Goal: Obtain resource: Obtain resource

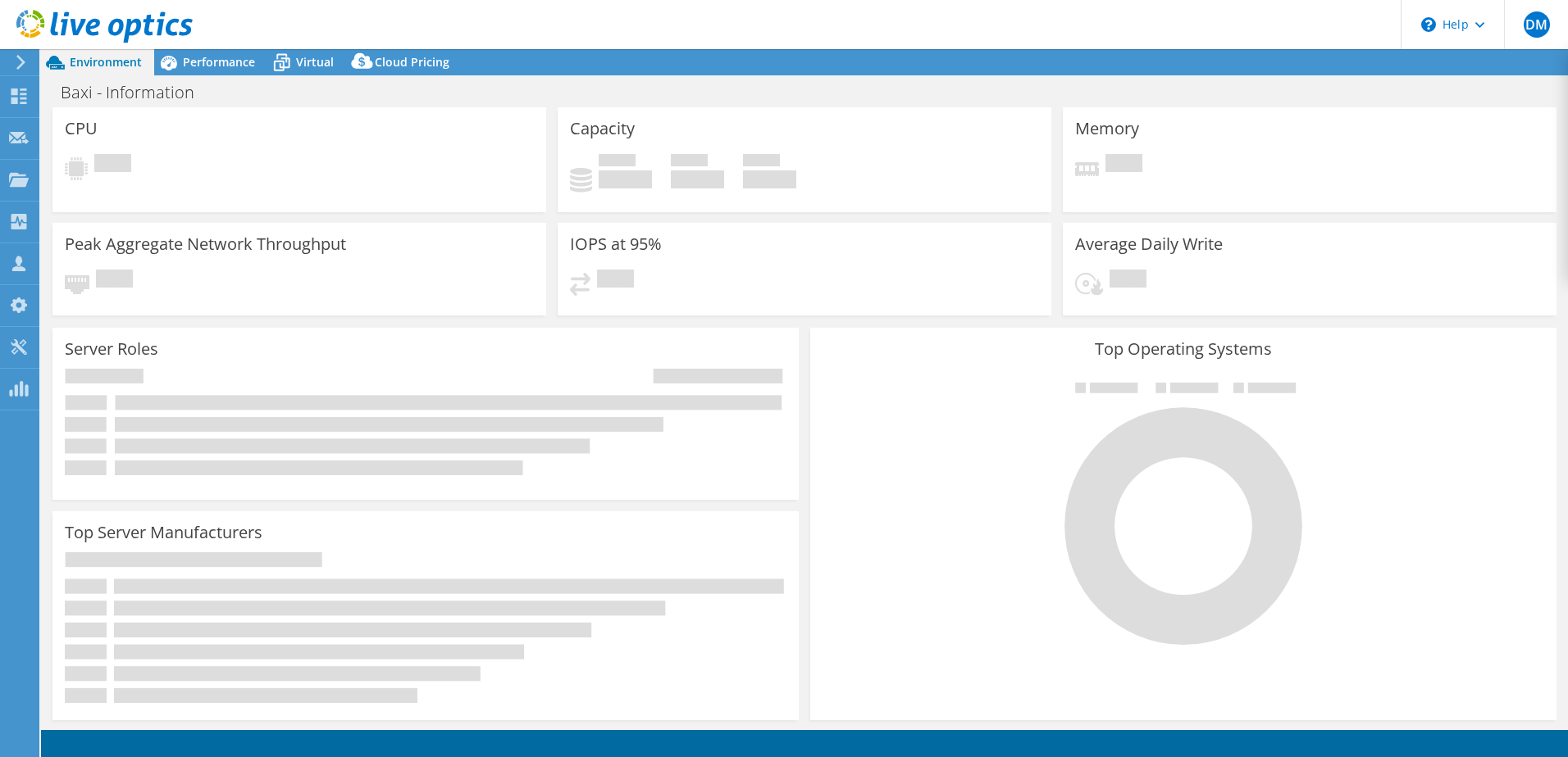
select select "EULondon"
select select "GBP"
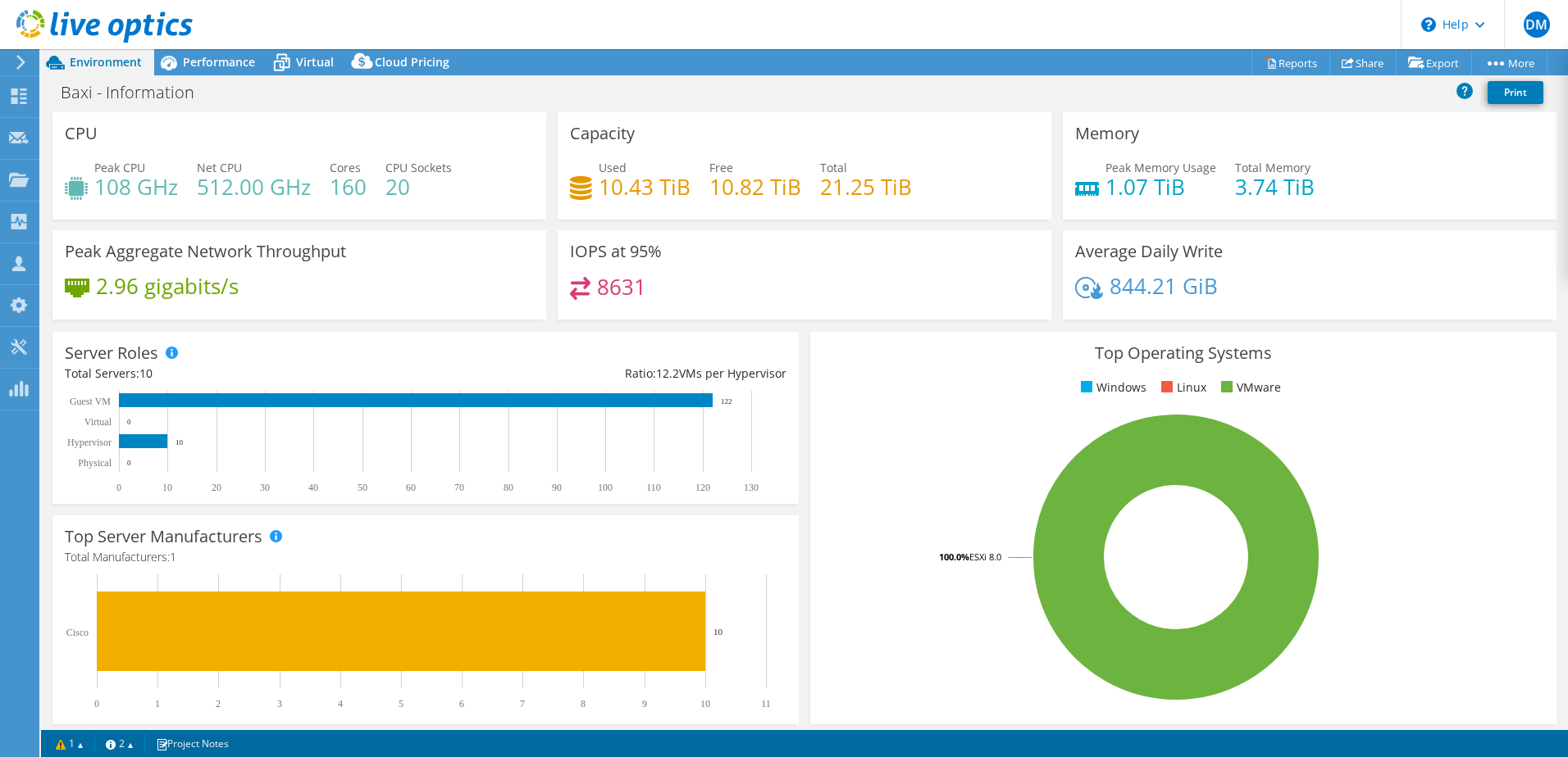
click at [461, 286] on div "2.96 gigabits/s" at bounding box center [299, 294] width 469 height 35
click at [20, 102] on use at bounding box center [19, 96] width 15 height 15
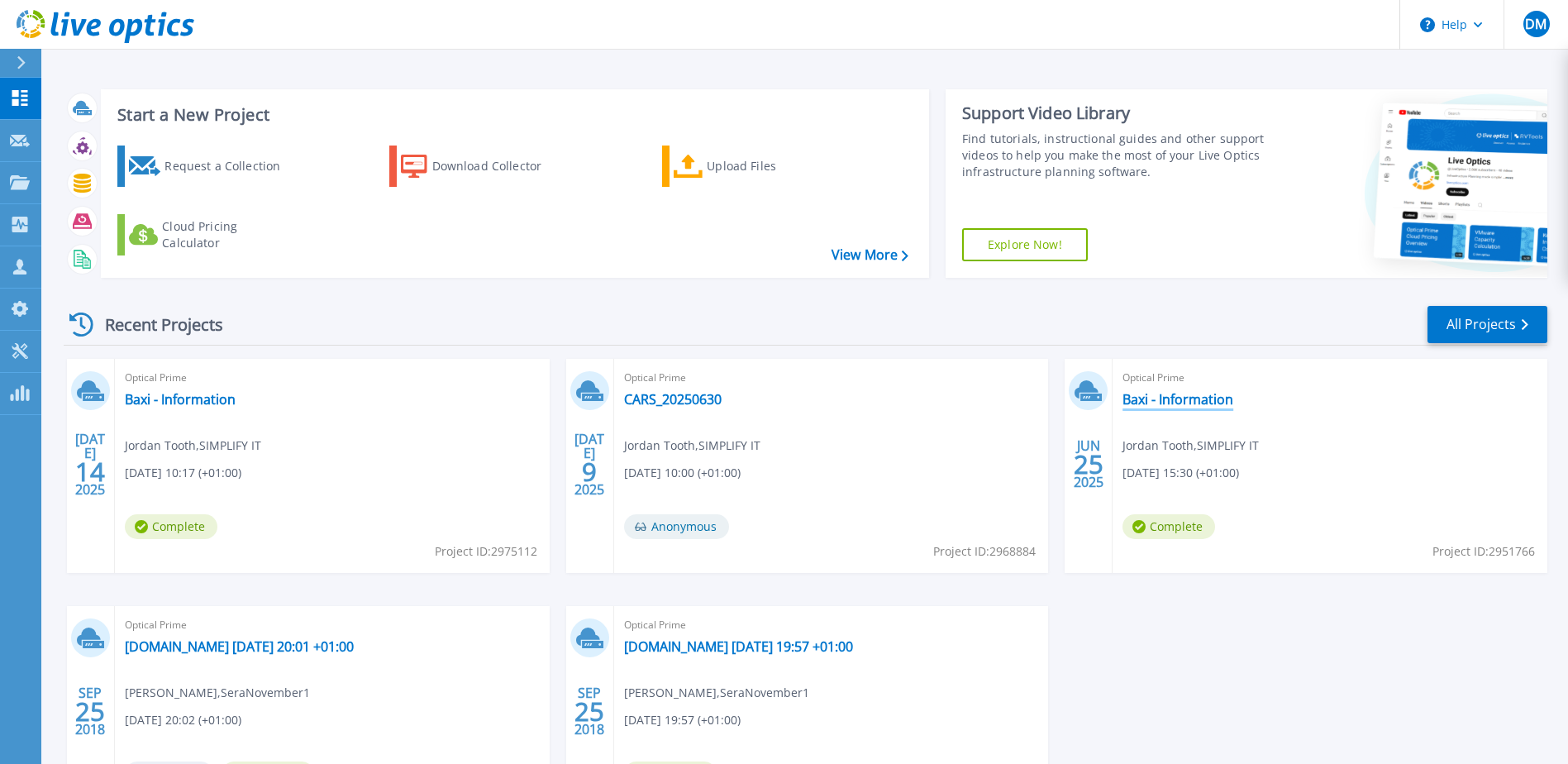
click at [1172, 396] on link "Baxi - Information" at bounding box center [1178, 399] width 110 height 16
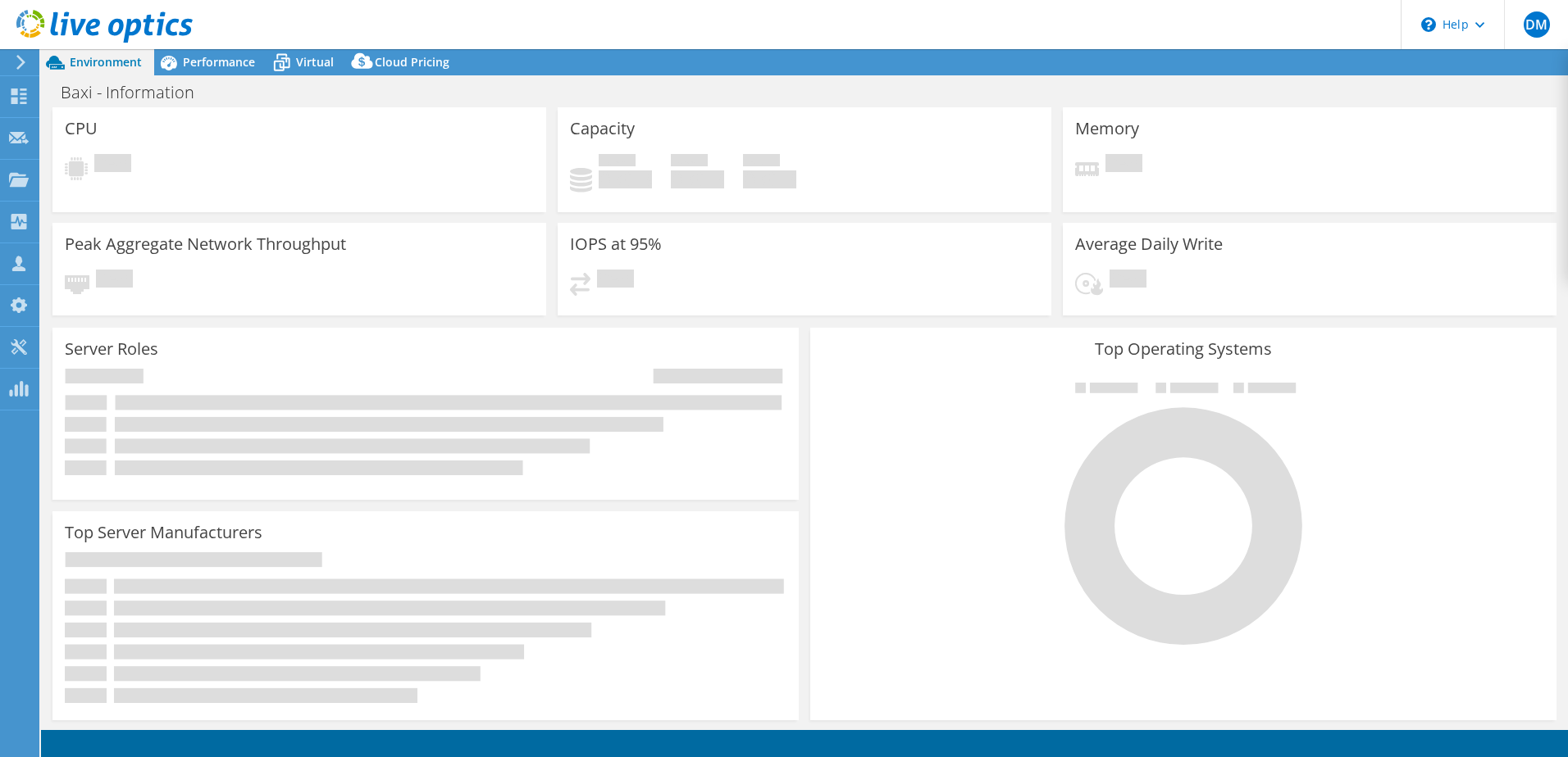
select select "USD"
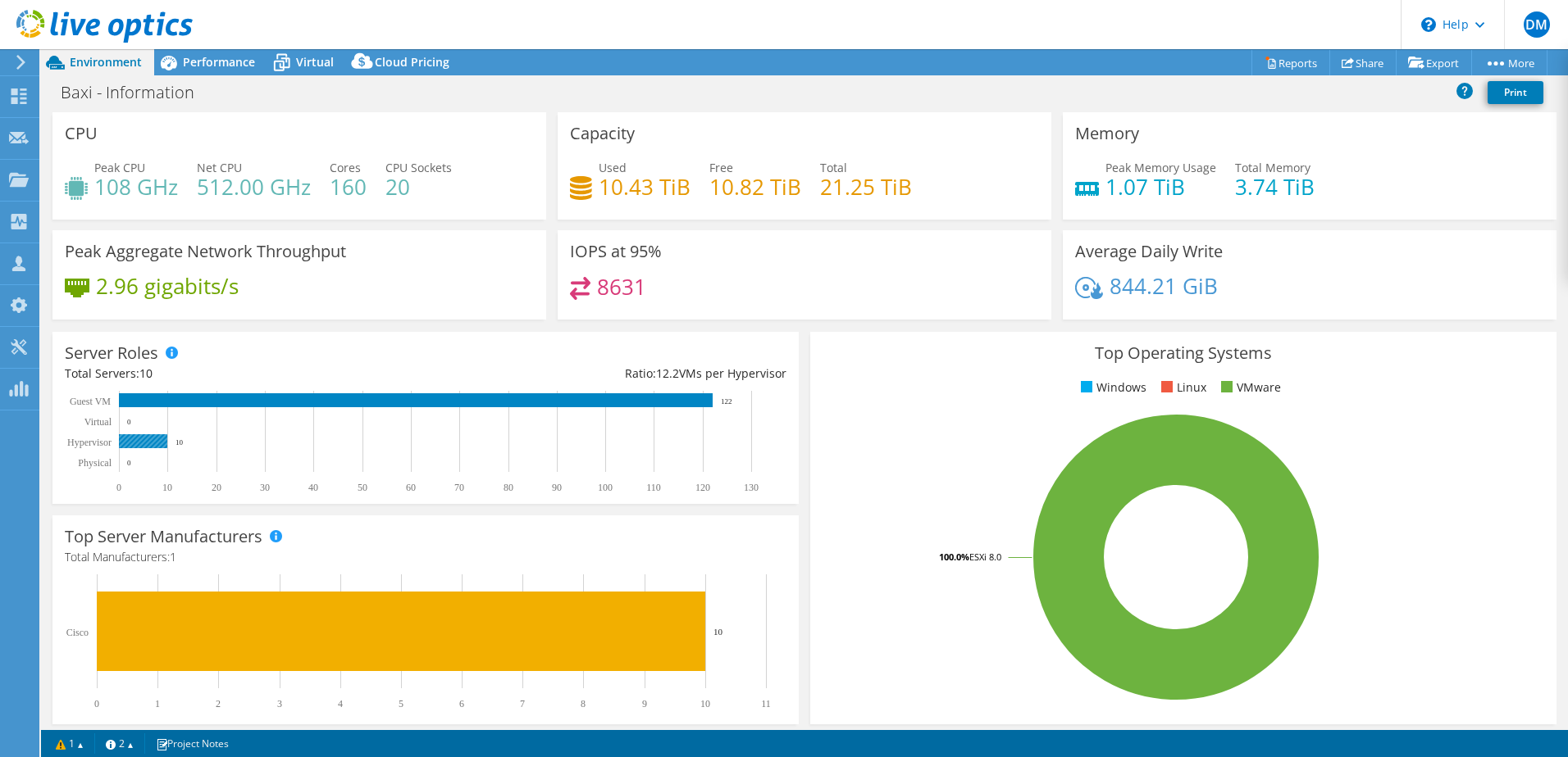
click at [145, 445] on rect at bounding box center [142, 441] width 48 height 14
click at [242, 69] on span "Performance" at bounding box center [219, 61] width 72 height 15
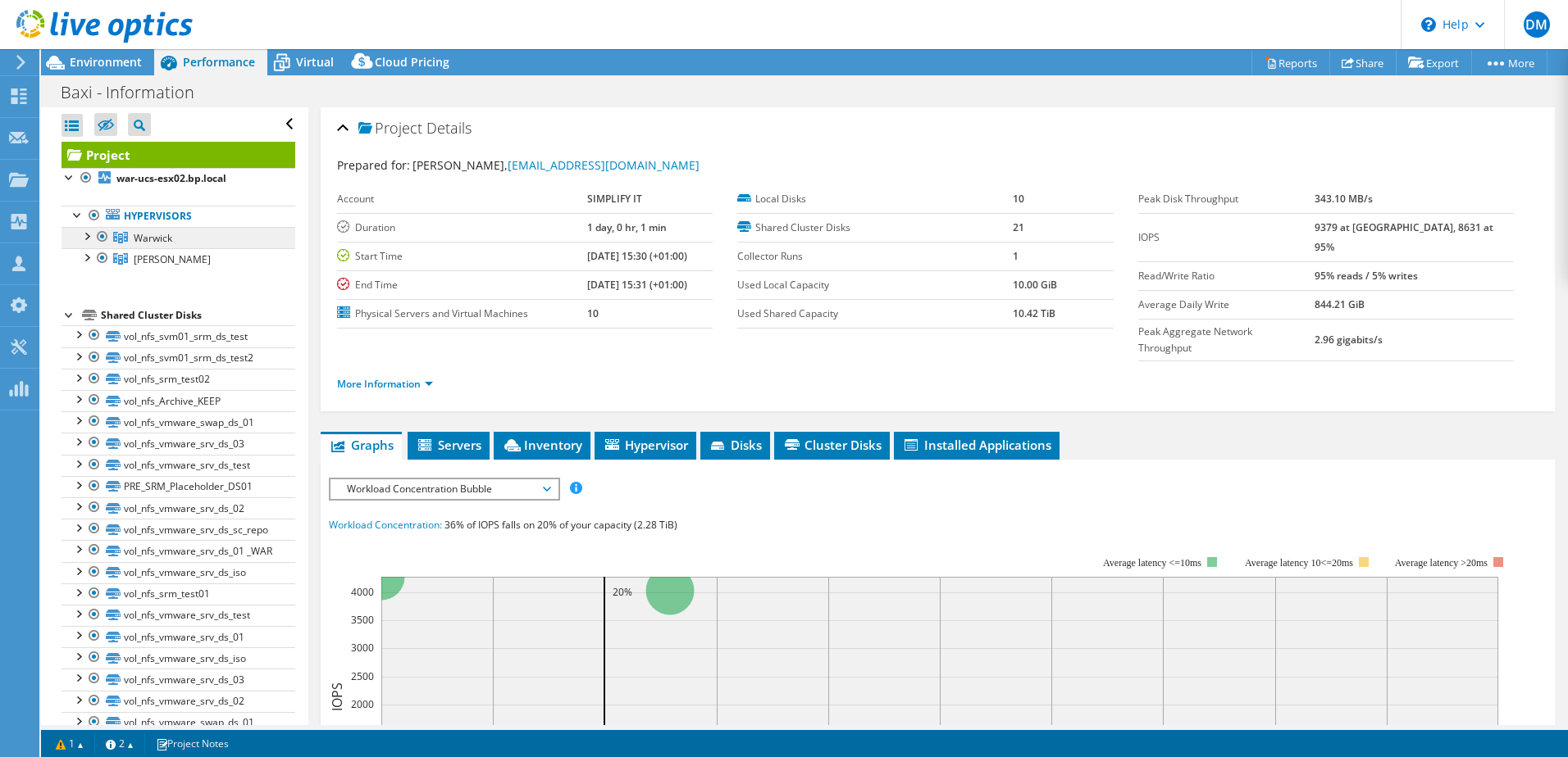
click at [145, 242] on span "Warwick" at bounding box center [153, 237] width 39 height 14
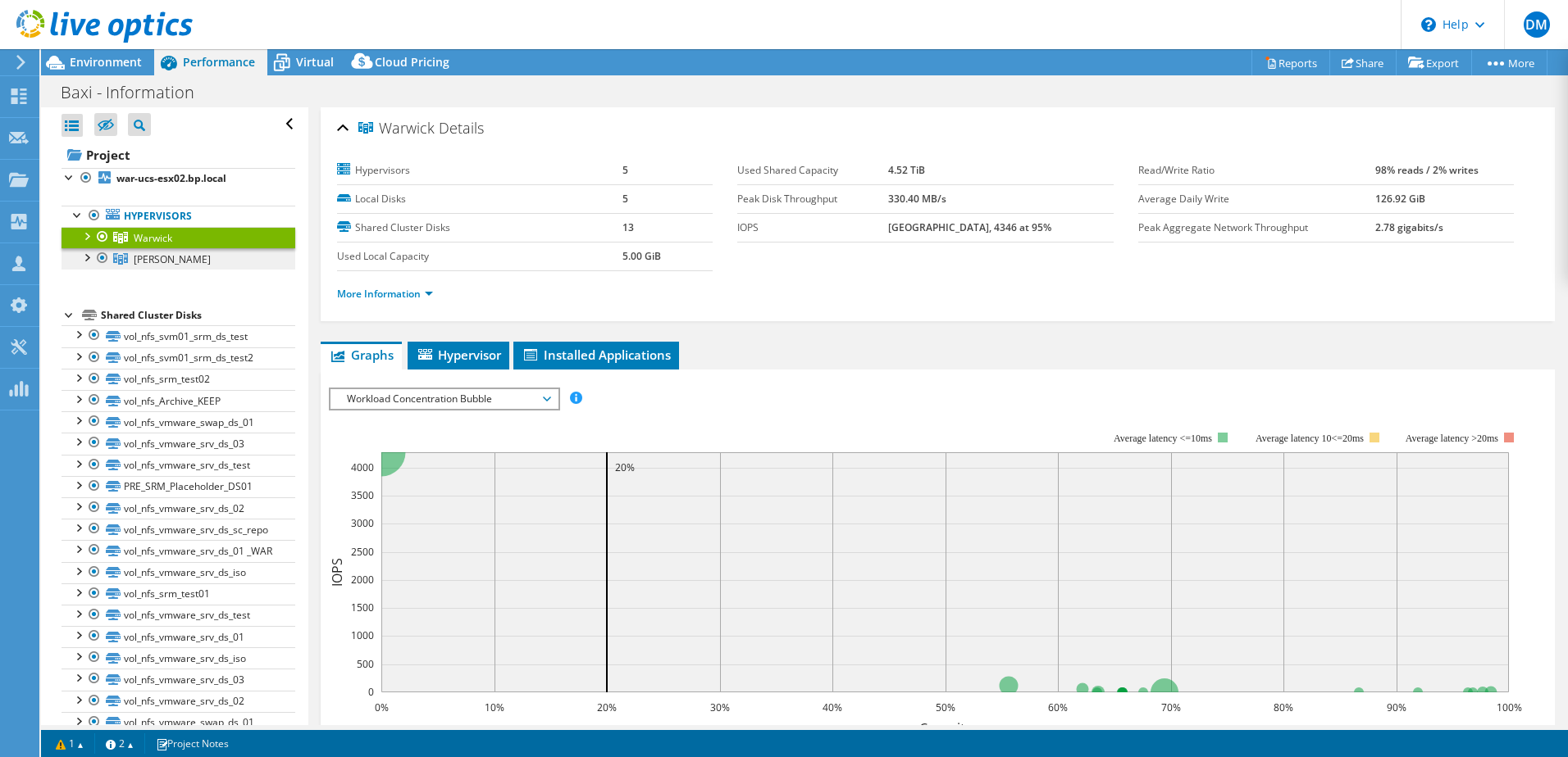
click at [169, 248] on link "Preston" at bounding box center [178, 237] width 233 height 21
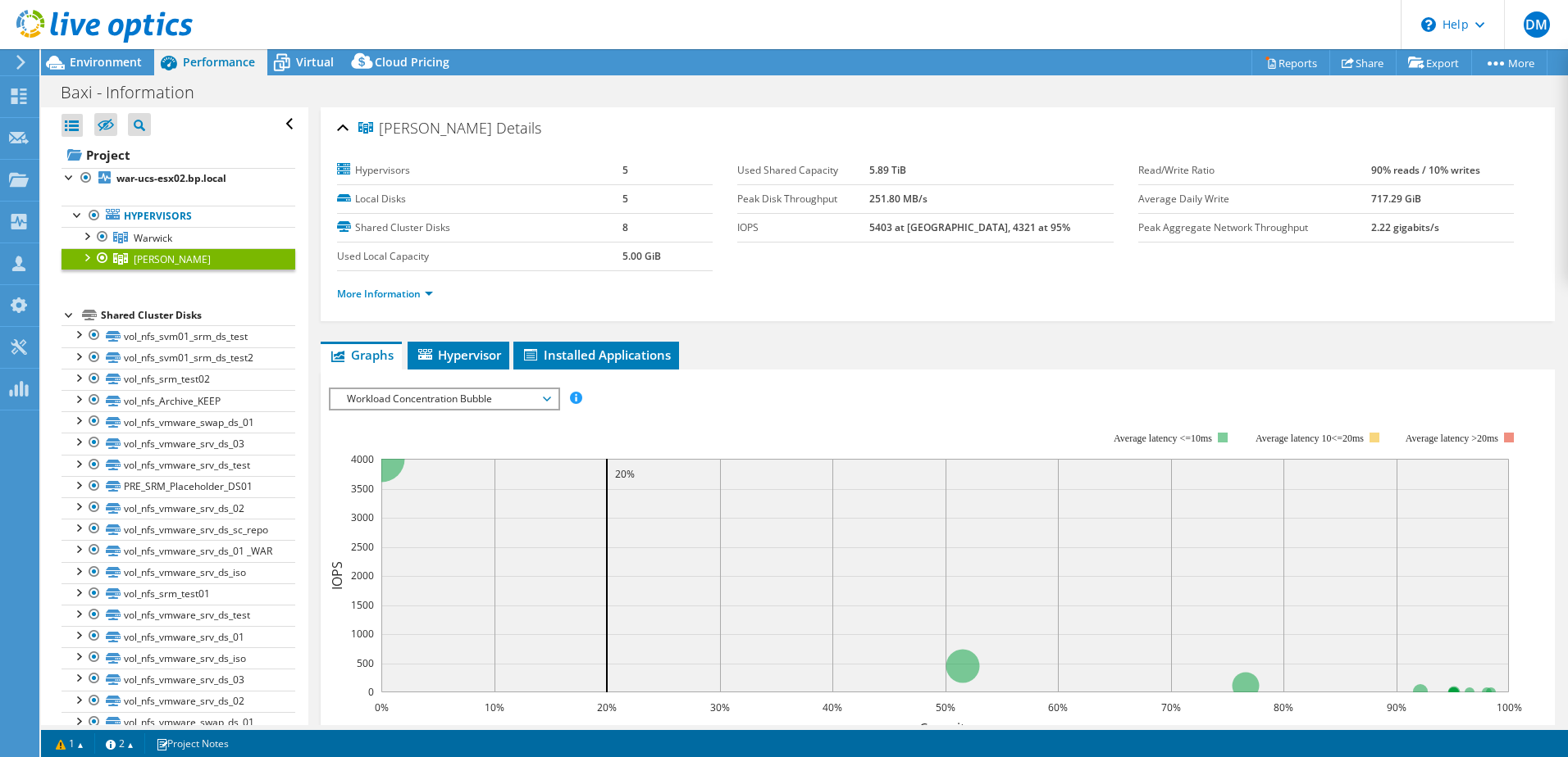
click at [86, 257] on div at bounding box center [85, 256] width 16 height 16
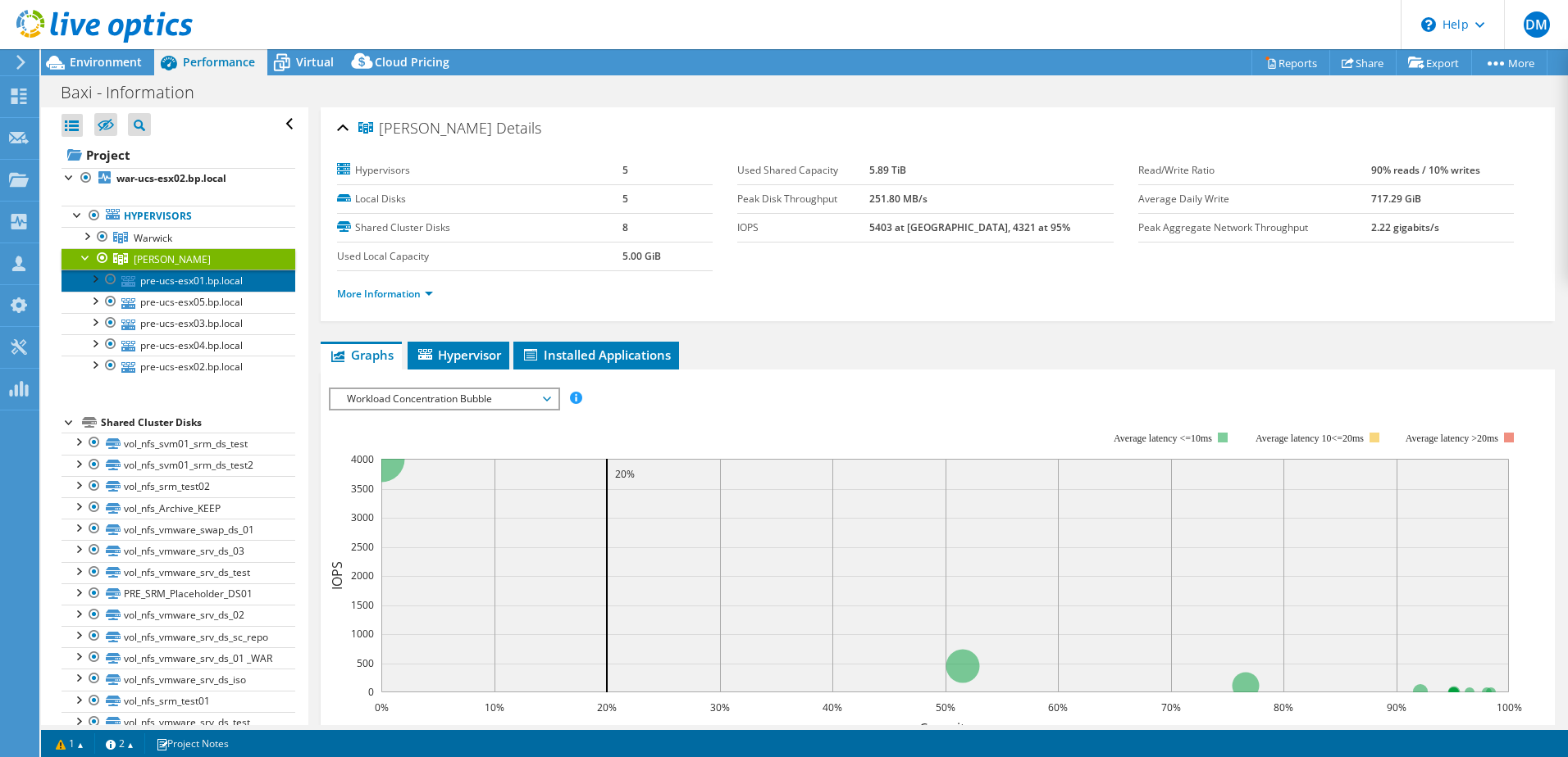
click at [196, 276] on link "pre-ucs-esx01.bp.local" at bounding box center [178, 280] width 233 height 21
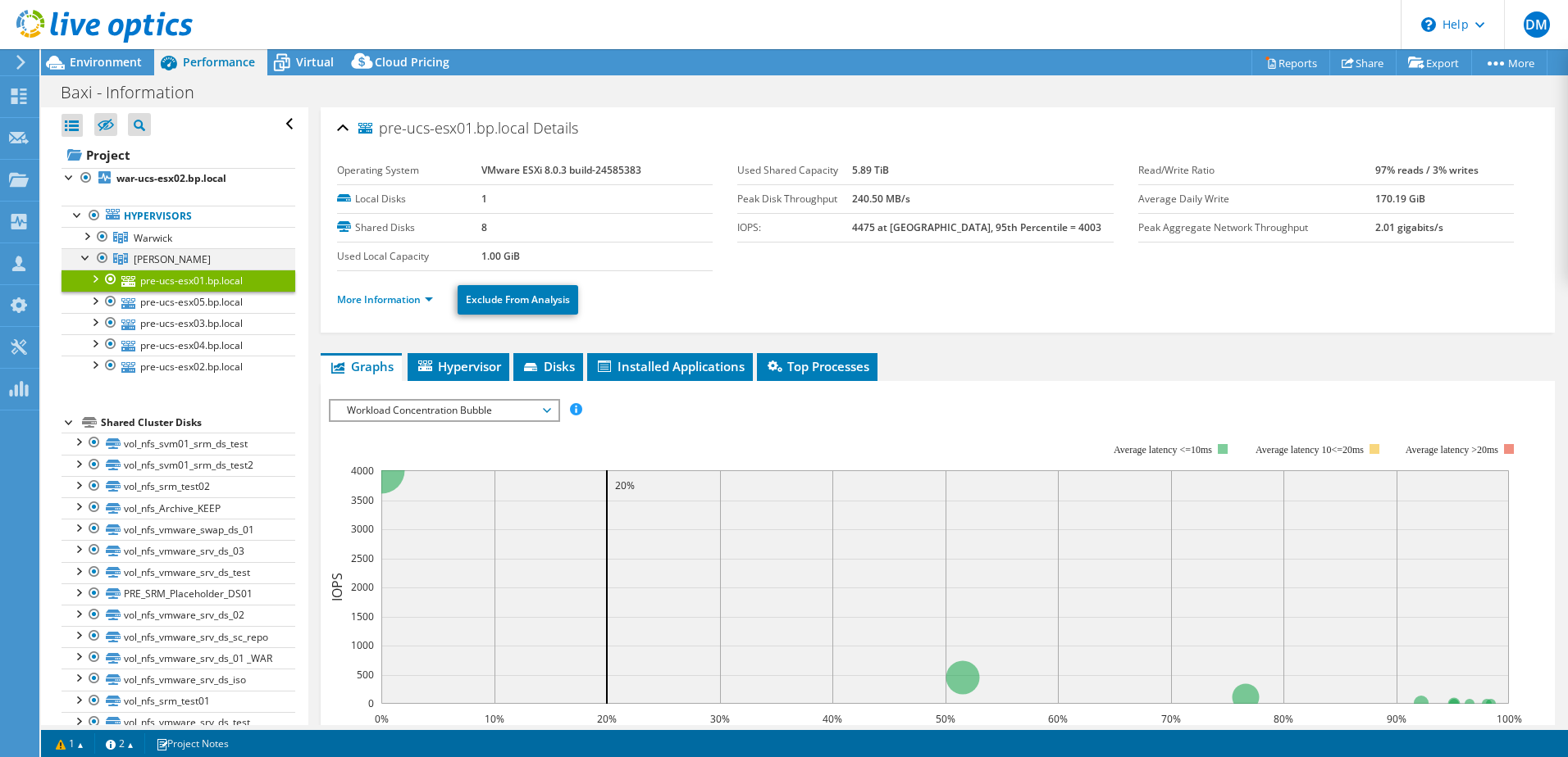
click at [81, 255] on div at bounding box center [85, 256] width 16 height 16
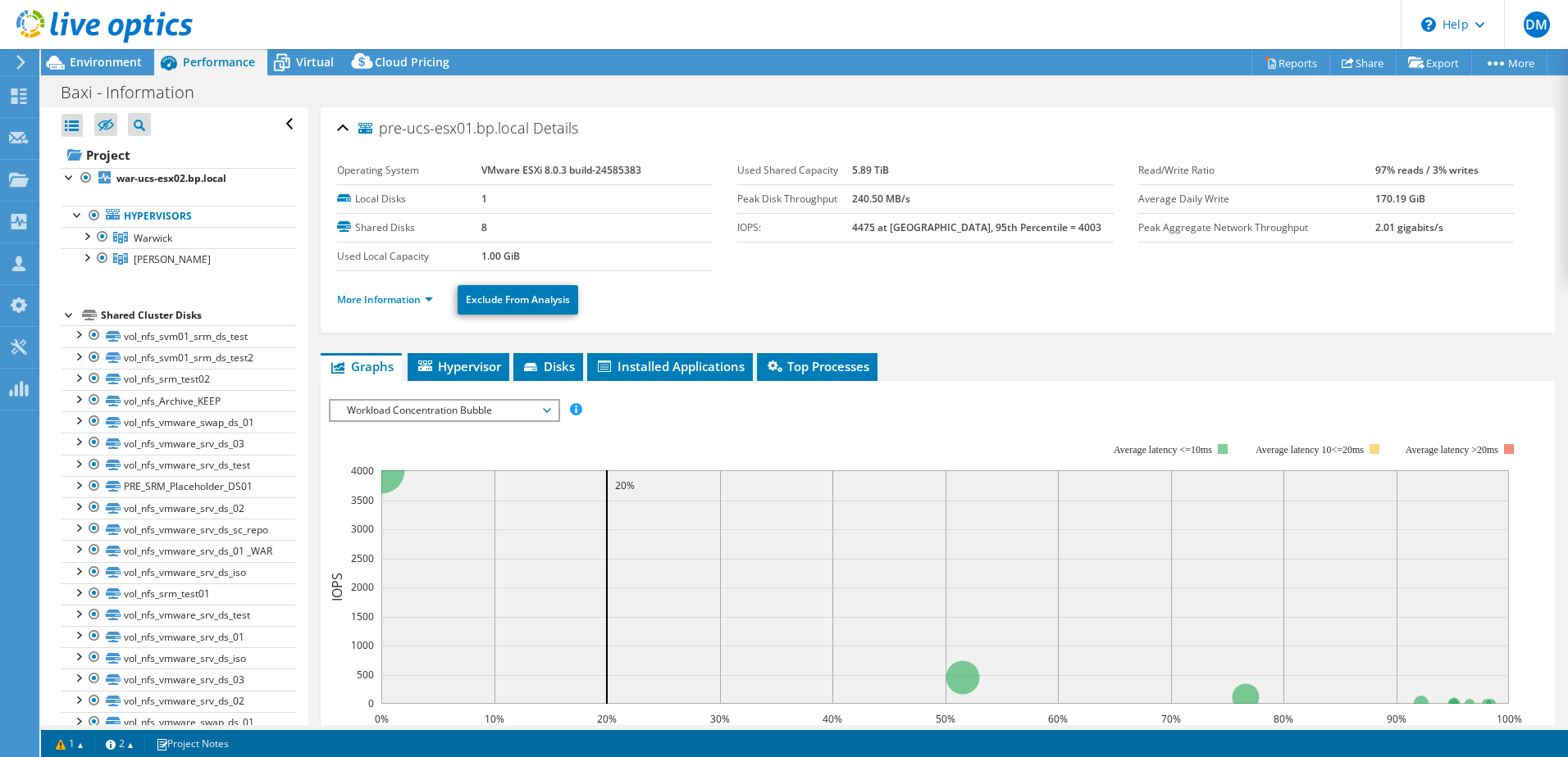
click at [242, 59] on span "Performance" at bounding box center [219, 61] width 72 height 15
click at [285, 58] on icon at bounding box center [281, 64] width 16 height 13
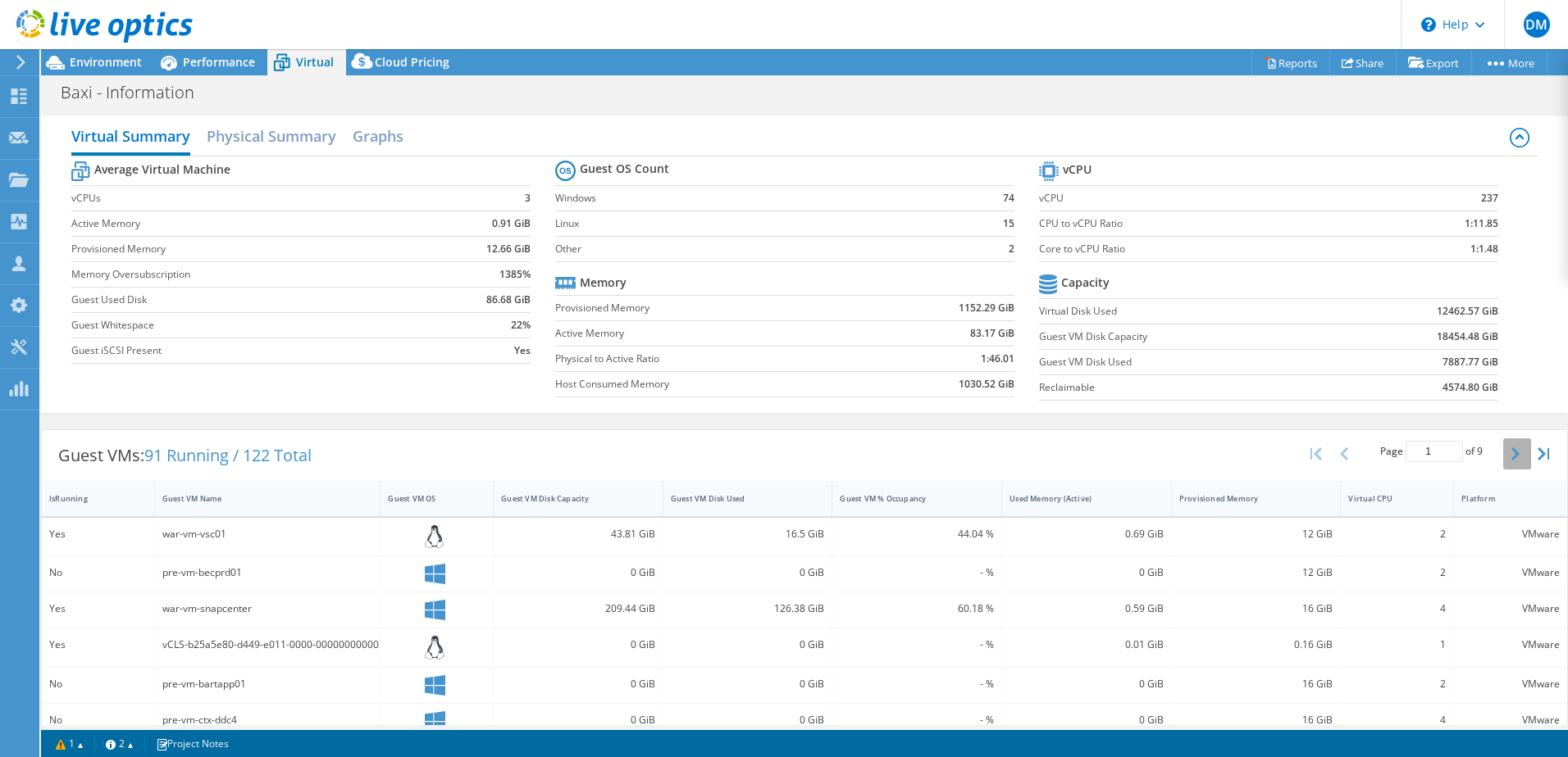
click at [1503, 449] on button "button" at bounding box center [1517, 454] width 28 height 31
click at [1512, 450] on icon "button" at bounding box center [1516, 454] width 8 height 13
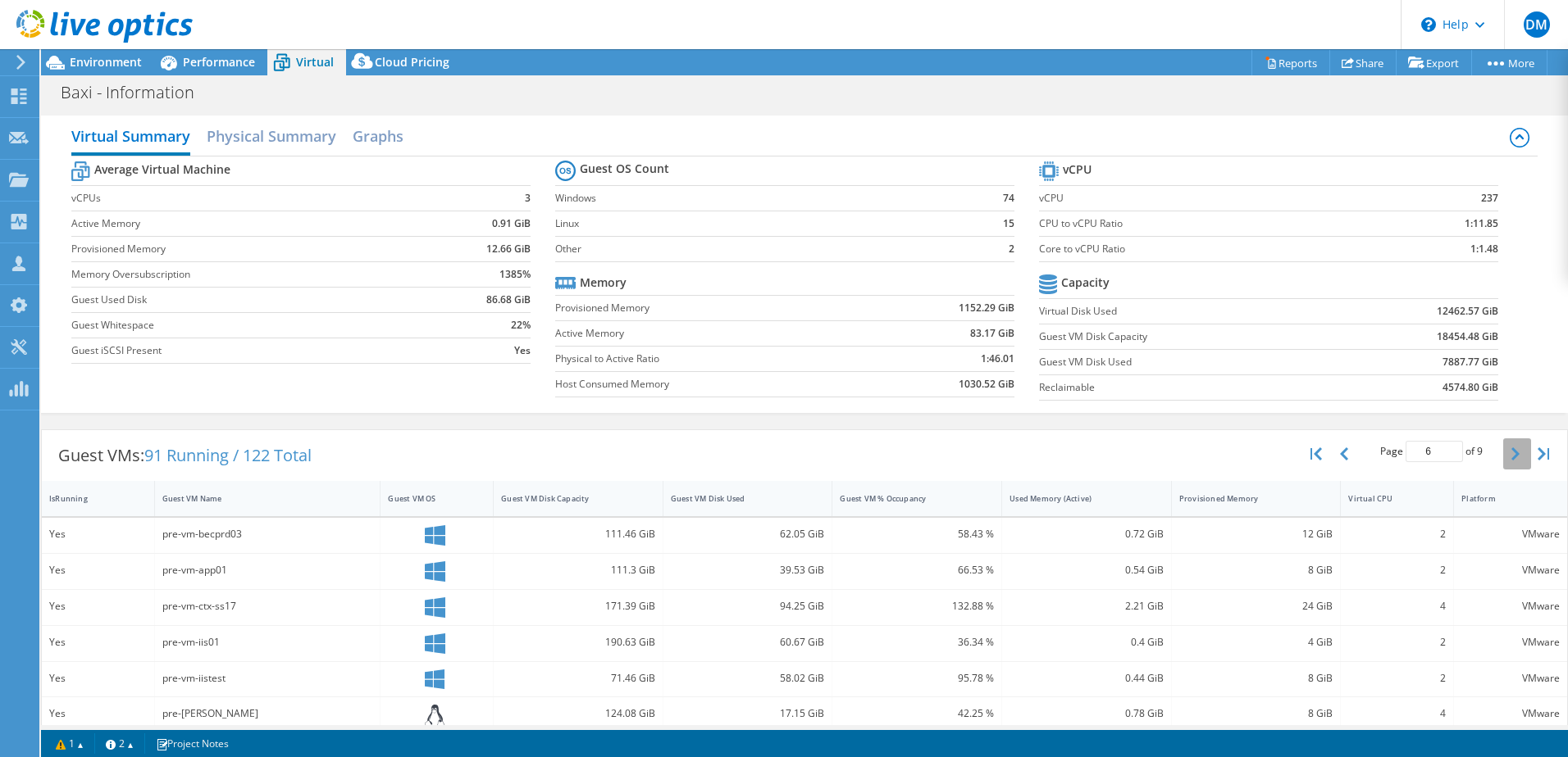
click at [1512, 450] on icon "button" at bounding box center [1516, 454] width 8 height 13
type input "9"
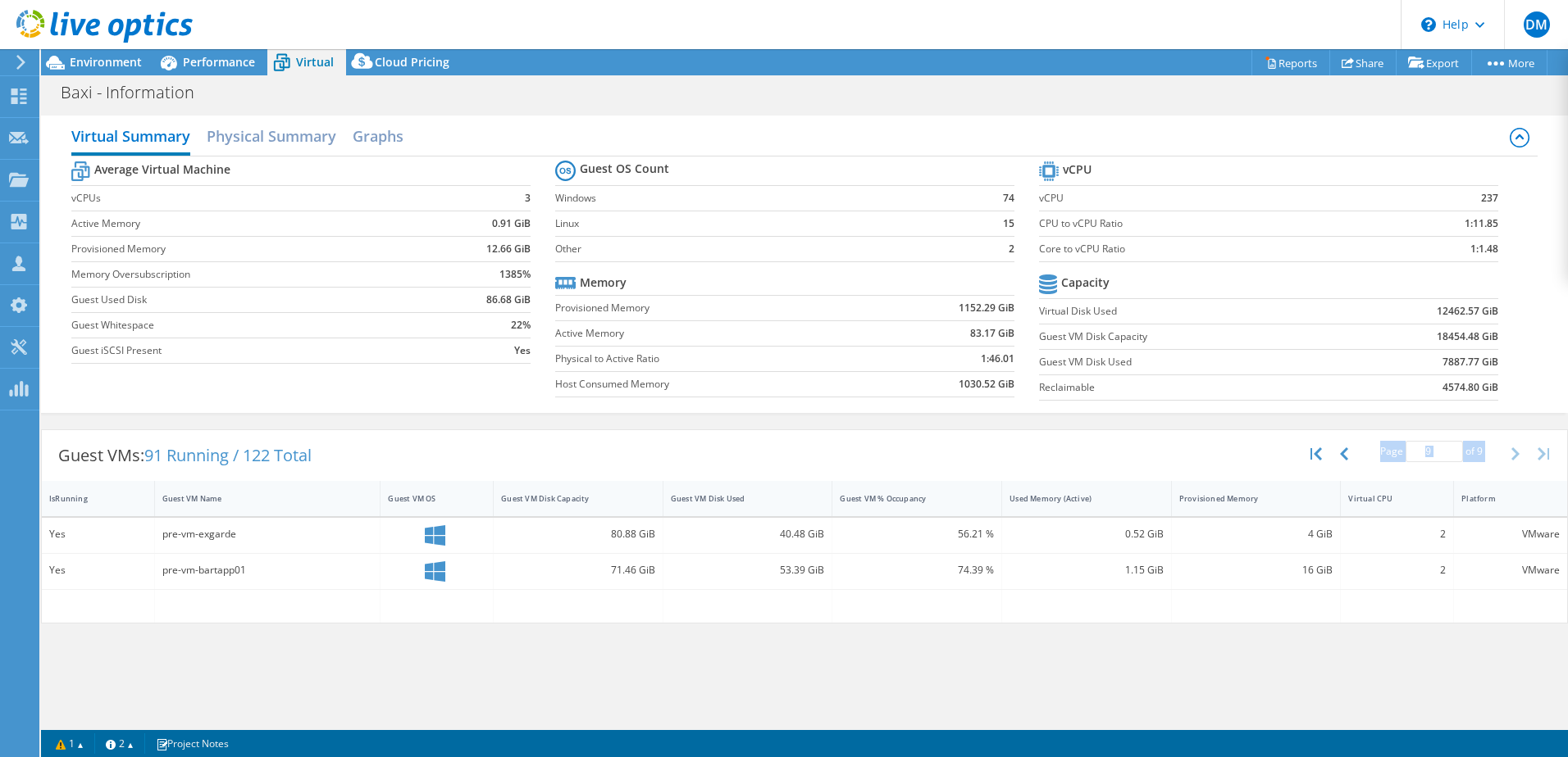
click at [1499, 450] on div "Page 9 of 9 5 rows 10 rows 20 rows 25 rows 50 rows 100 rows" at bounding box center [1432, 454] width 143 height 31
click at [230, 135] on h2 "Physical Summary" at bounding box center [271, 137] width 130 height 36
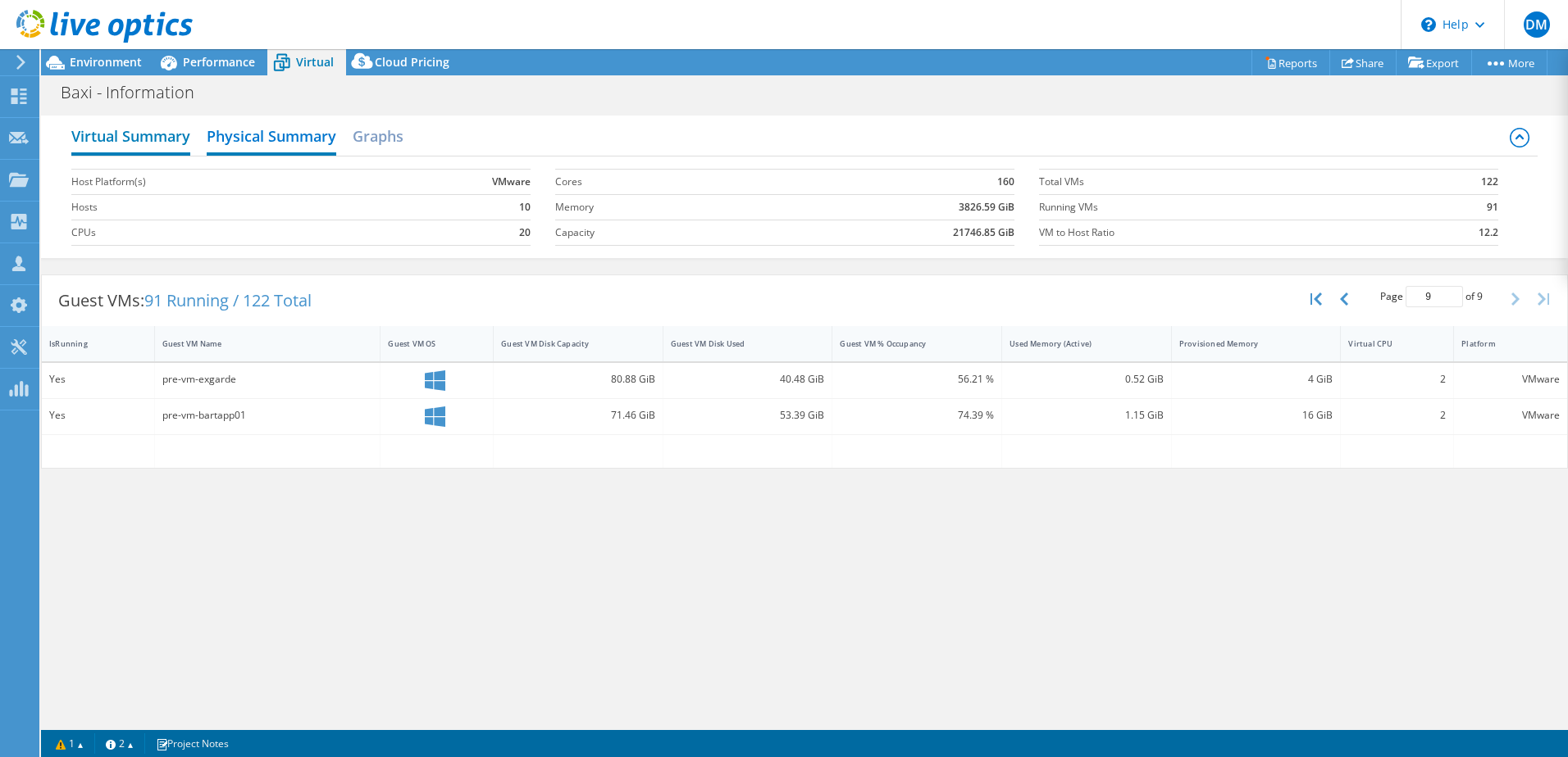
click at [120, 143] on h2 "Virtual Summary" at bounding box center [131, 137] width 119 height 36
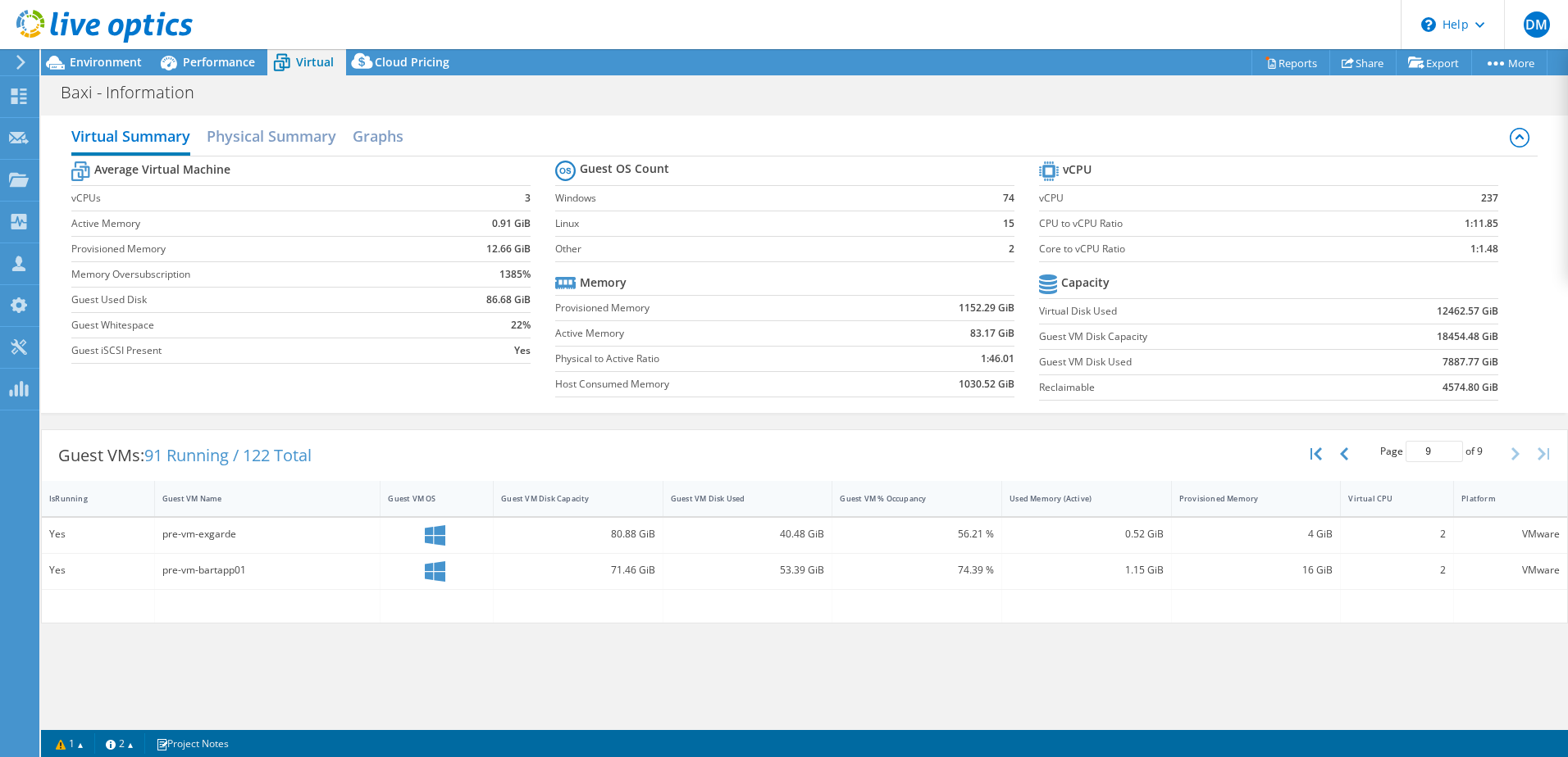
click at [721, 198] on label "Windows" at bounding box center [763, 198] width 417 height 16
click at [994, 203] on td "74" at bounding box center [993, 198] width 42 height 25
click at [391, 137] on h2 "Graphs" at bounding box center [378, 137] width 51 height 36
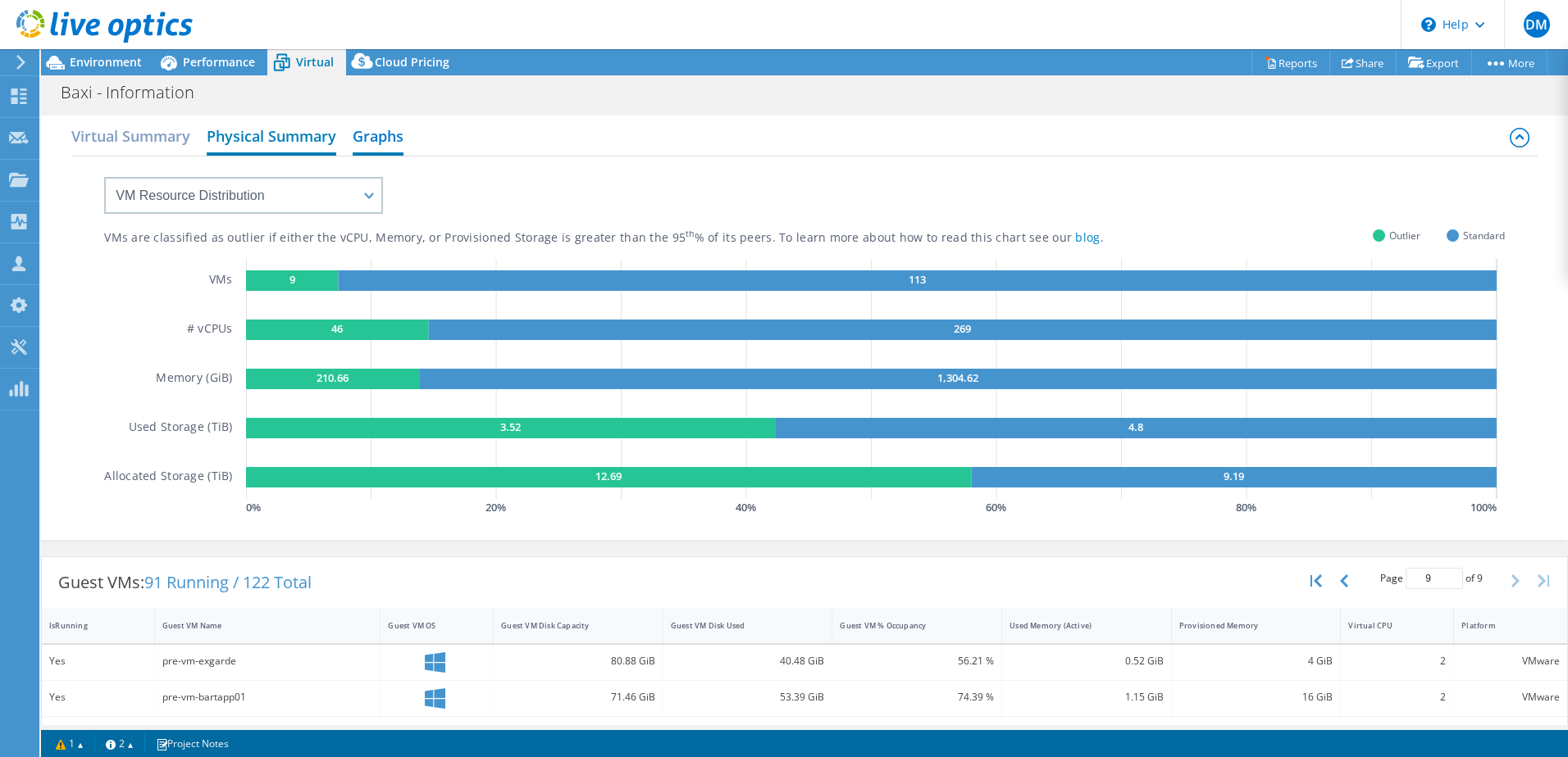
click at [255, 131] on h2 "Physical Summary" at bounding box center [271, 137] width 130 height 36
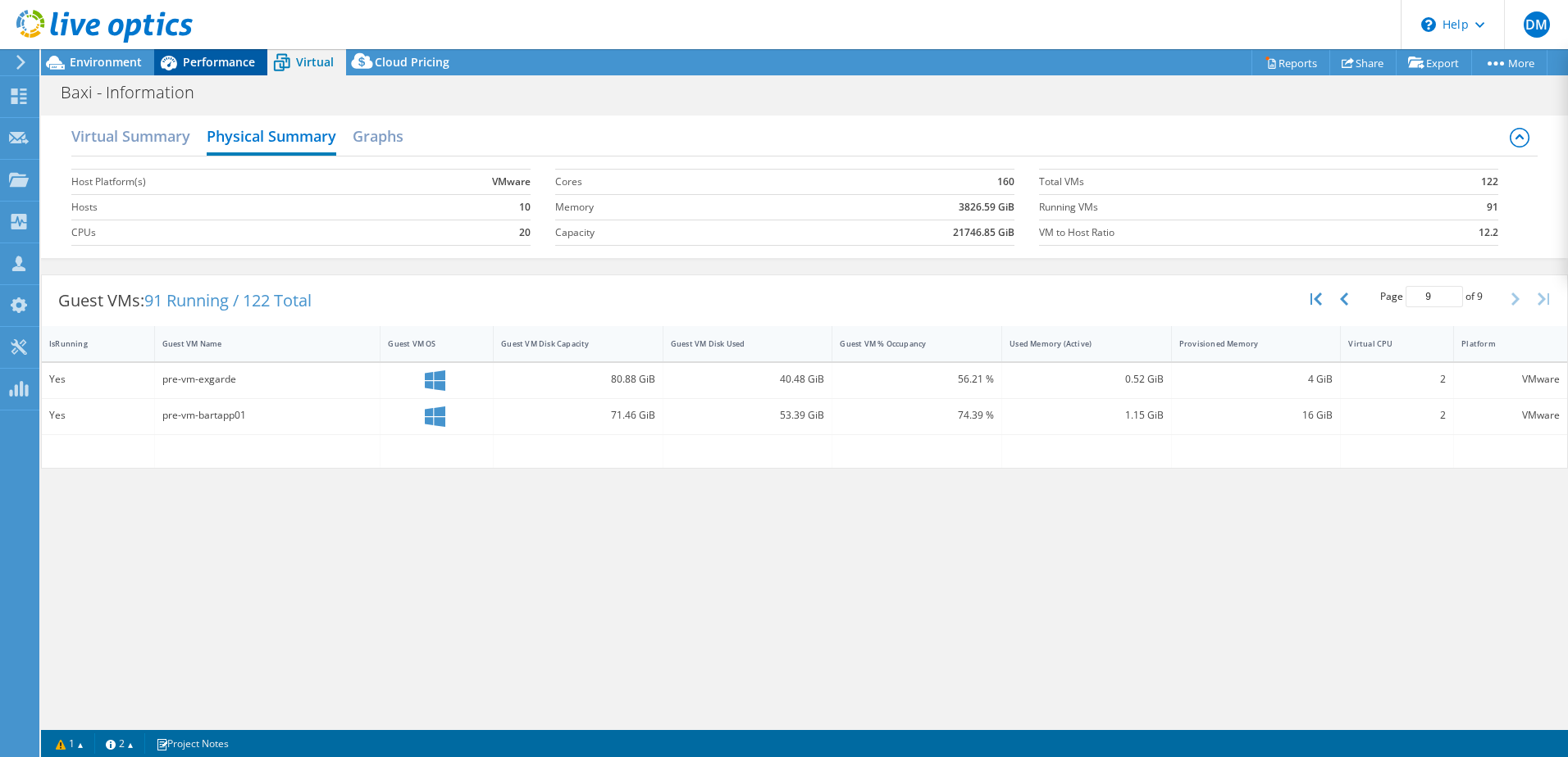
click at [207, 54] on span "Performance" at bounding box center [219, 61] width 72 height 15
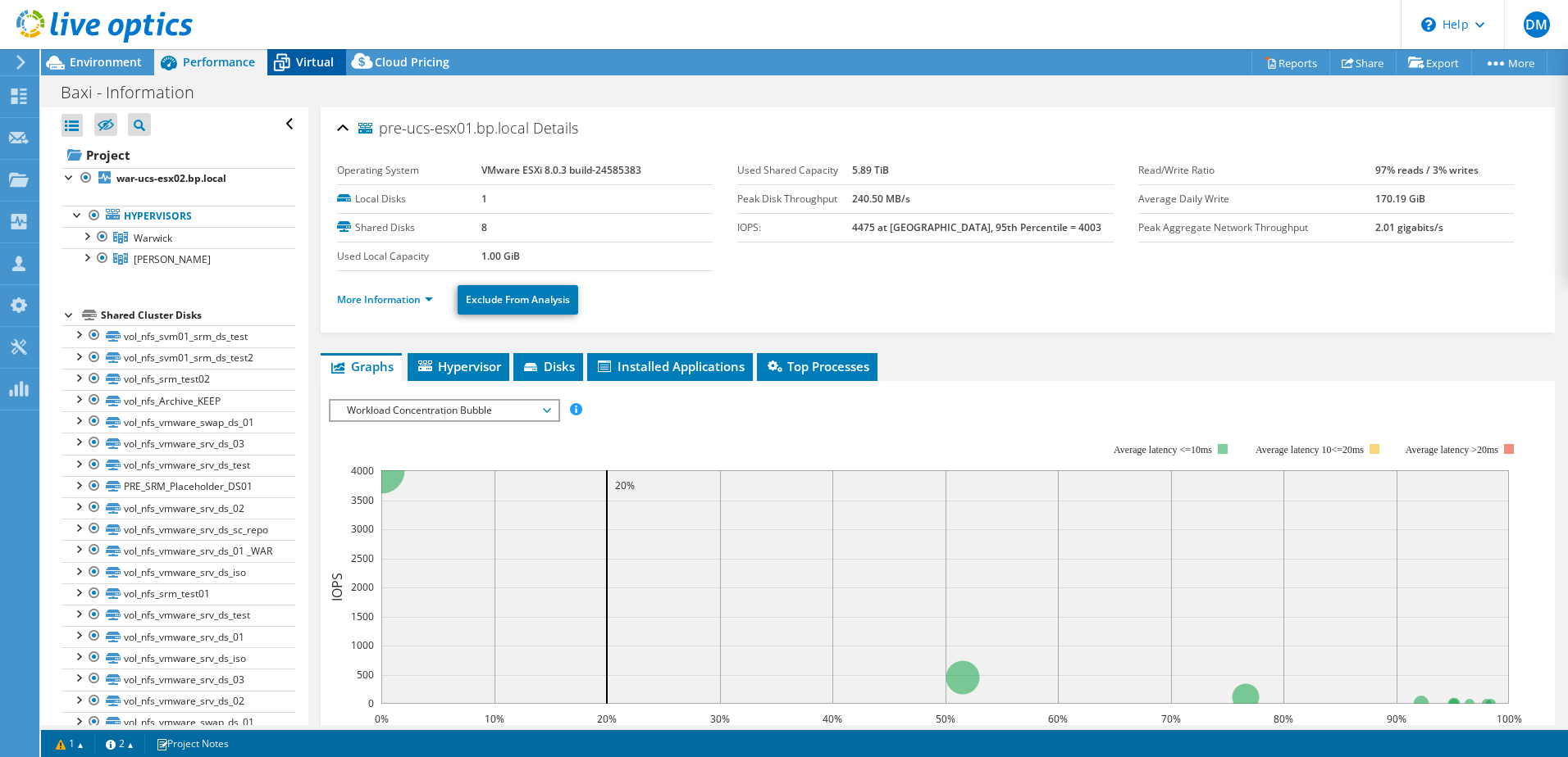
click at [302, 57] on span "Virtual" at bounding box center [314, 61] width 38 height 15
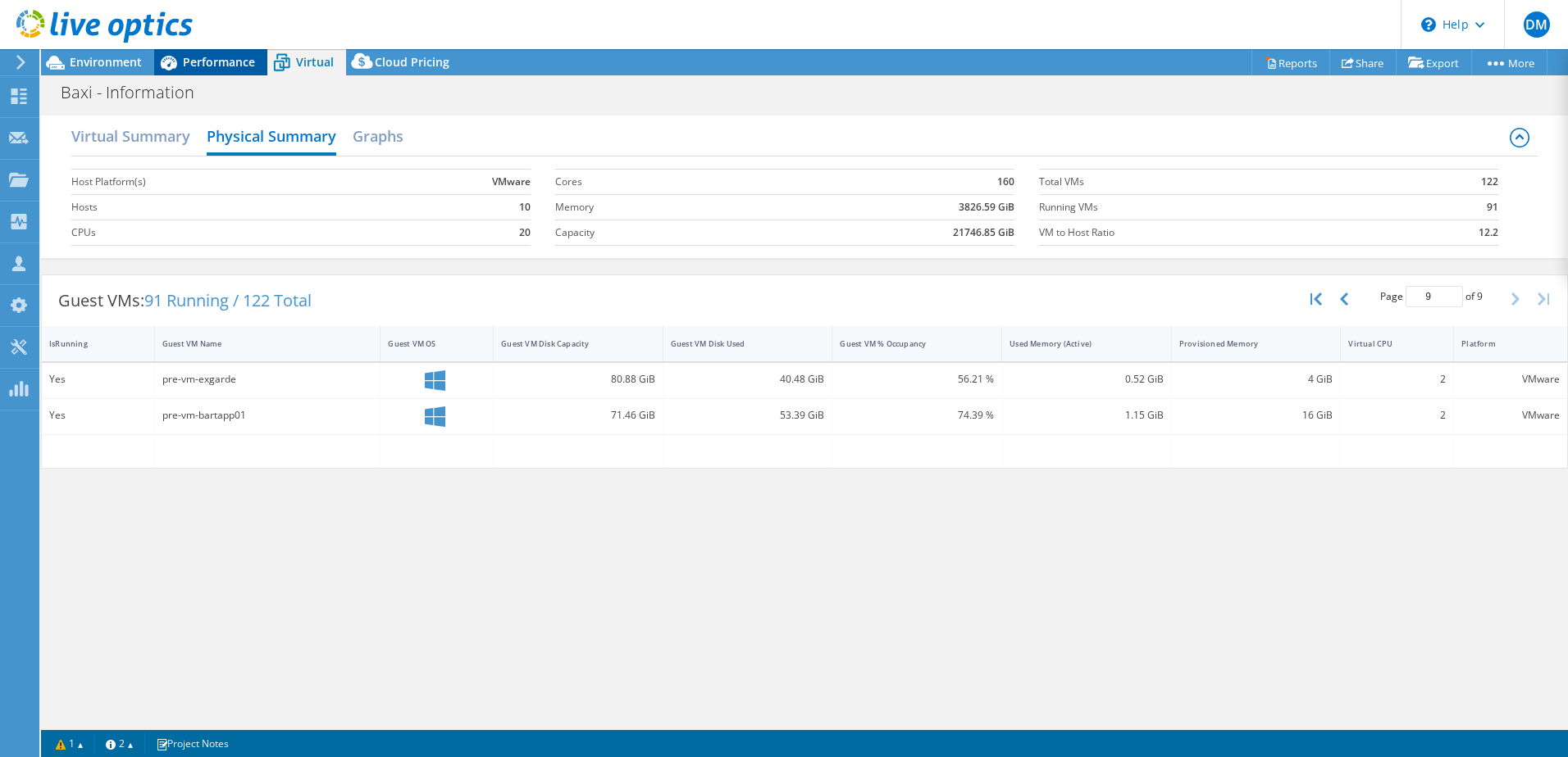
click at [222, 60] on span "Performance" at bounding box center [219, 61] width 72 height 15
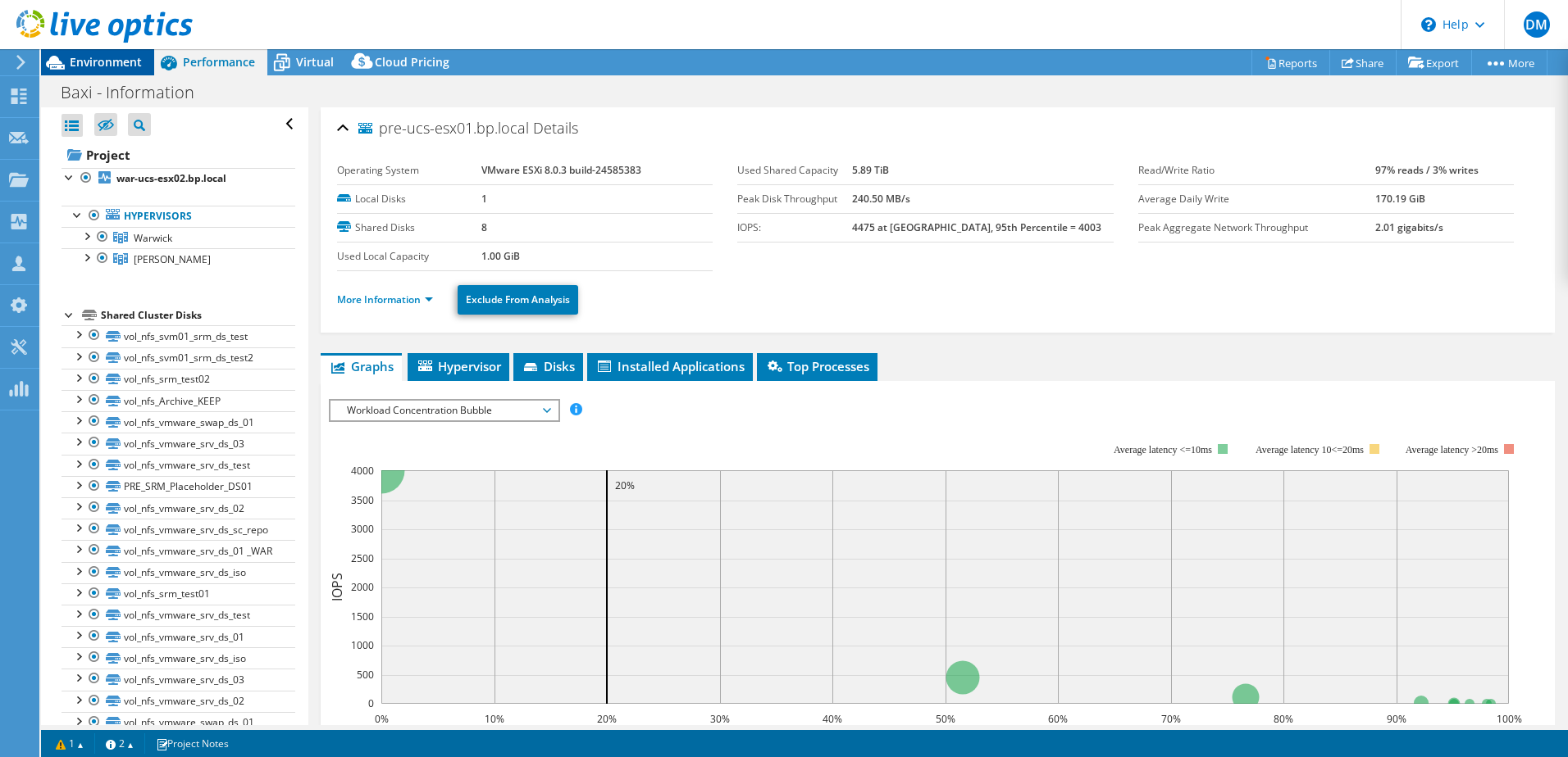
click at [78, 56] on span "Environment" at bounding box center [106, 61] width 72 height 15
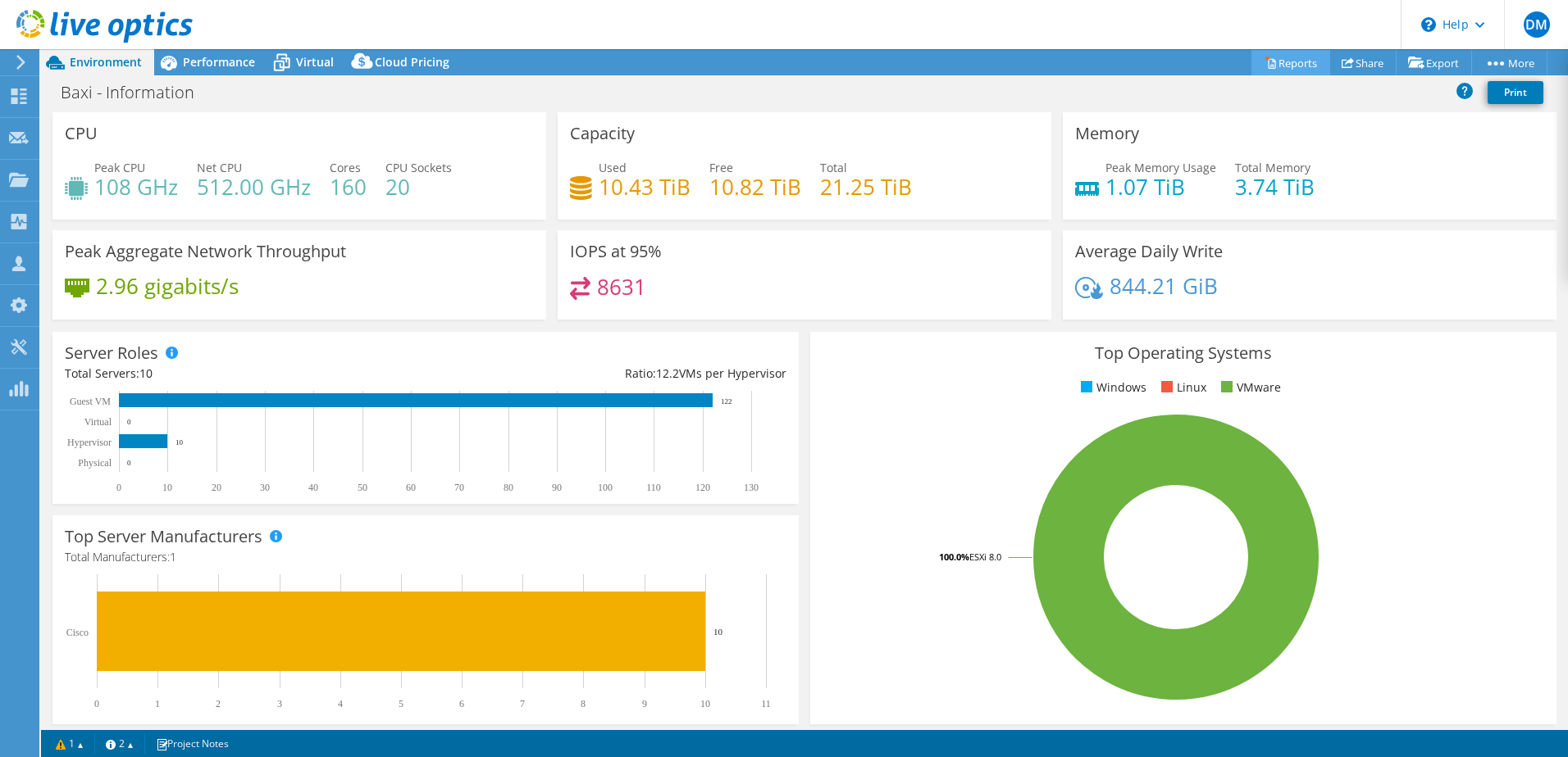
click at [1268, 62] on icon at bounding box center [1271, 64] width 8 height 10
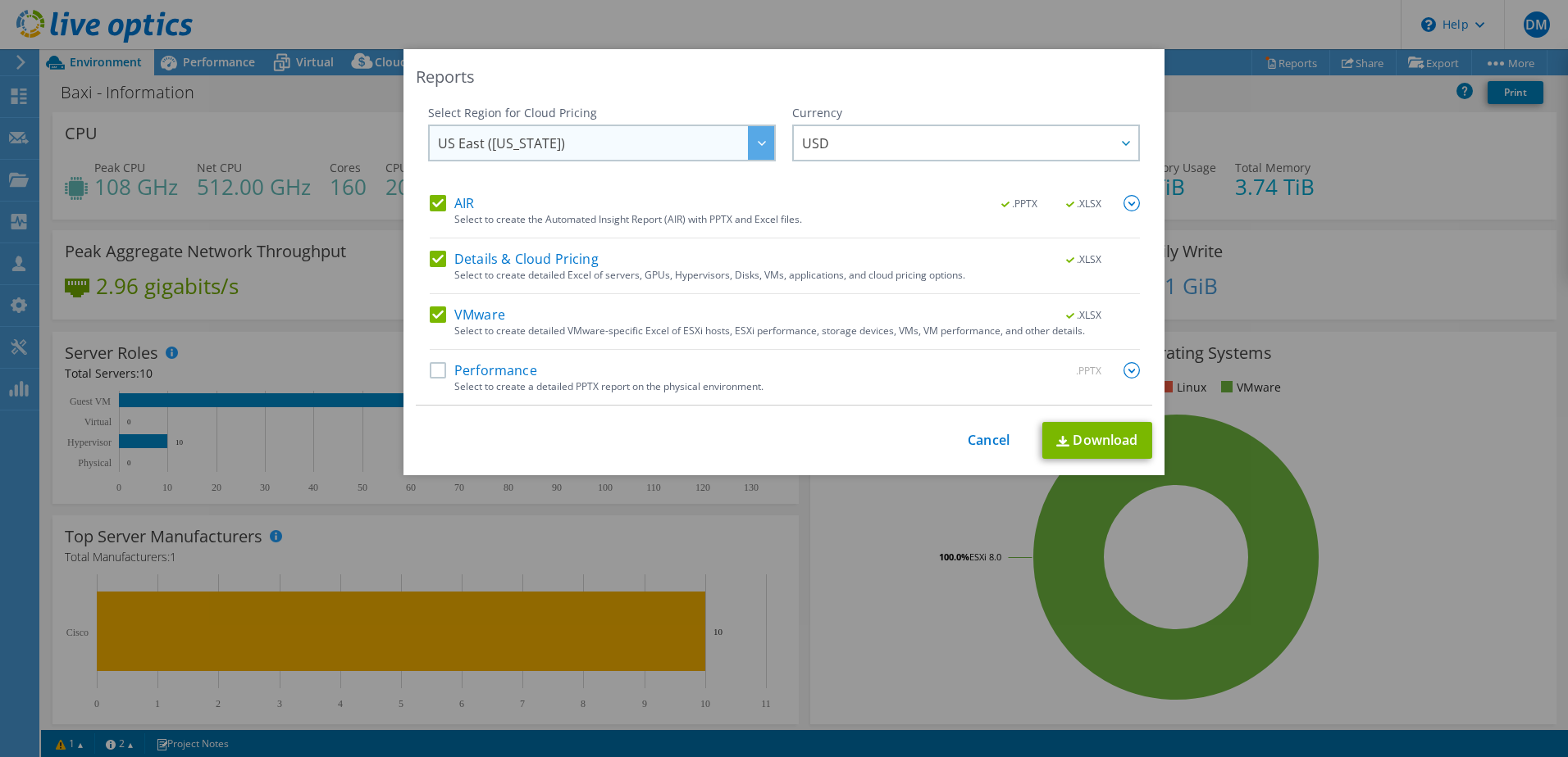
click at [543, 139] on span "US East ([US_STATE])" at bounding box center [606, 143] width 336 height 34
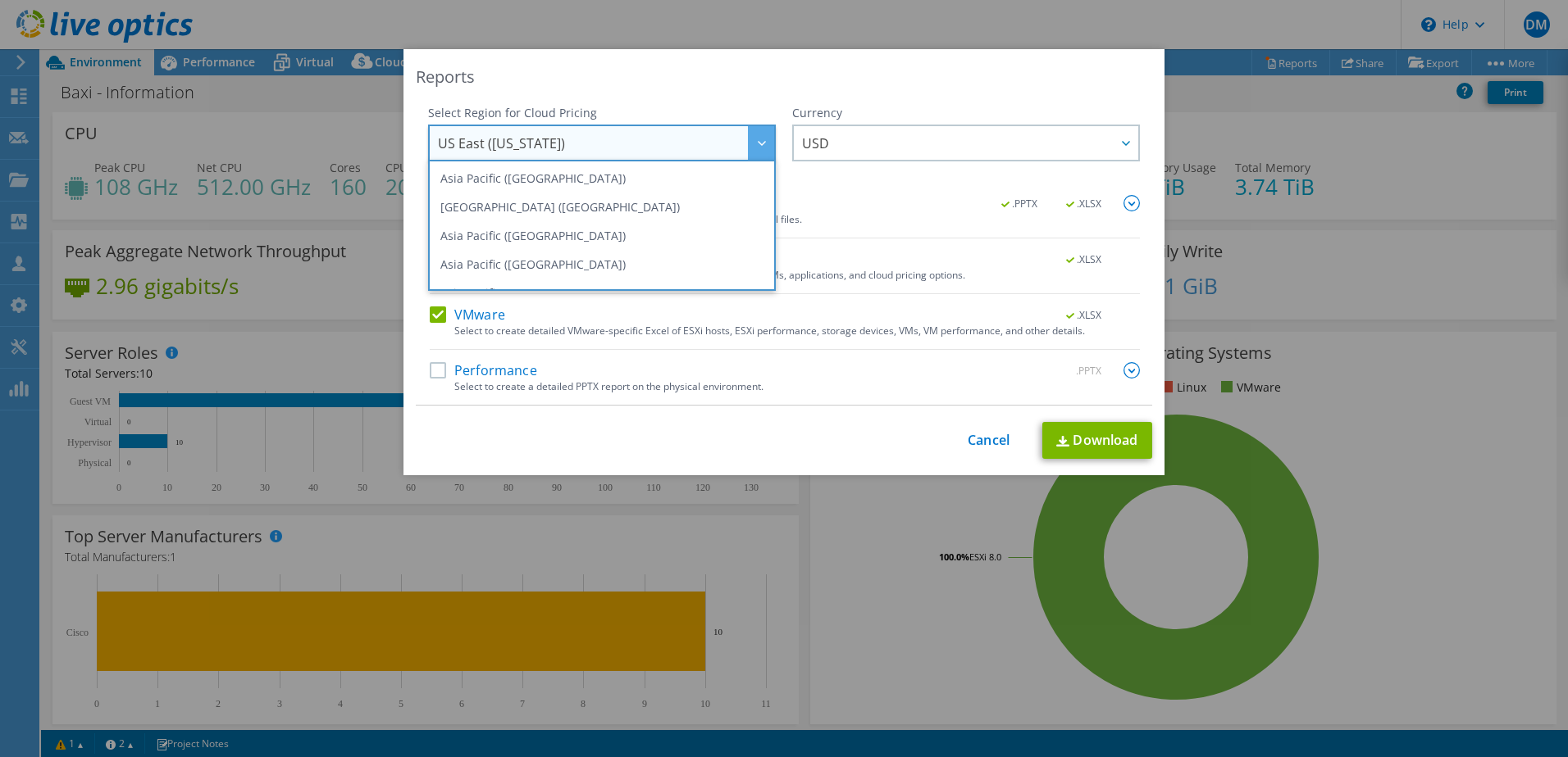
drag, startPoint x: 921, startPoint y: 243, endPoint x: 970, endPoint y: 358, distance: 125.0
click at [921, 244] on div "AIR .PPTX .XLSX Select to create the Automated Insight Report (AIR) with PPTX a…" at bounding box center [784, 300] width 710 height 210
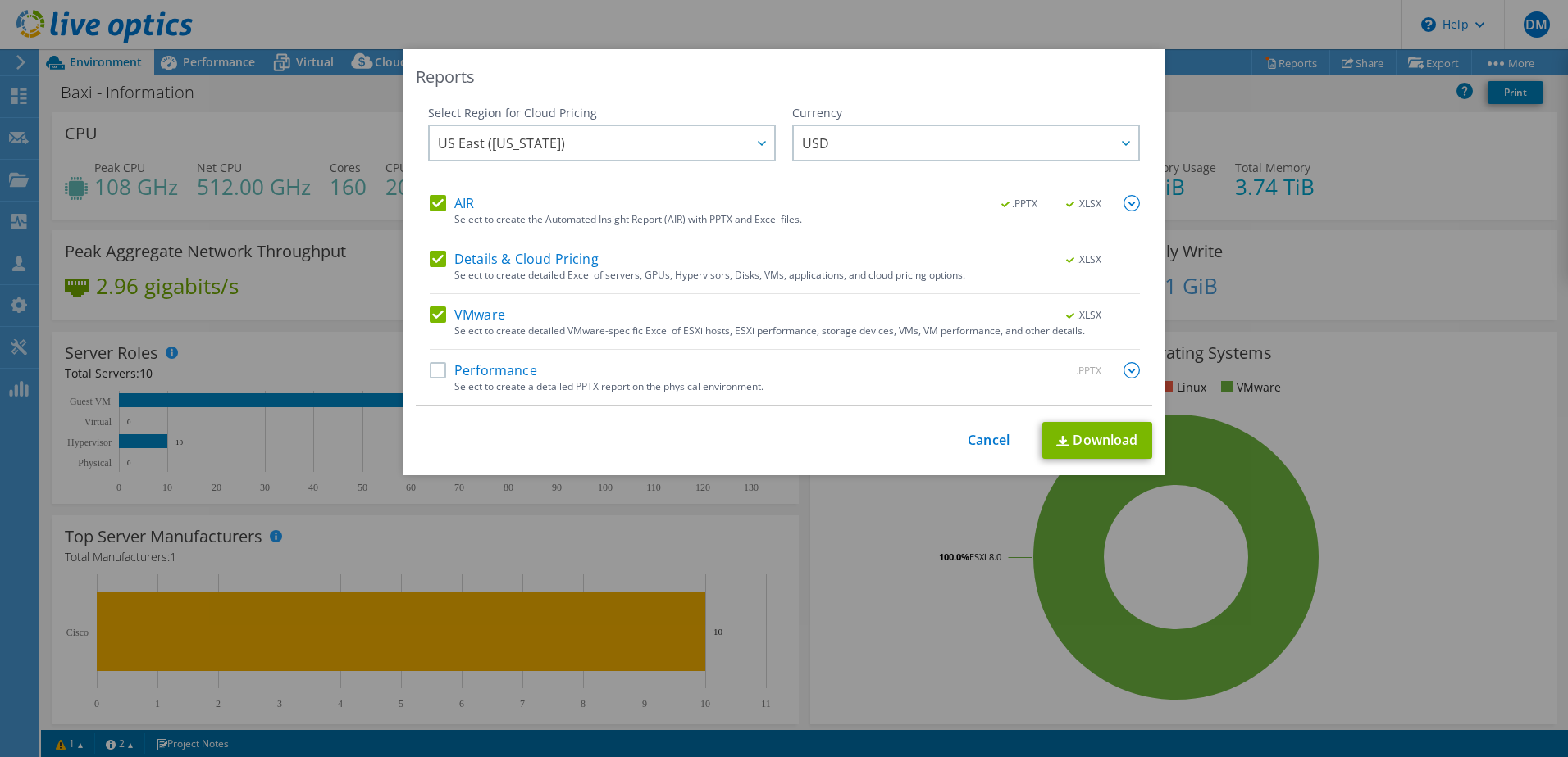
drag, startPoint x: 993, startPoint y: 426, endPoint x: 1040, endPoint y: 384, distance: 63.0
click at [993, 426] on div "This process may take a while, please wait... Cancel Download" at bounding box center [784, 440] width 736 height 37
click at [997, 439] on link "Cancel" at bounding box center [988, 440] width 42 height 15
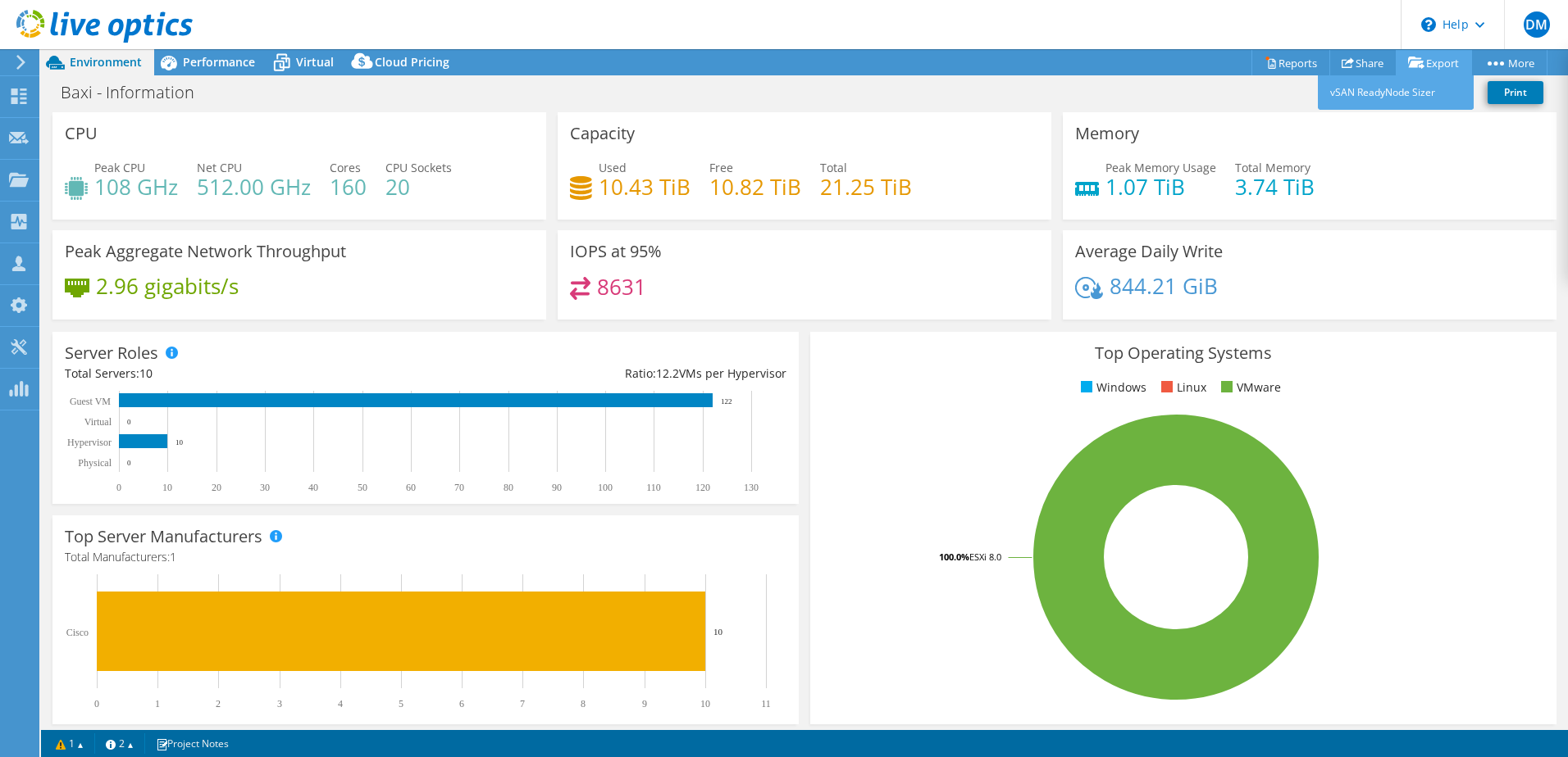
click at [1426, 61] on link "Export" at bounding box center [1434, 62] width 77 height 25
click at [1180, 120] on div "Memory Peak Memory Usage 1.07 TiB Total Memory 3.74 TiB" at bounding box center [1309, 166] width 494 height 108
click at [214, 59] on span "Performance" at bounding box center [219, 61] width 72 height 15
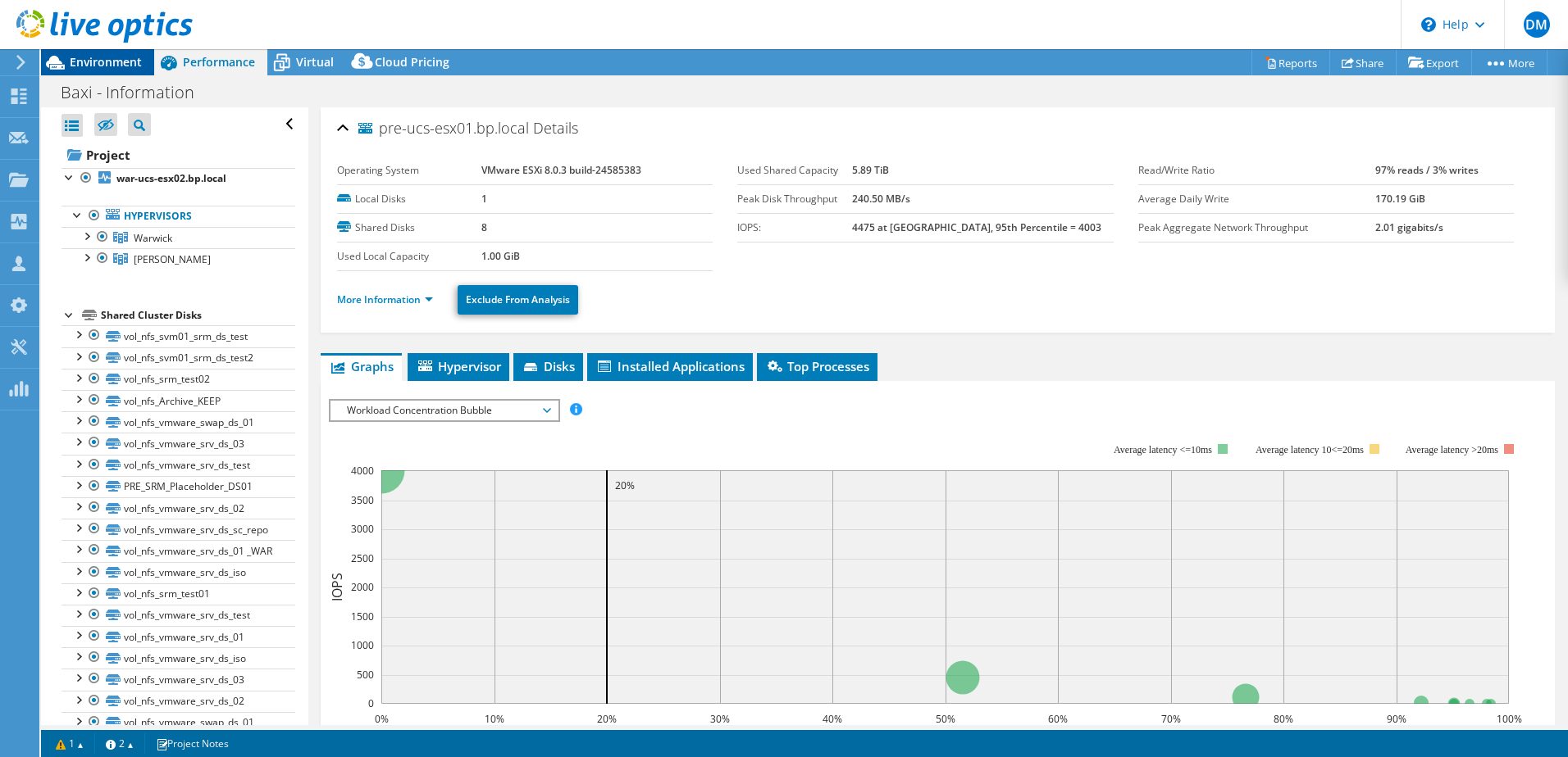
click at [110, 65] on span "Environment" at bounding box center [106, 61] width 72 height 15
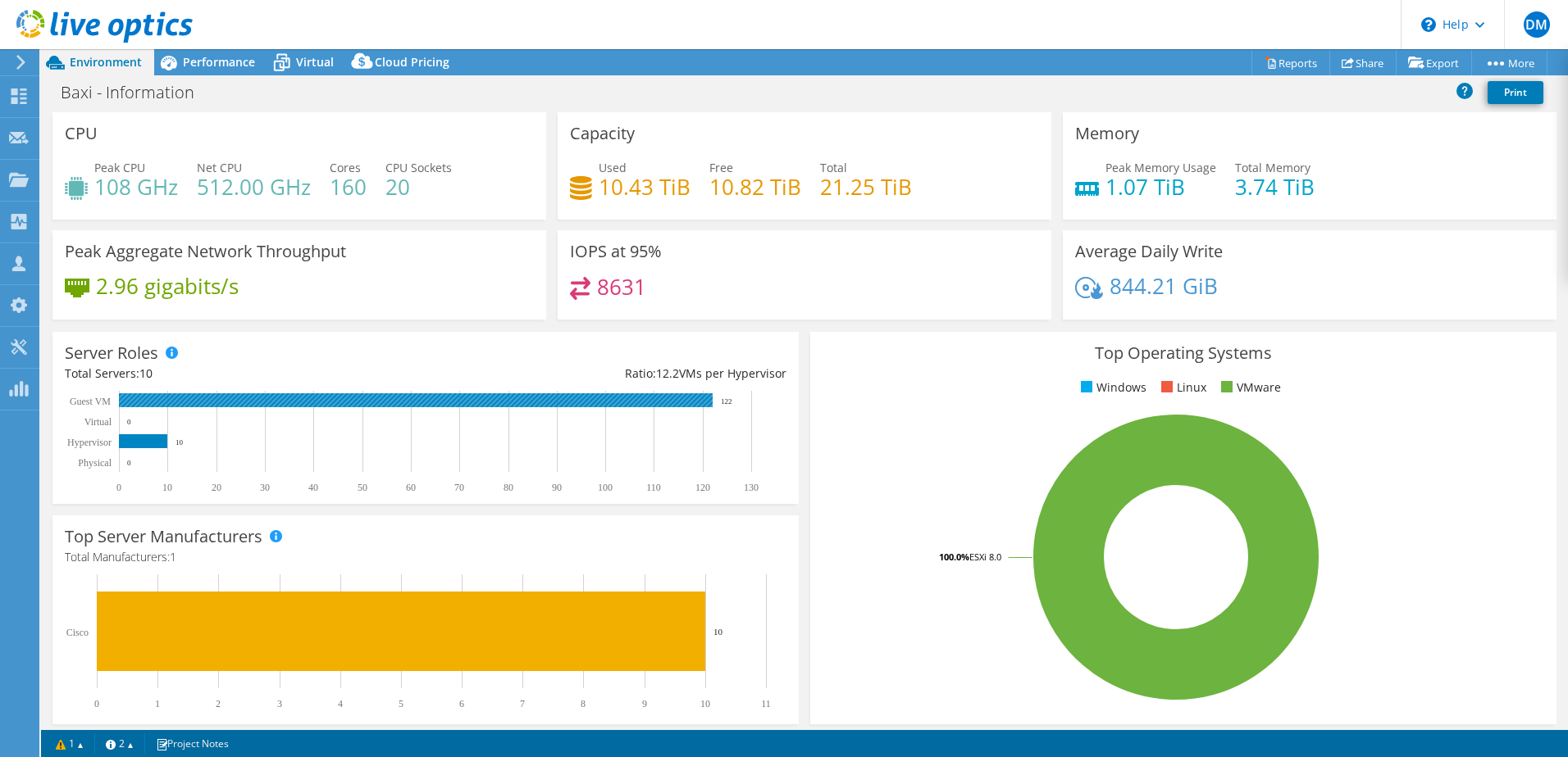
click at [139, 402] on rect at bounding box center [415, 400] width 594 height 14
click at [23, 386] on use at bounding box center [19, 389] width 19 height 15
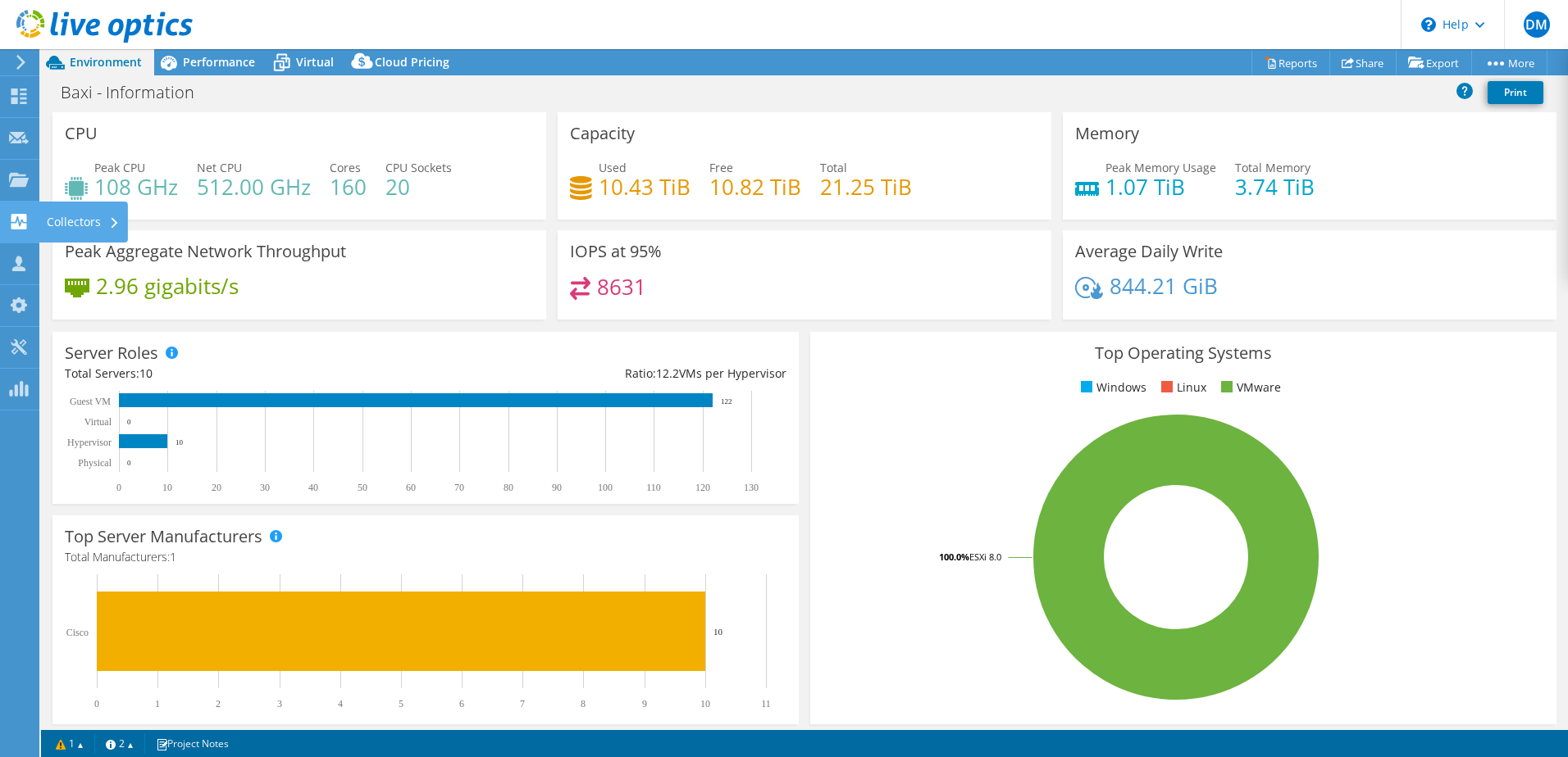
click at [89, 221] on div "Collectors" at bounding box center [83, 221] width 89 height 41
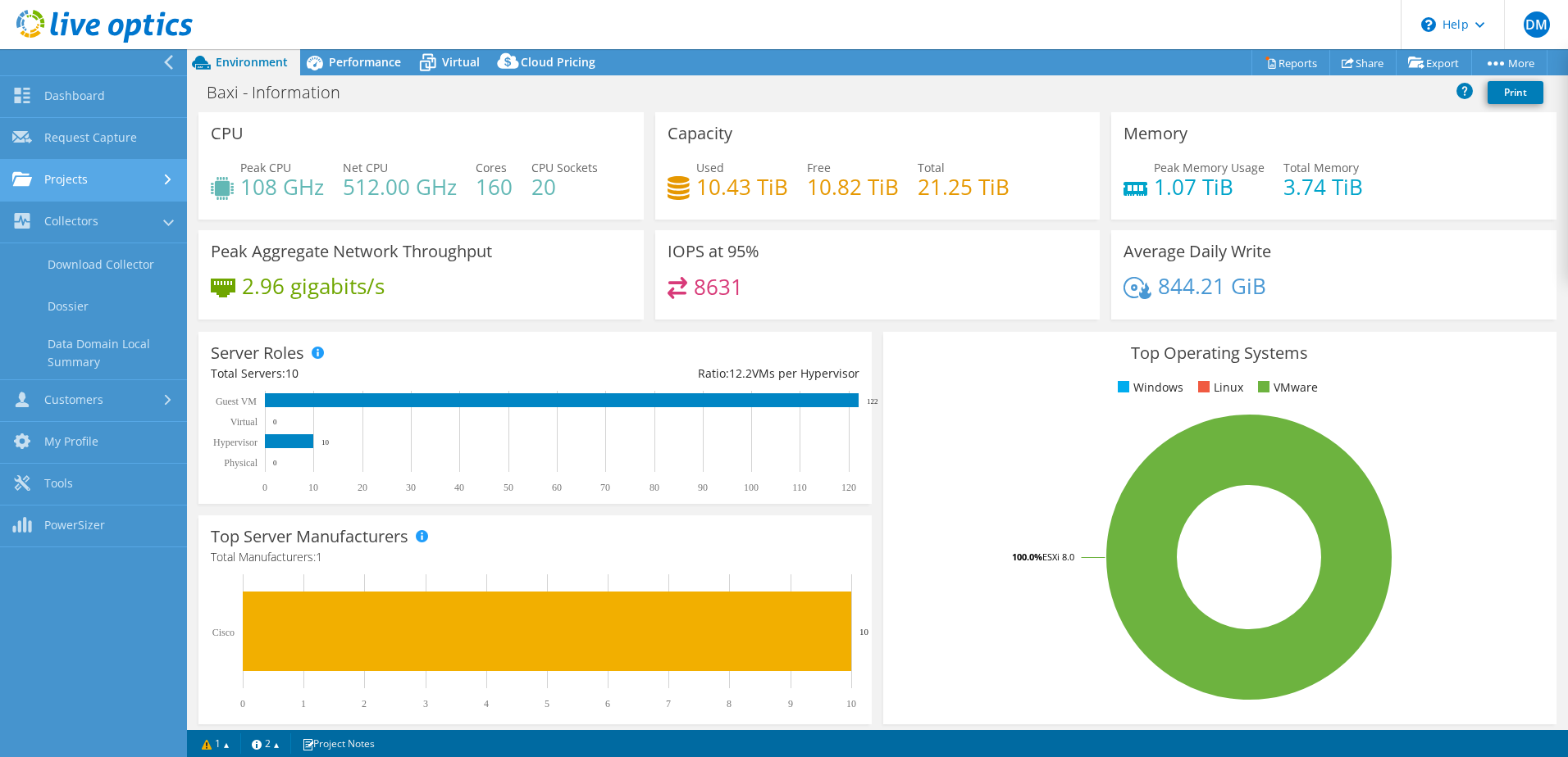
click at [96, 189] on link "Projects" at bounding box center [94, 181] width 187 height 42
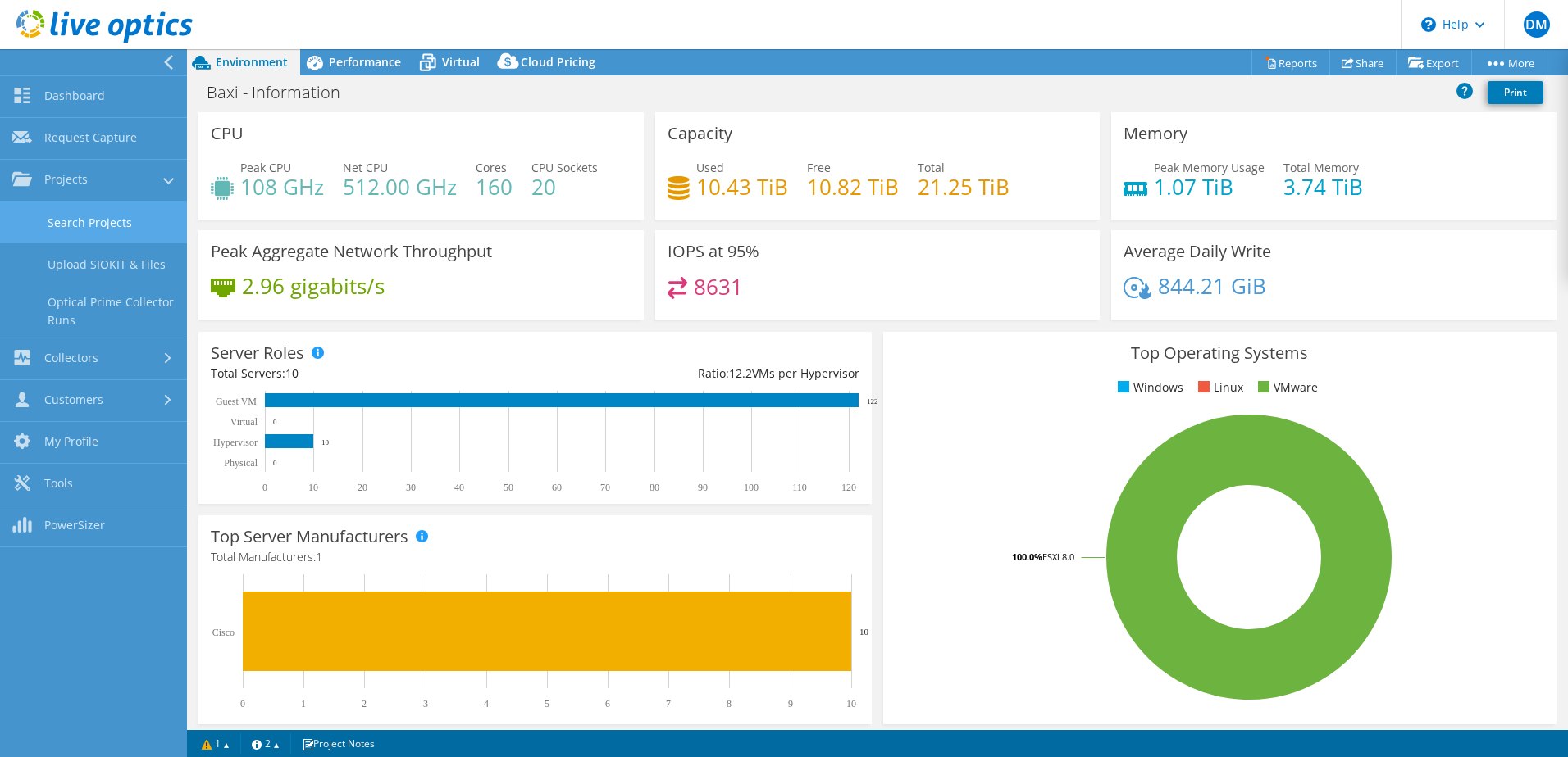
click at [82, 224] on link "Search Projects" at bounding box center [94, 222] width 187 height 42
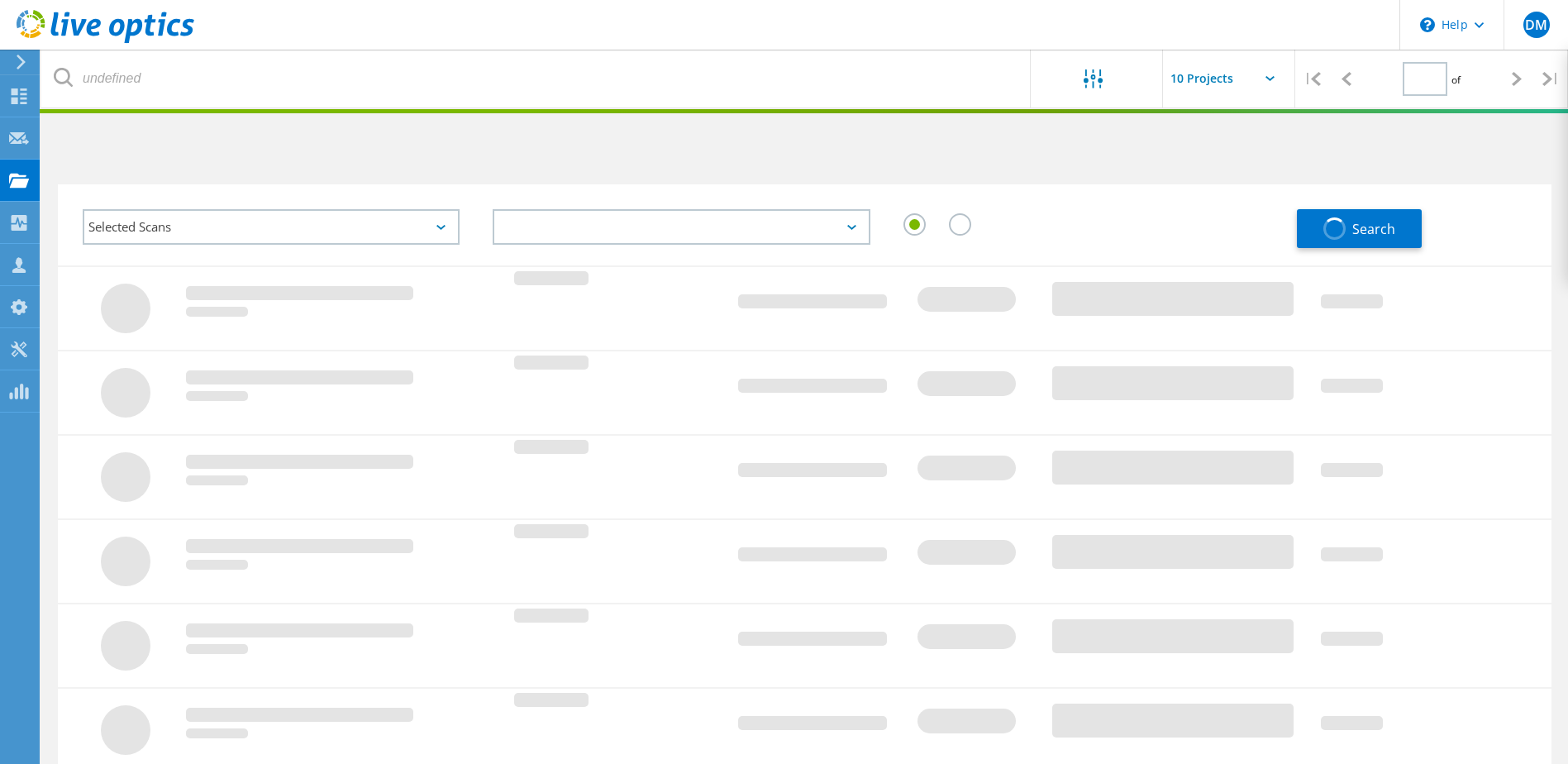
type input "1"
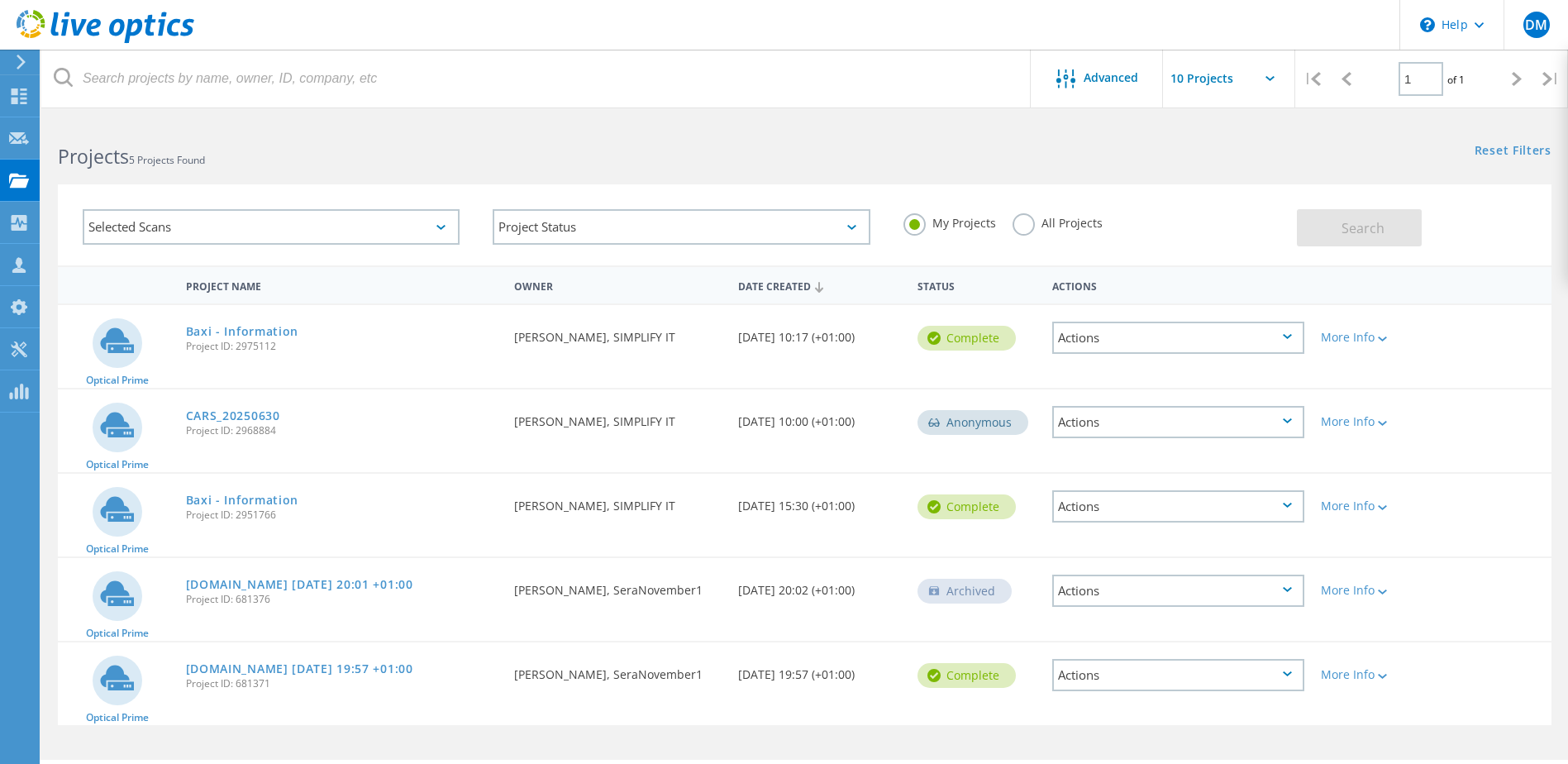
click at [1027, 224] on label "All Projects" at bounding box center [1058, 221] width 90 height 15
click at [0, 0] on input "All Projects" at bounding box center [0, 0] width 0 height 0
click at [1407, 224] on button "Search" at bounding box center [1359, 228] width 125 height 37
click at [1095, 76] on span "Advanced" at bounding box center [1111, 78] width 54 height 12
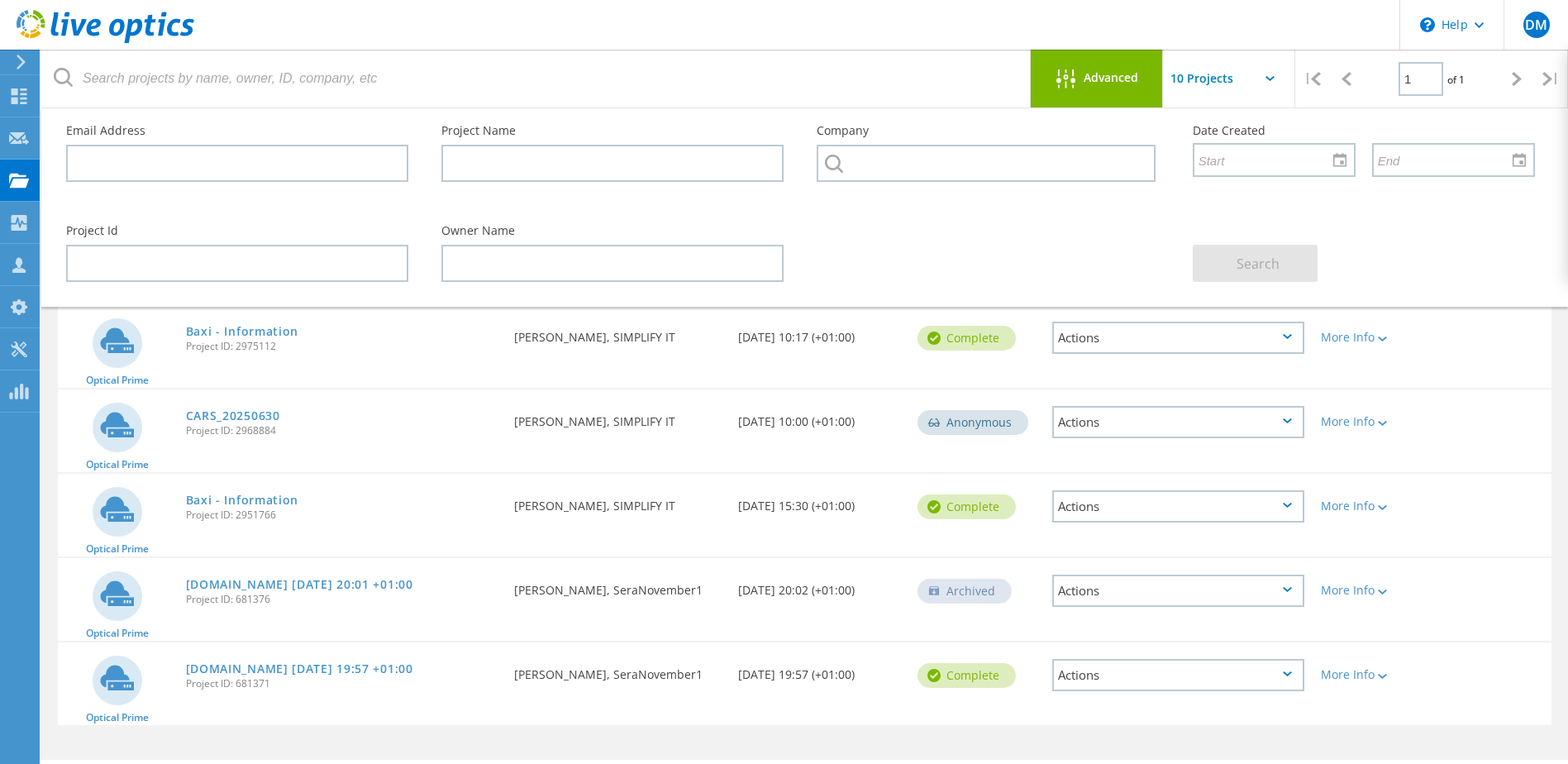
click at [1095, 76] on span "Advanced" at bounding box center [1111, 78] width 54 height 12
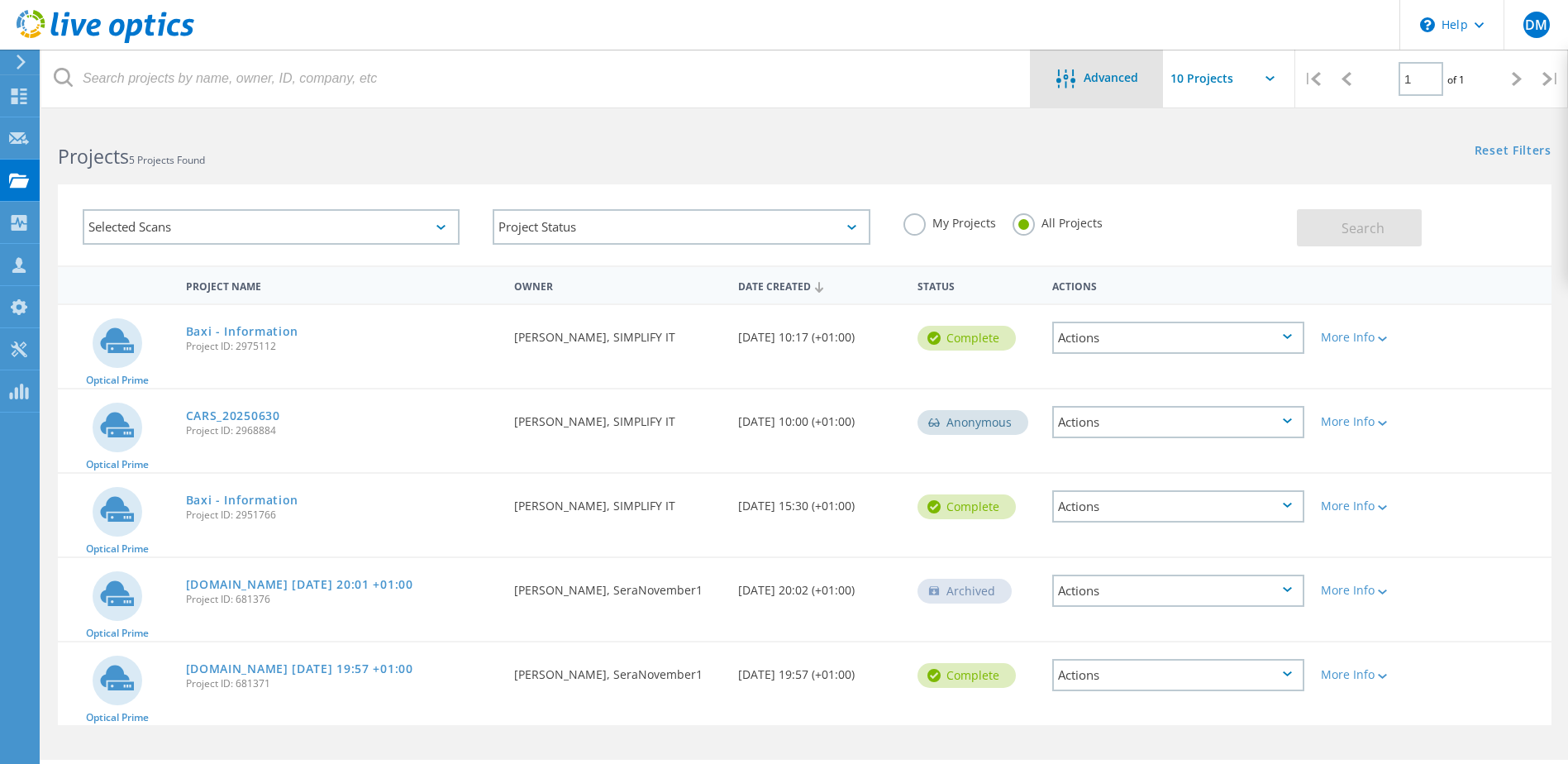
click at [1098, 76] on span "Advanced" at bounding box center [1111, 78] width 54 height 12
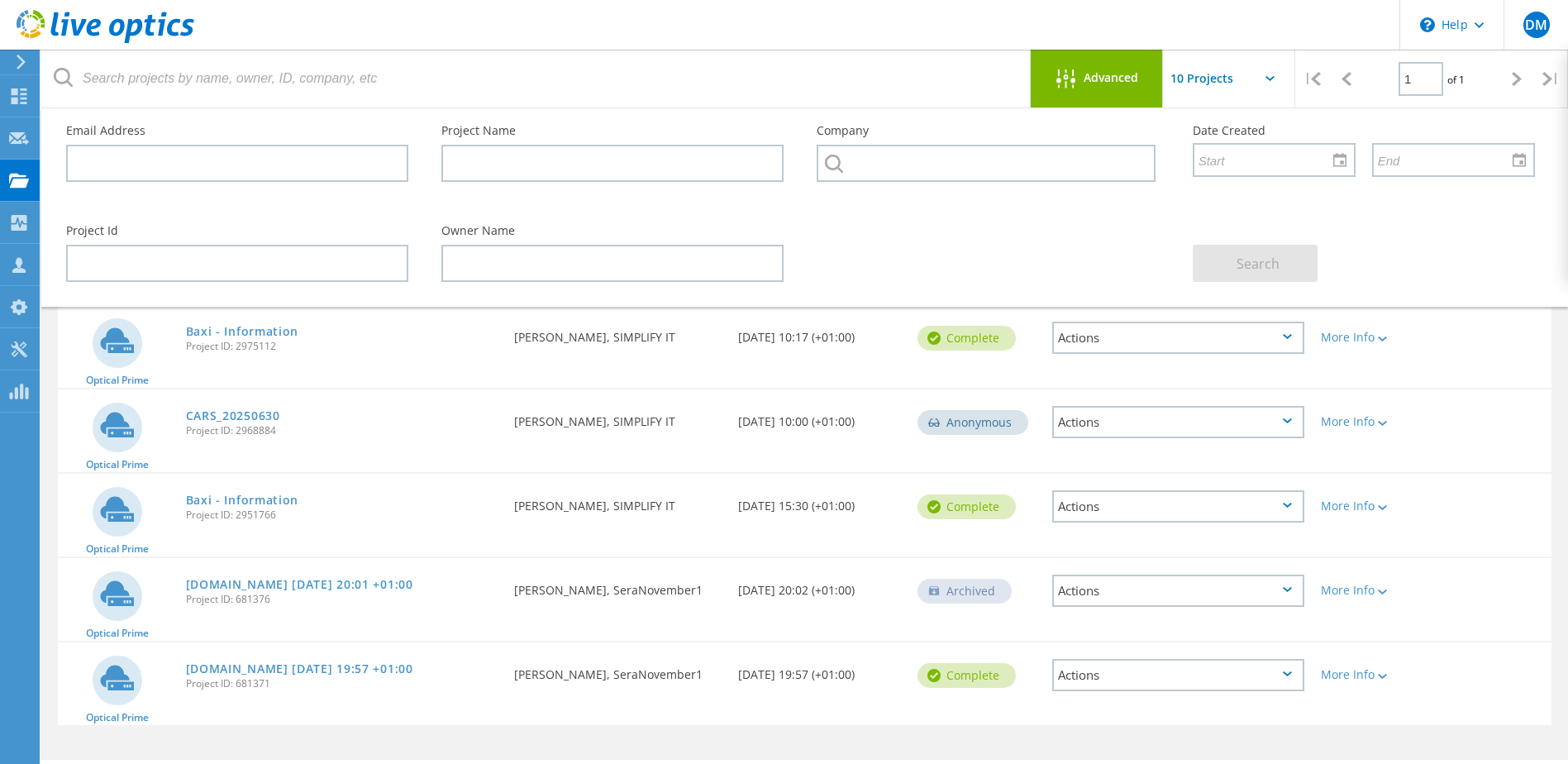
click at [1098, 76] on span "Advanced" at bounding box center [1111, 78] width 54 height 12
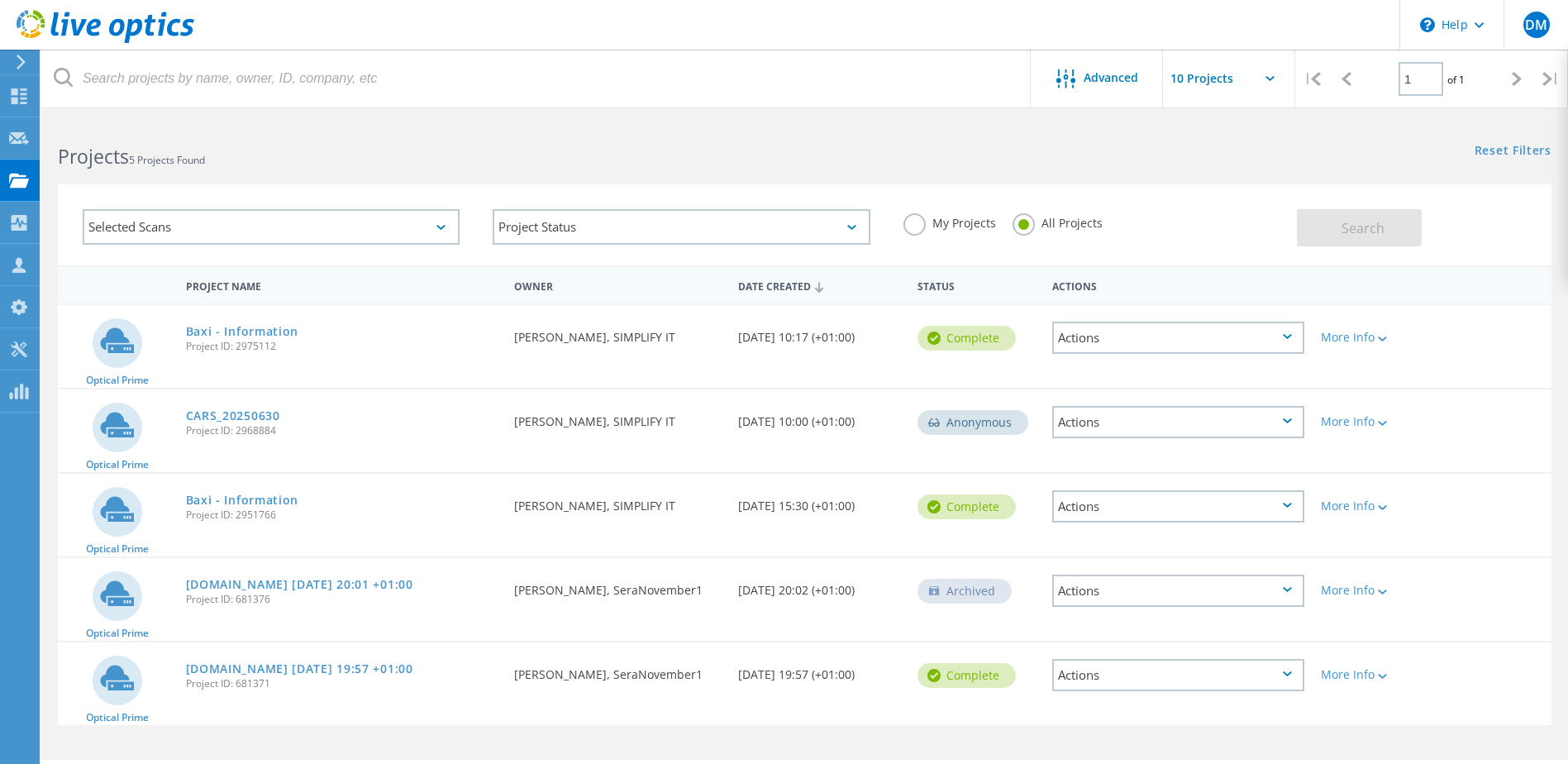
click at [1222, 73] on input "text" at bounding box center [1245, 78] width 166 height 58
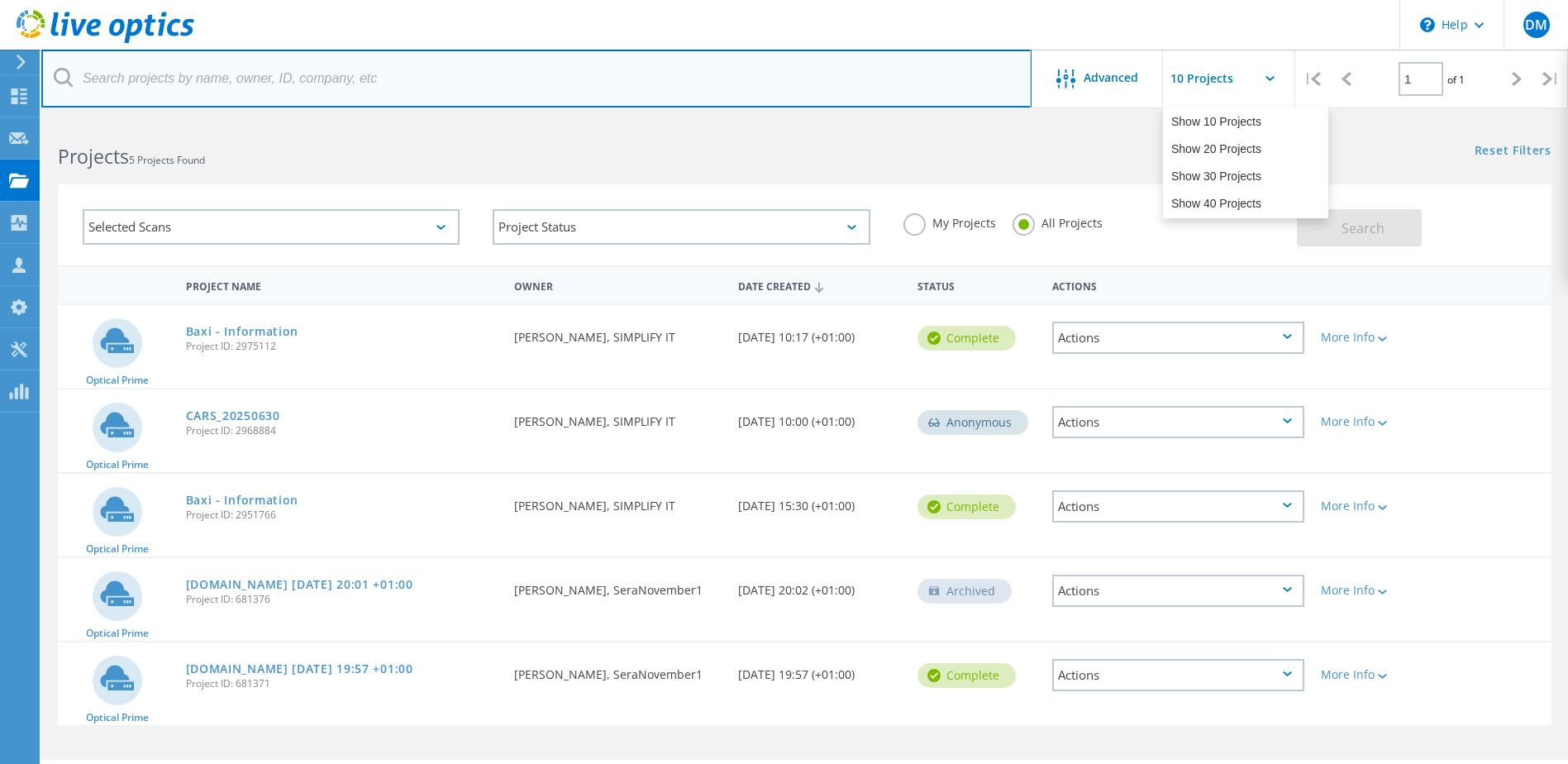
click at [887, 91] on input "text" at bounding box center [537, 78] width 990 height 58
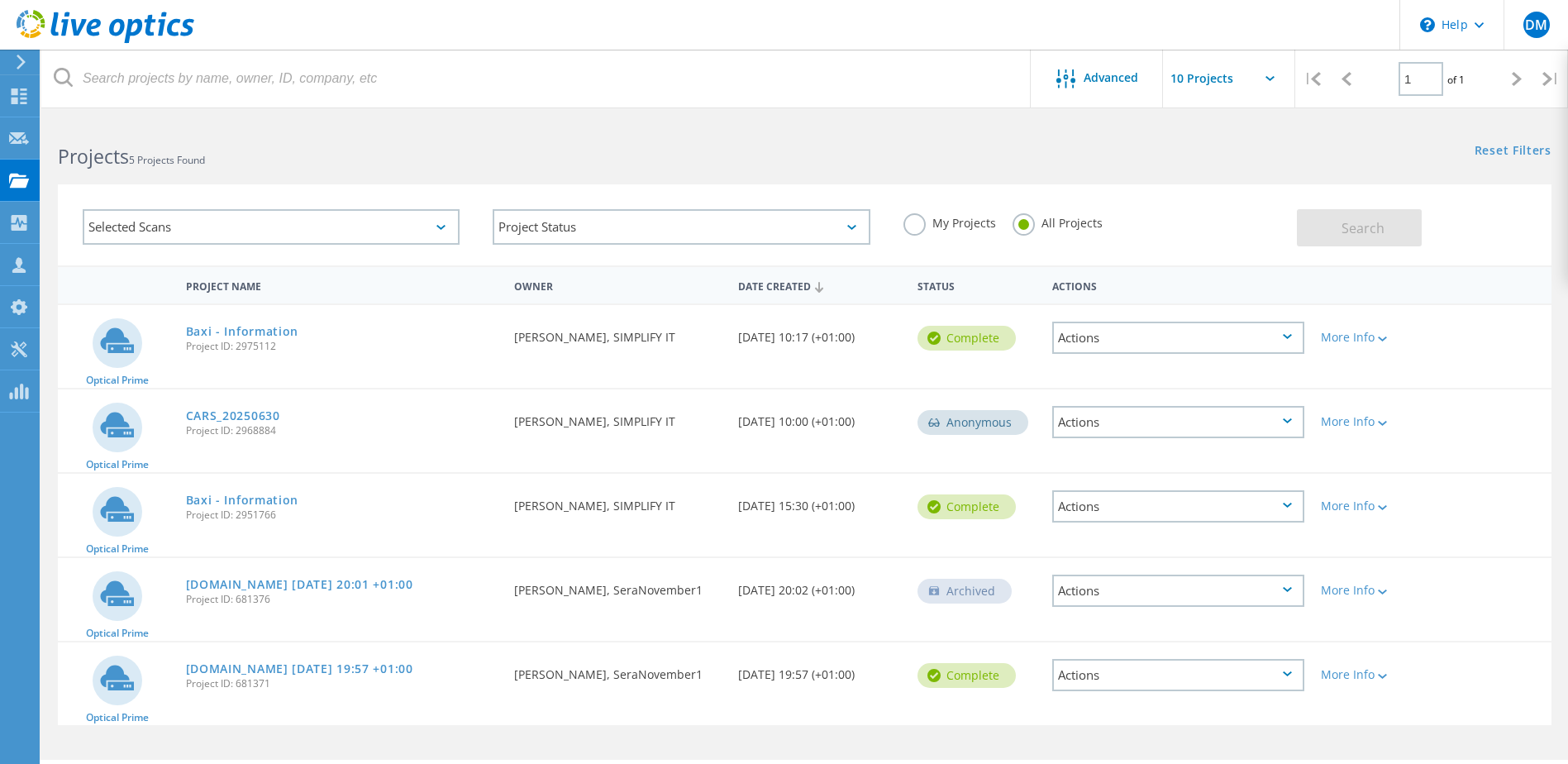
click at [296, 230] on div "Selected Scans" at bounding box center [271, 227] width 377 height 36
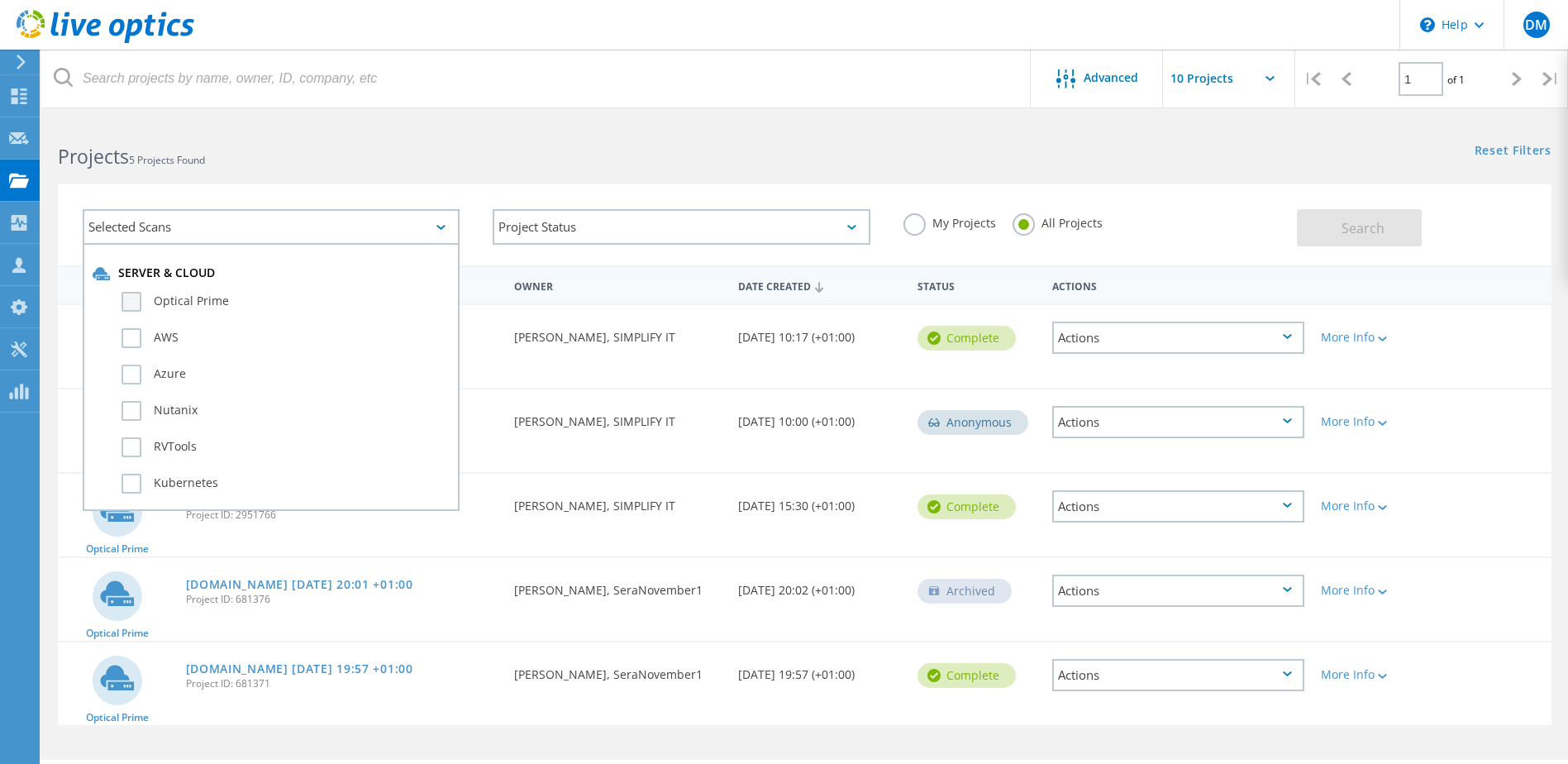
click at [130, 308] on label "Optical Prime" at bounding box center [285, 302] width 328 height 20
click at [0, 0] on input "Optical Prime" at bounding box center [0, 0] width 0 height 0
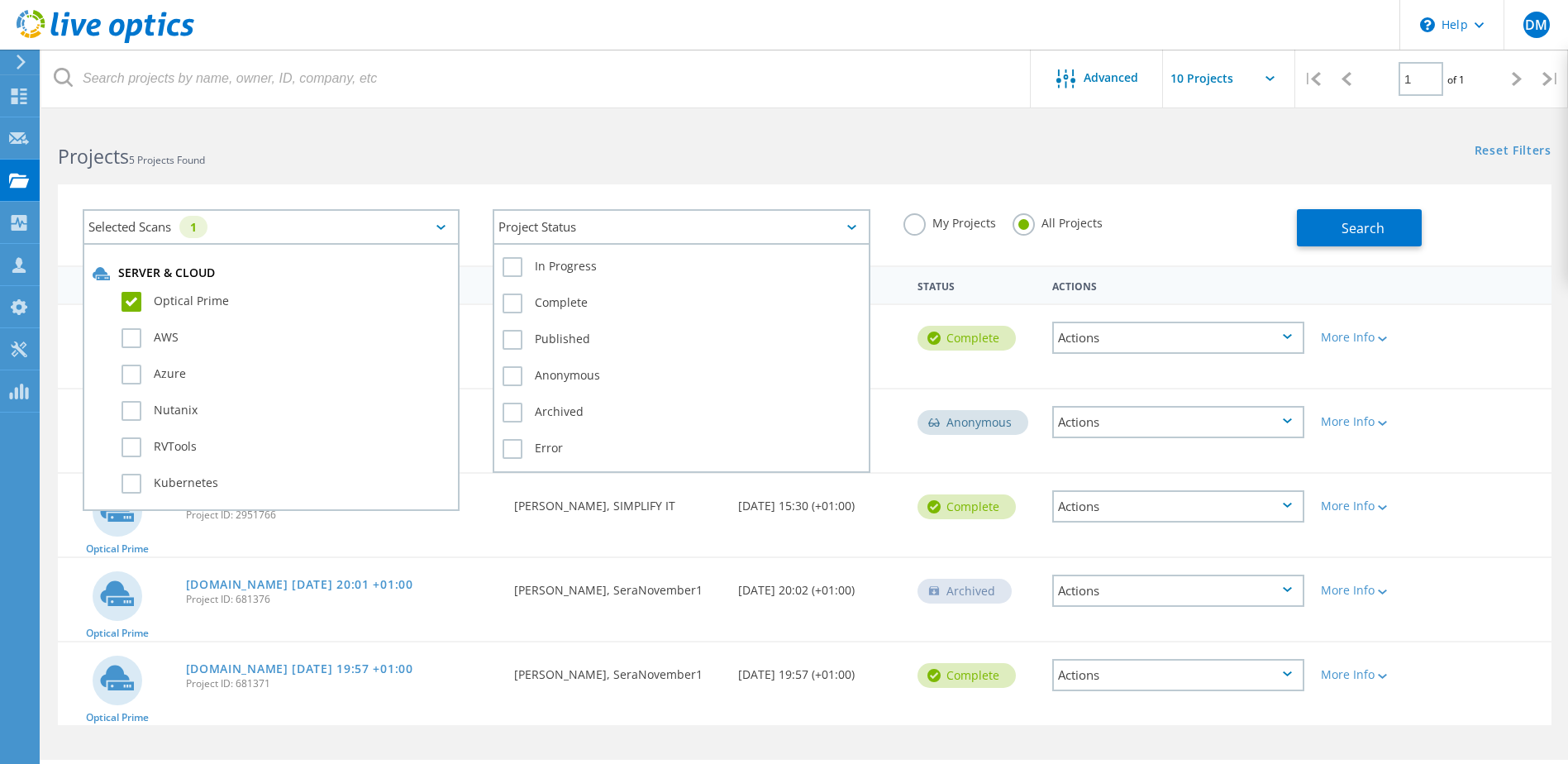
click at [579, 222] on div "Project Status" at bounding box center [681, 227] width 377 height 36
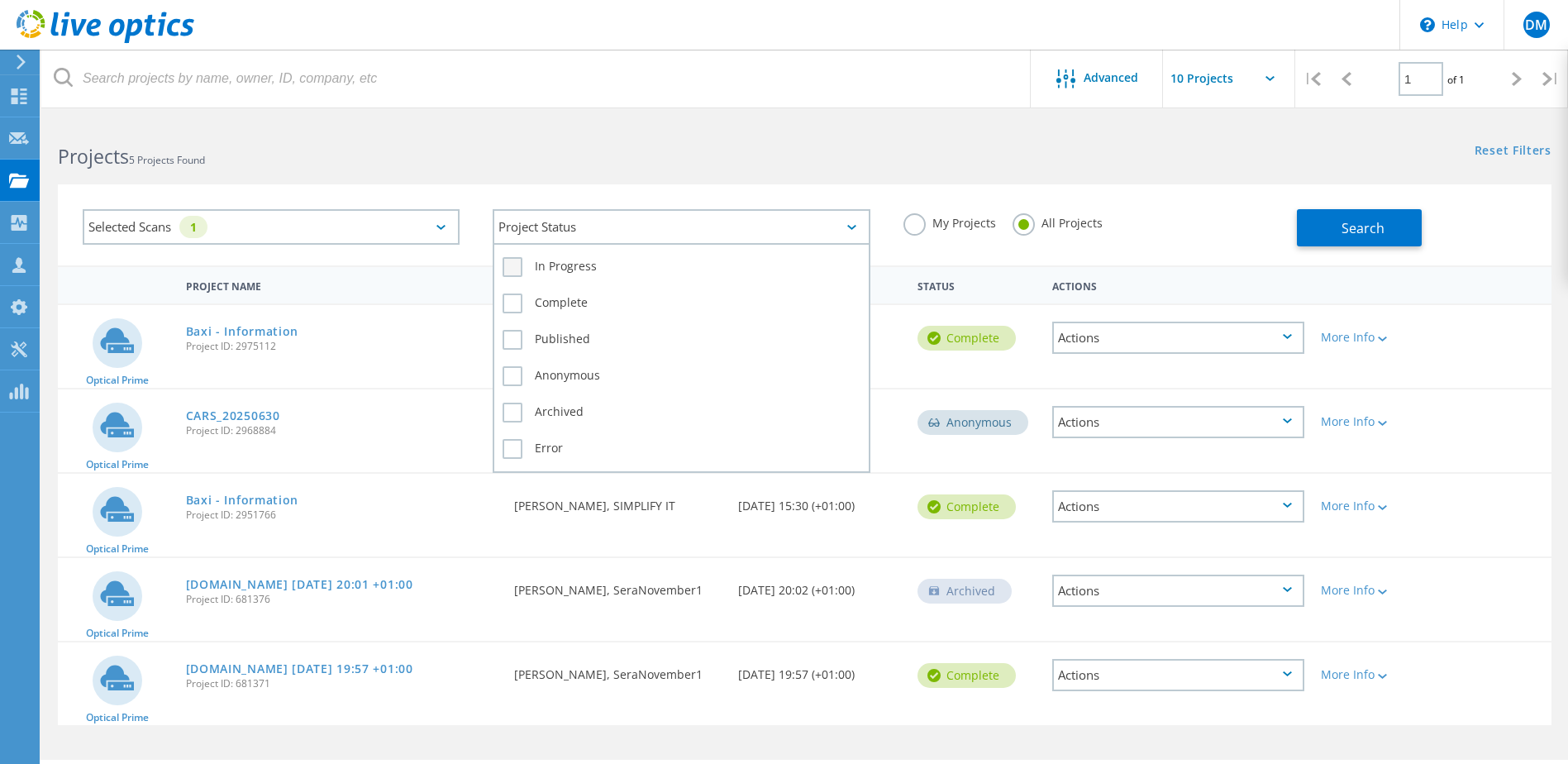
click at [510, 263] on label "In Progress" at bounding box center [681, 267] width 357 height 20
click at [0, 0] on input "In Progress" at bounding box center [0, 0] width 0 height 0
click at [510, 448] on label "Error" at bounding box center [681, 449] width 357 height 20
click at [0, 0] on input "Error" at bounding box center [0, 0] width 0 height 0
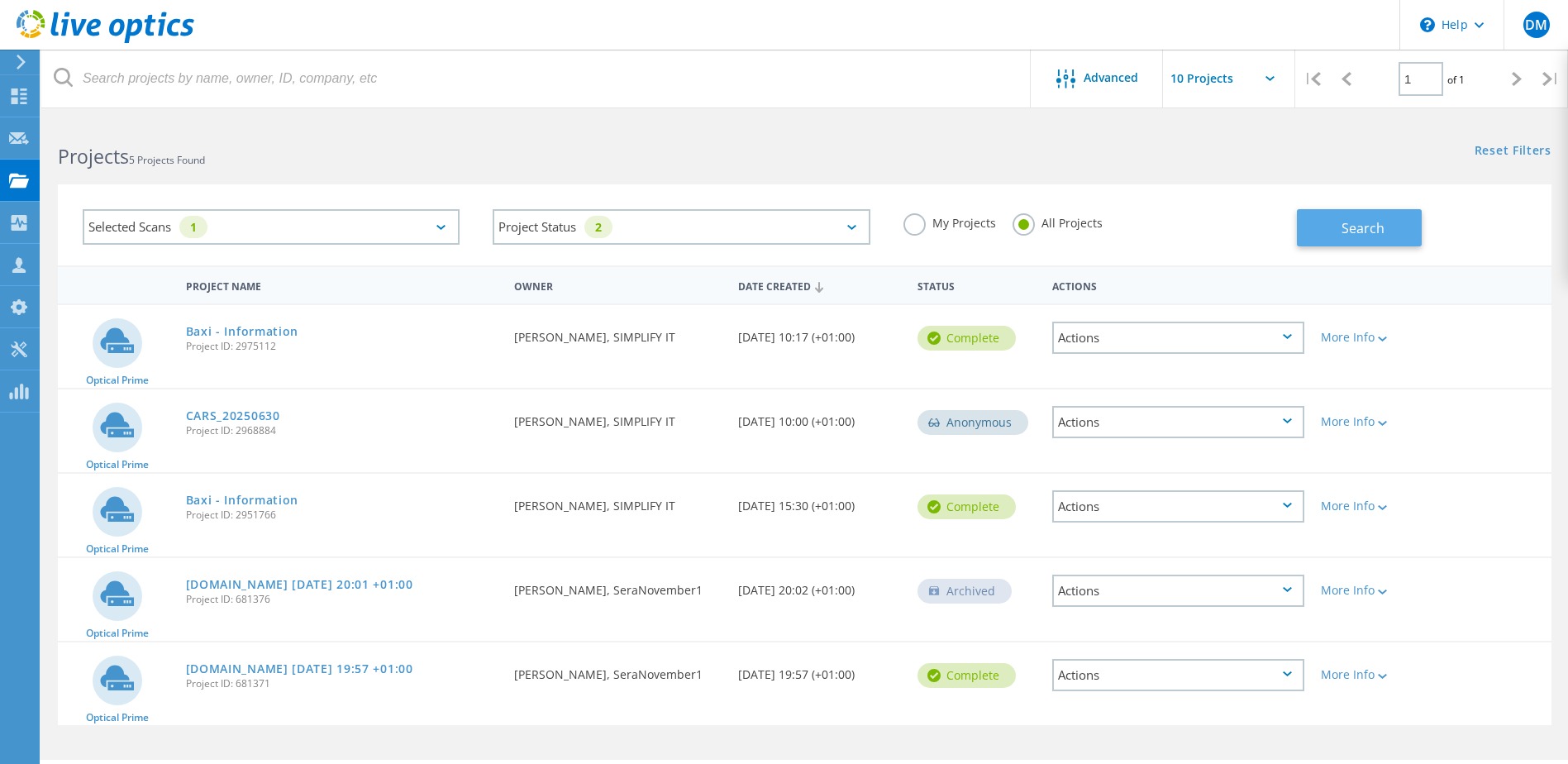
click at [1367, 224] on span "Search" at bounding box center [1363, 228] width 43 height 18
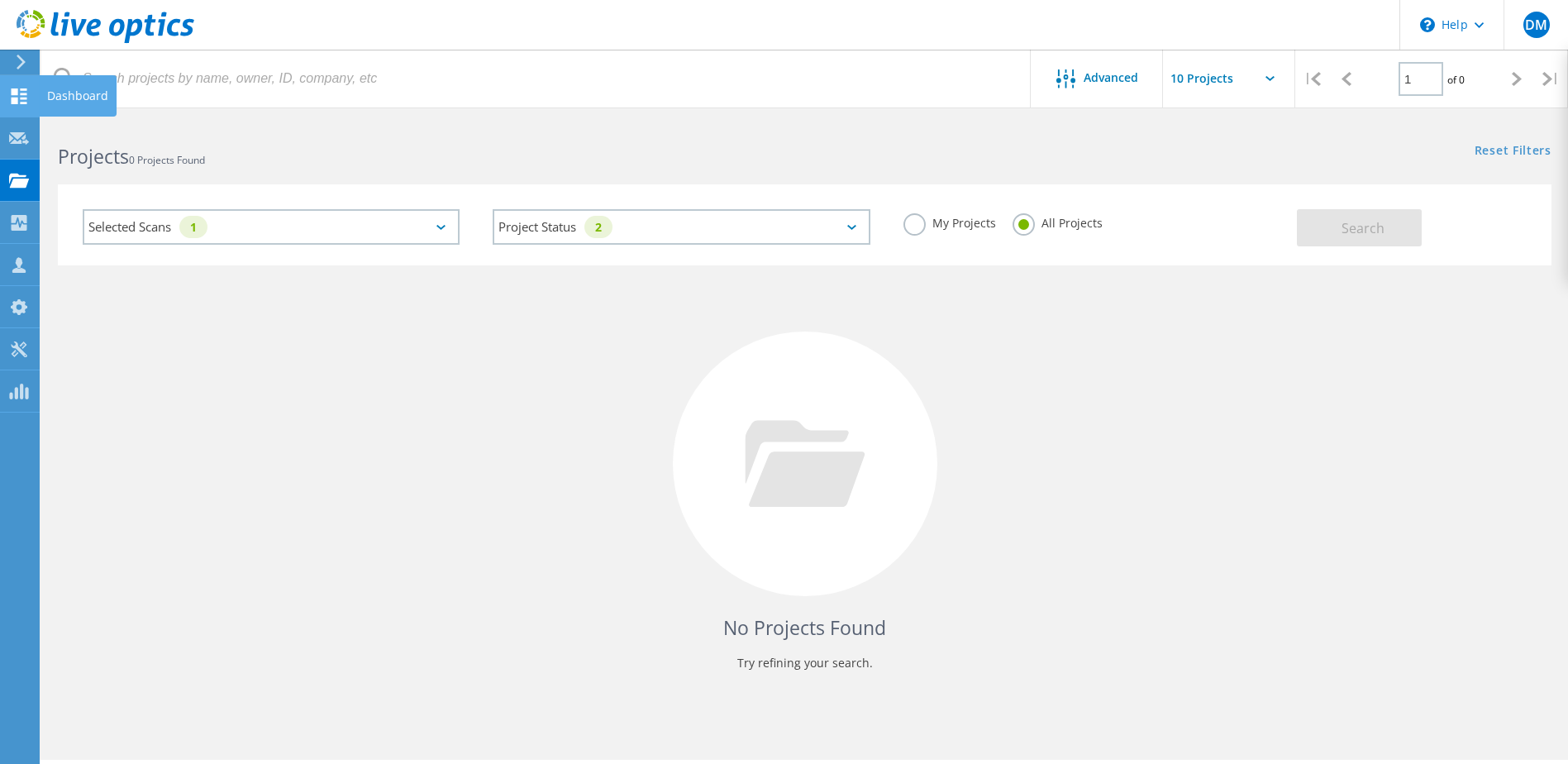
click at [44, 89] on div "Dashboard" at bounding box center [77, 96] width 77 height 42
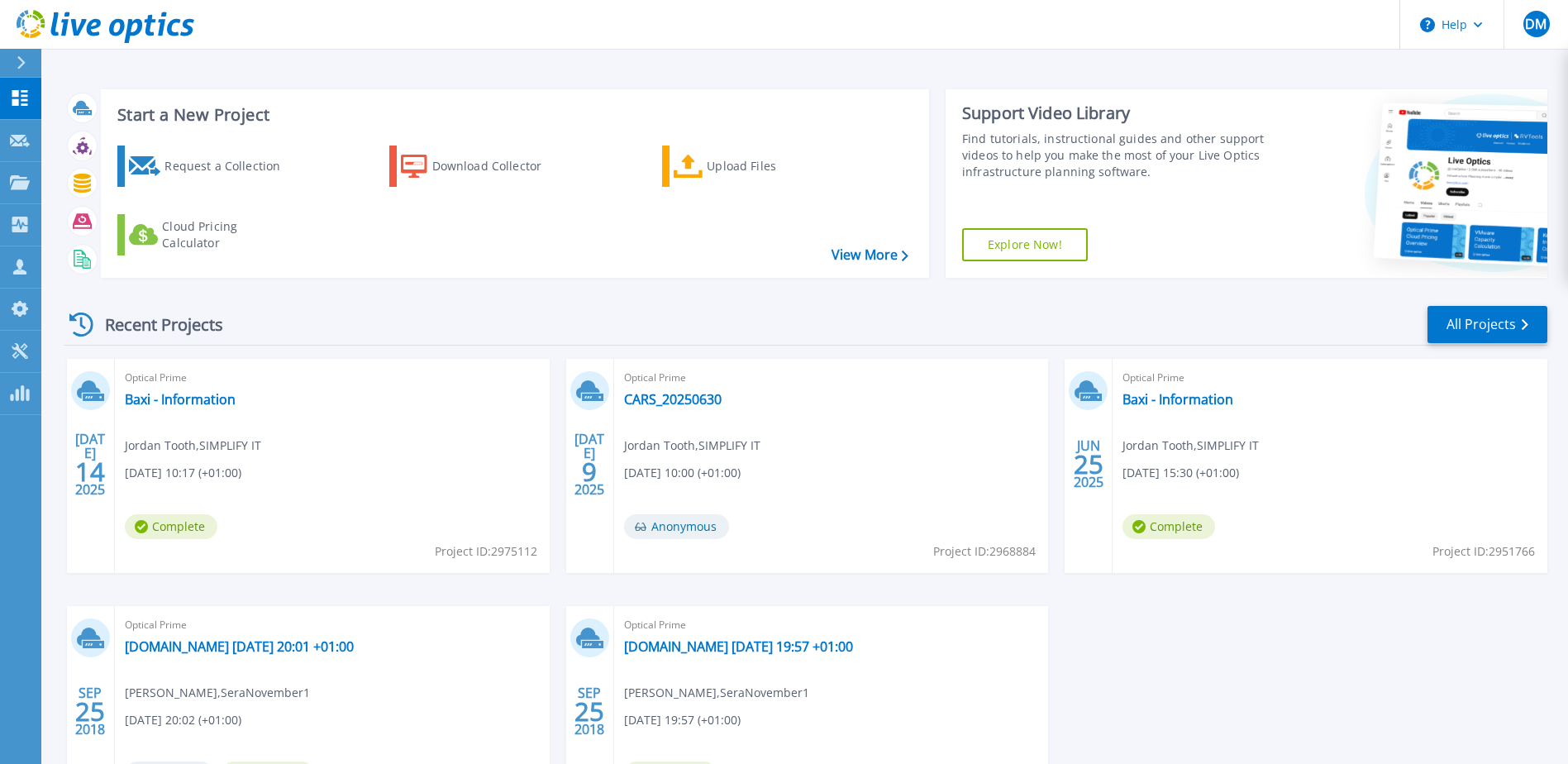
click at [20, 60] on icon at bounding box center [21, 63] width 8 height 14
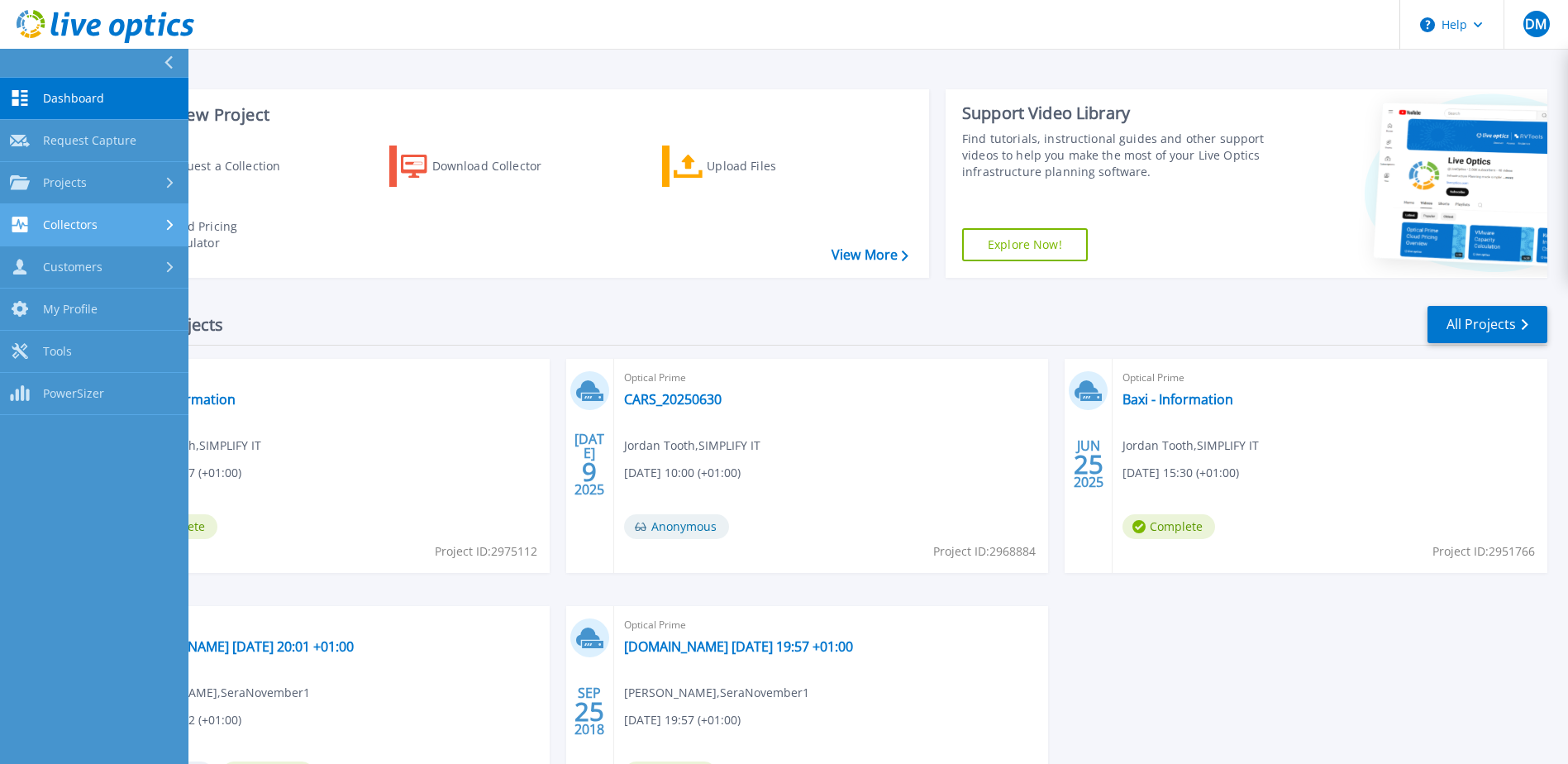
click at [83, 224] on span "Collectors" at bounding box center [71, 225] width 54 height 15
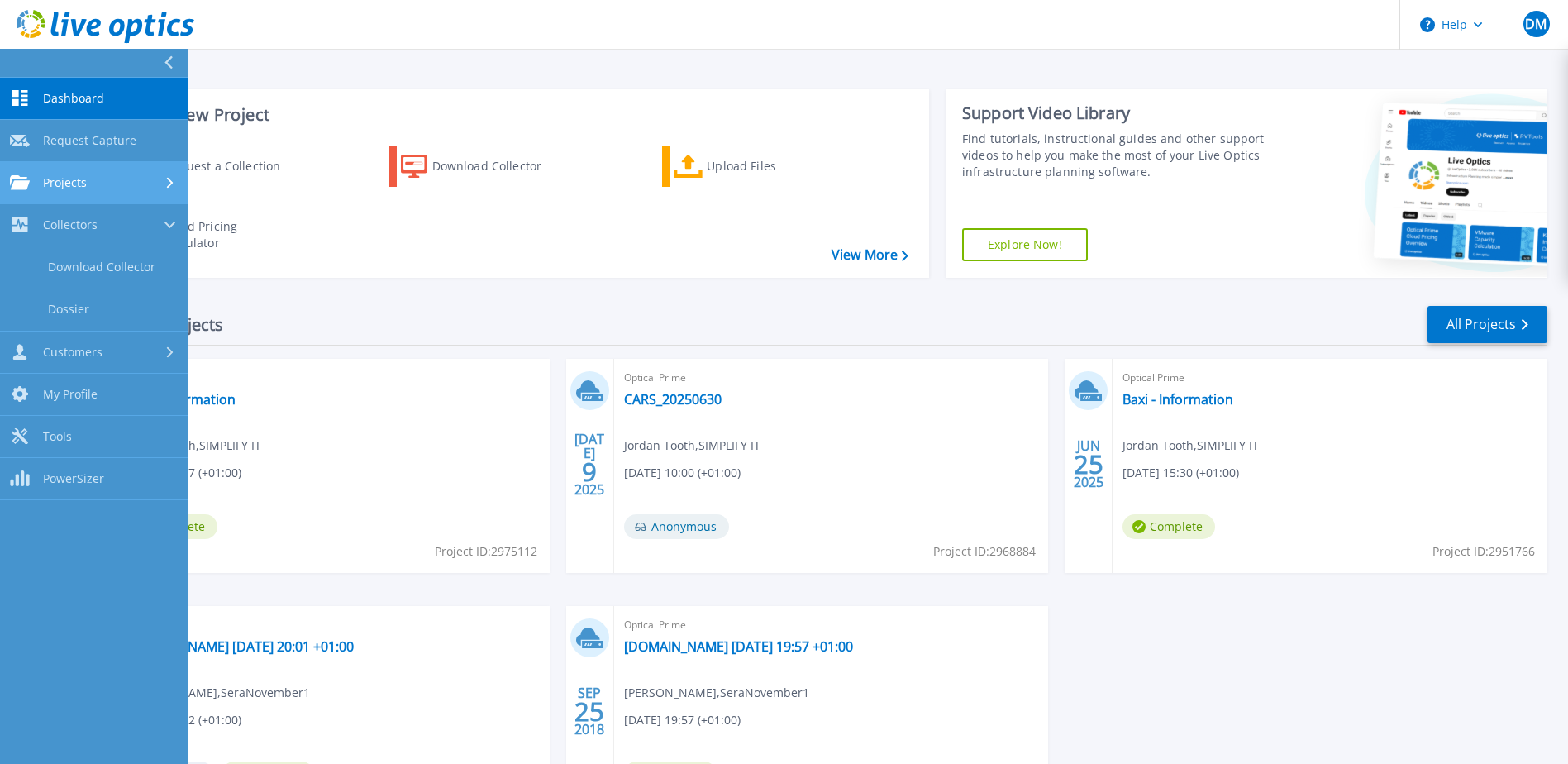
click at [107, 189] on div "Projects" at bounding box center [94, 183] width 169 height 15
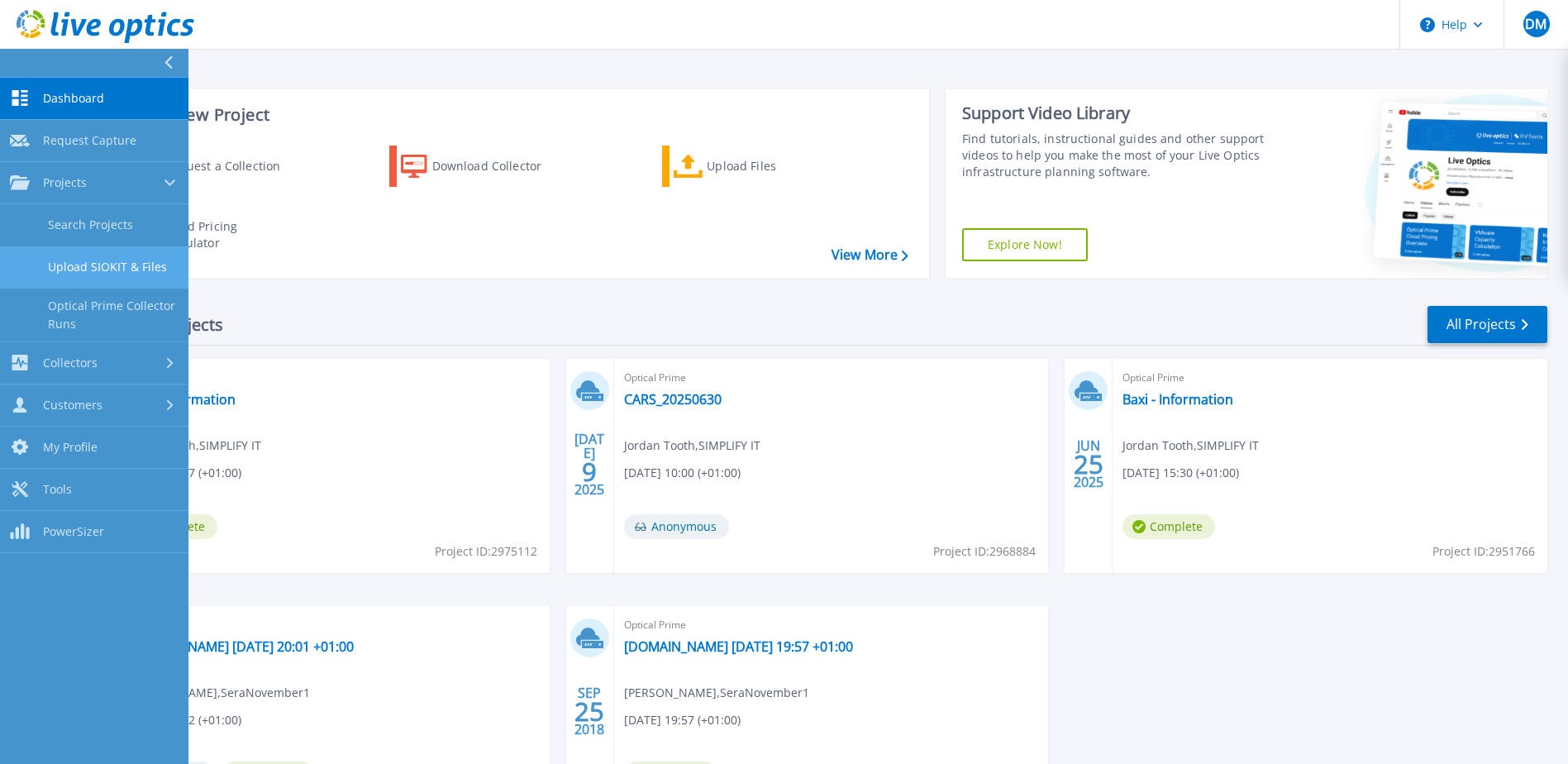
click at [110, 266] on link "Upload SIOKIT & Files" at bounding box center [94, 268] width 189 height 42
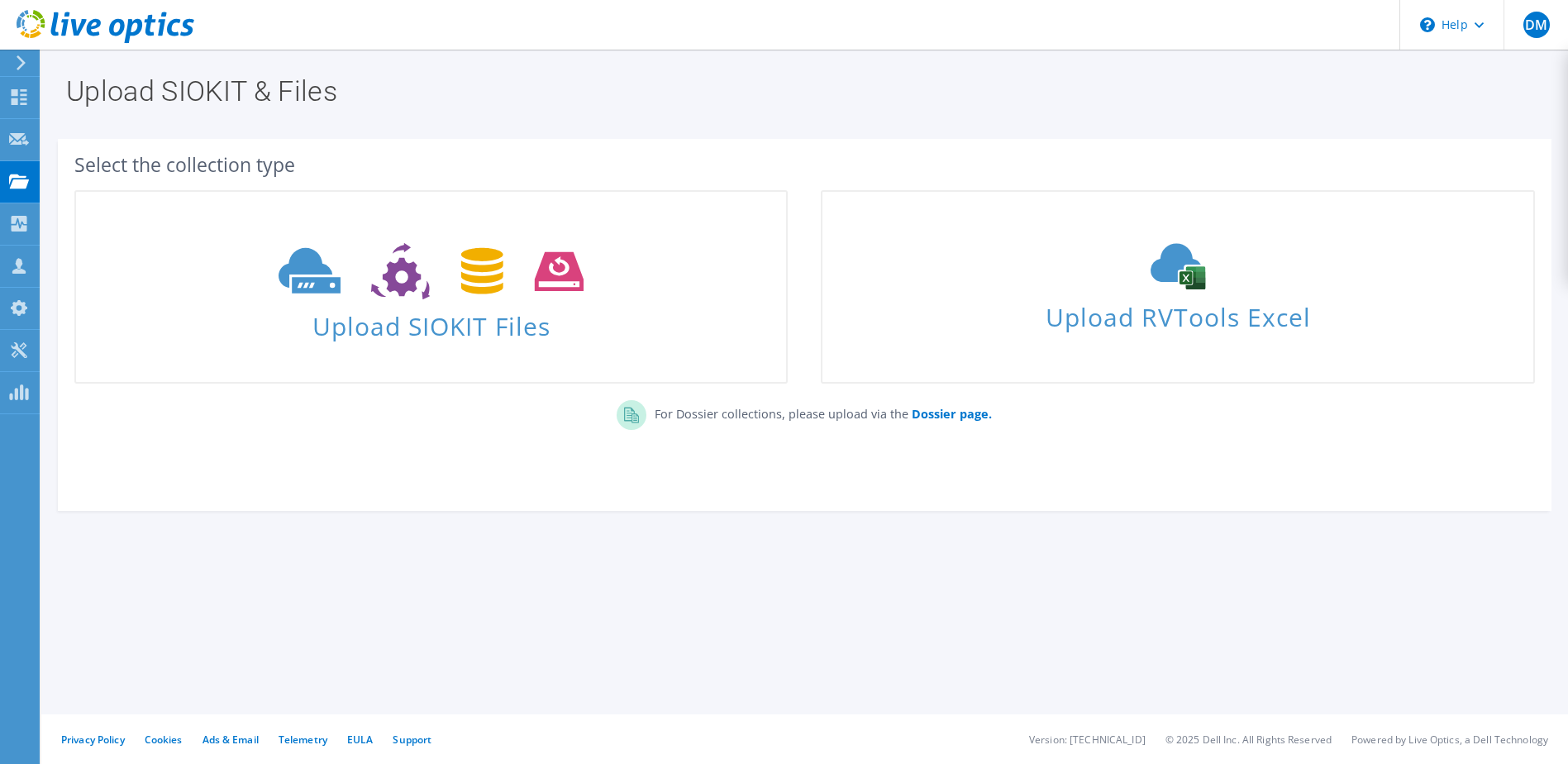
click at [786, 490] on section "Select the collection type Upload SIOKIT Files Upload RVTools Excel" at bounding box center [804, 325] width 1494 height 372
click at [8, 50] on div at bounding box center [97, 27] width 195 height 55
click at [25, 61] on icon at bounding box center [21, 63] width 13 height 15
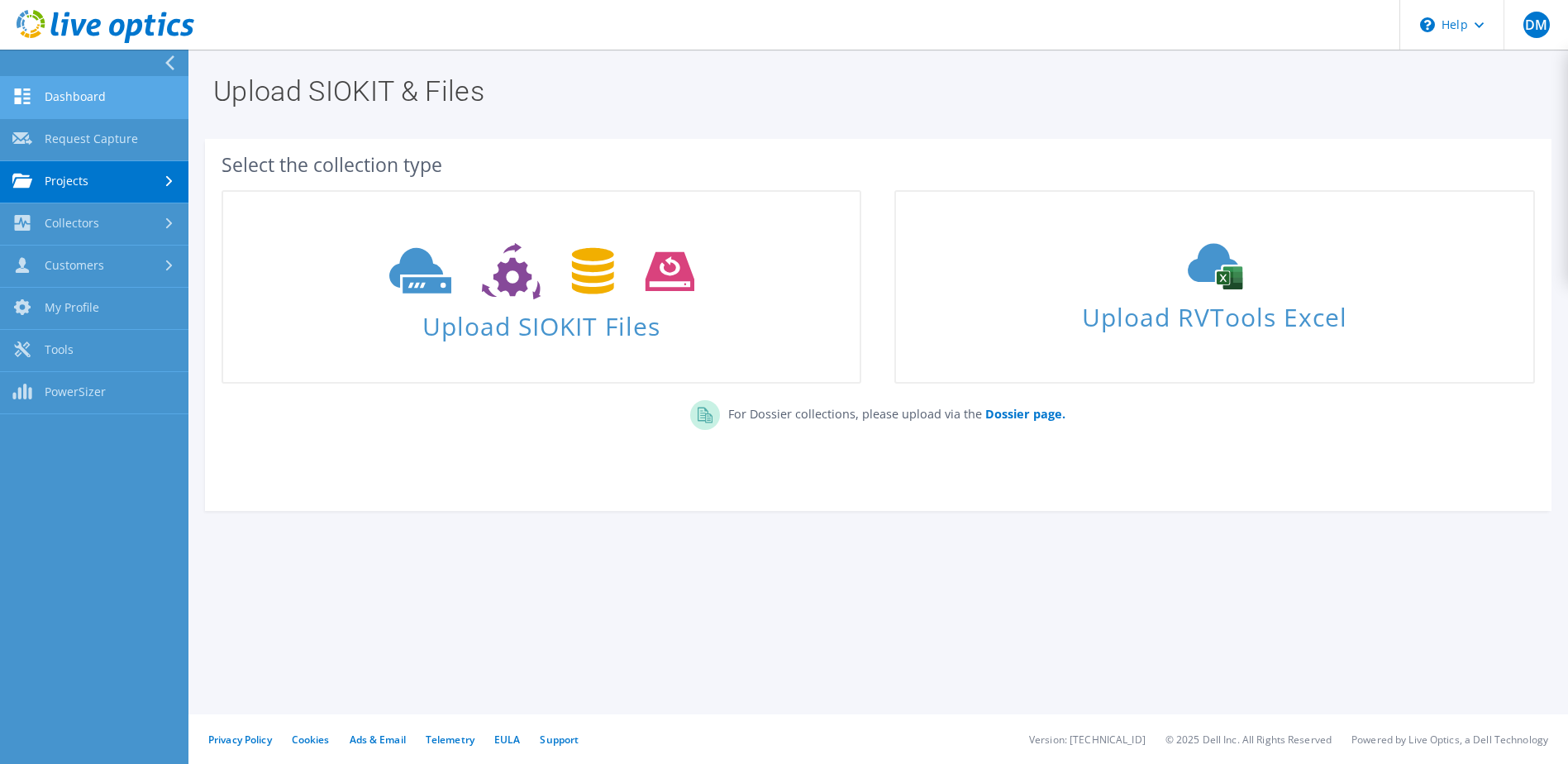
click at [70, 93] on link "Dashboard" at bounding box center [94, 99] width 189 height 42
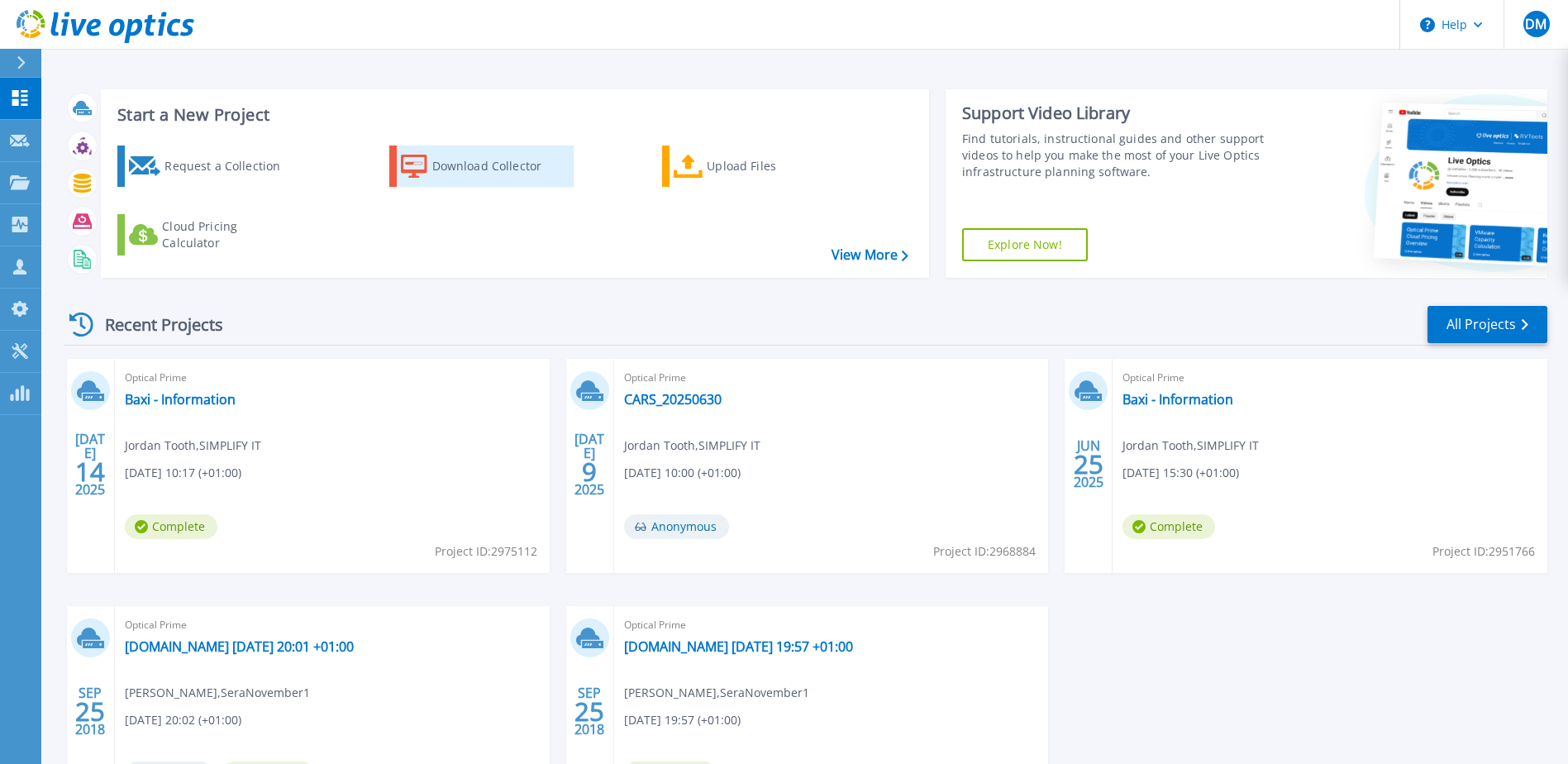
click at [464, 156] on div "Download Collector" at bounding box center [499, 166] width 133 height 33
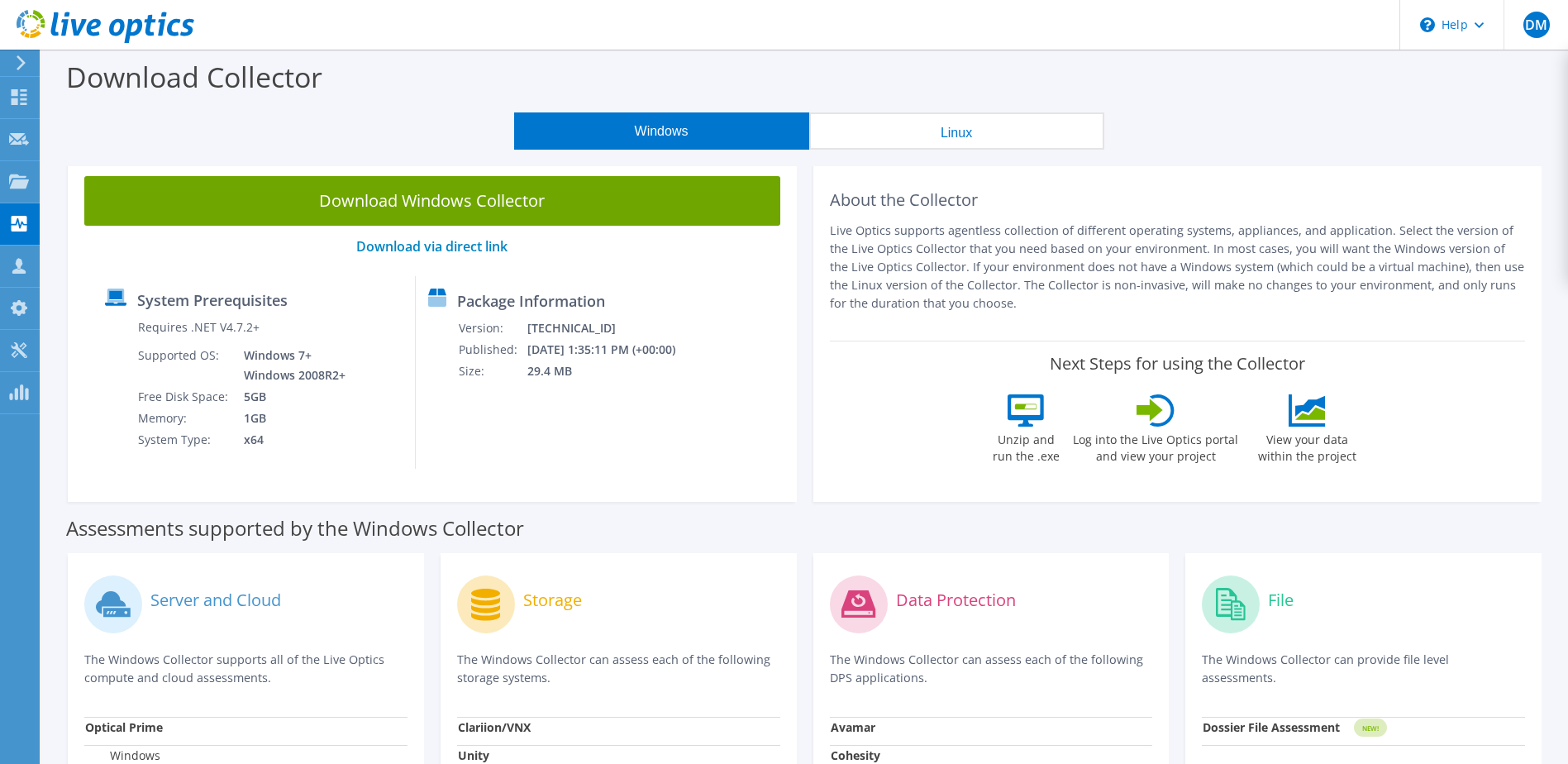
click at [982, 129] on button "Linux" at bounding box center [956, 131] width 295 height 37
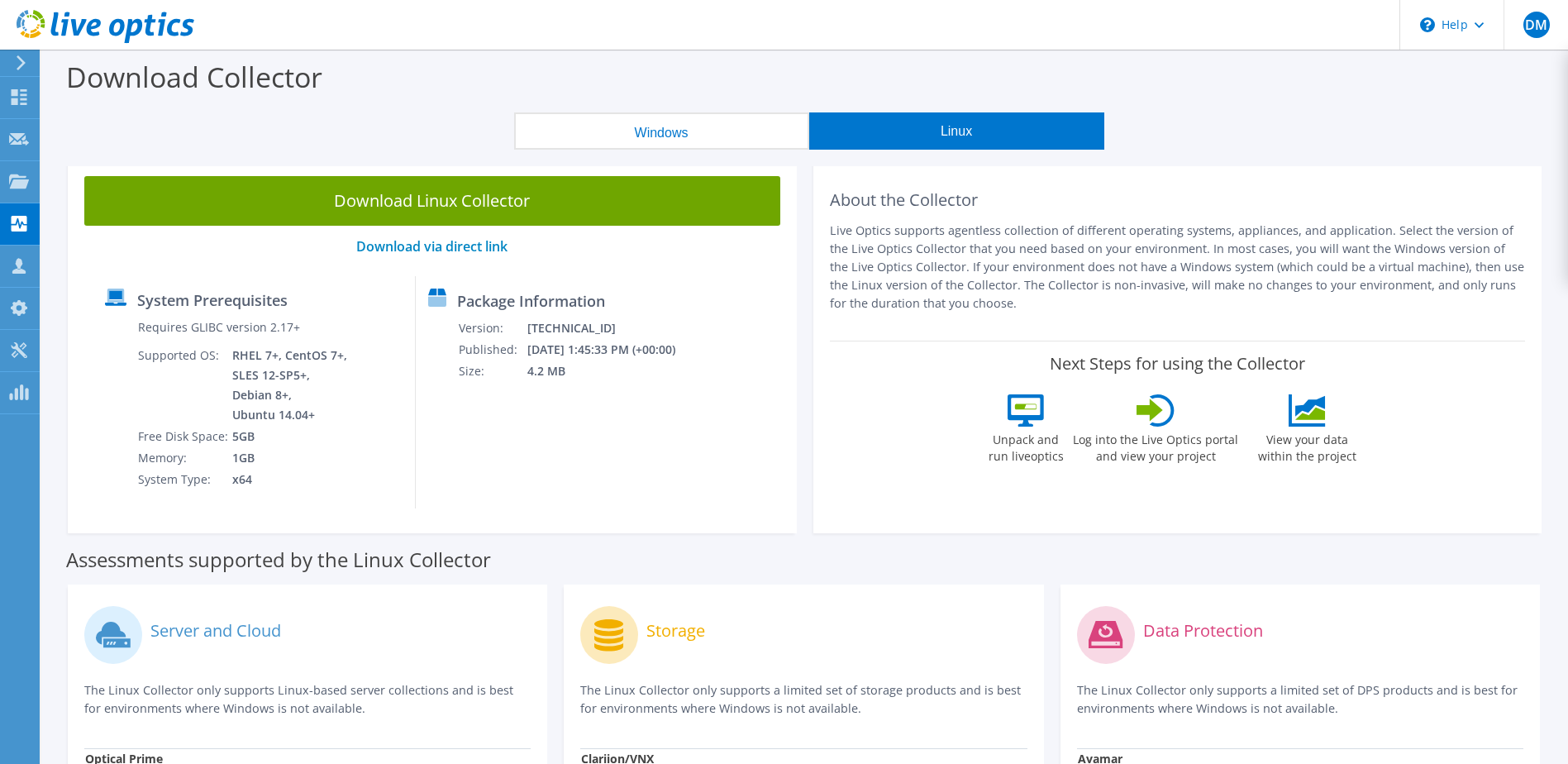
click at [623, 143] on button "Windows" at bounding box center [661, 131] width 295 height 37
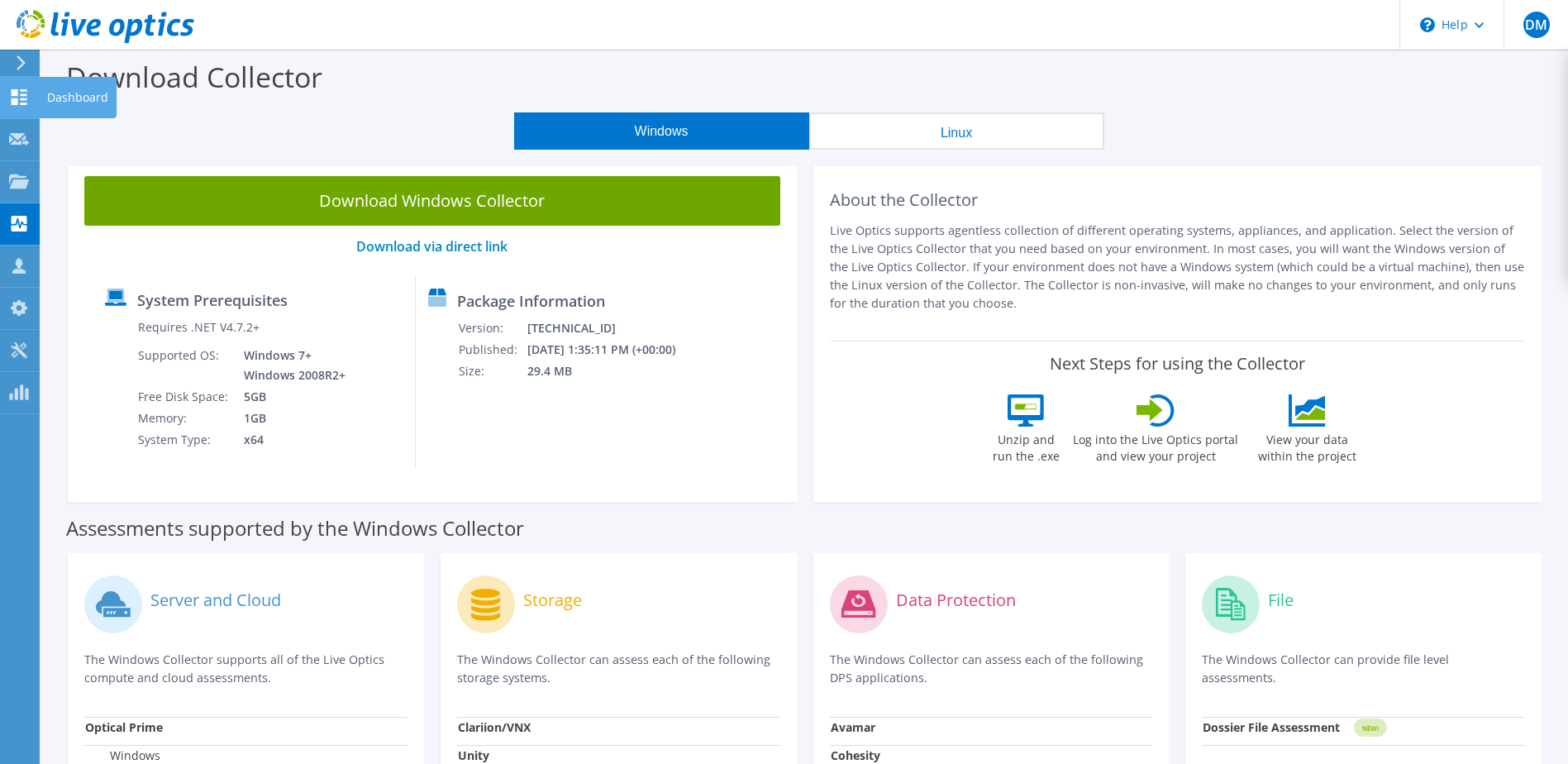
click at [17, 93] on use at bounding box center [20, 97] width 15 height 15
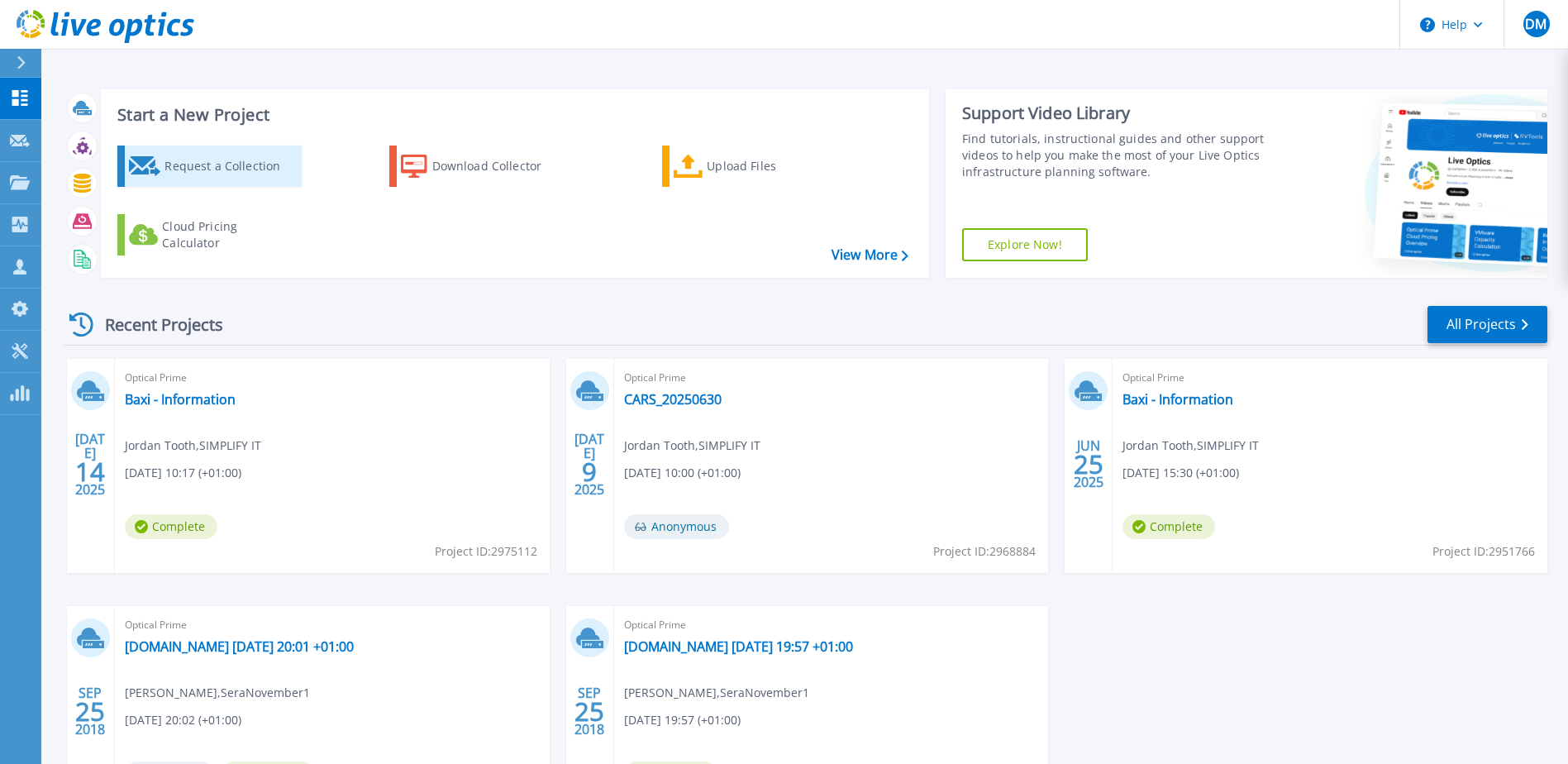
click at [171, 158] on div "Request a Collection" at bounding box center [231, 166] width 133 height 33
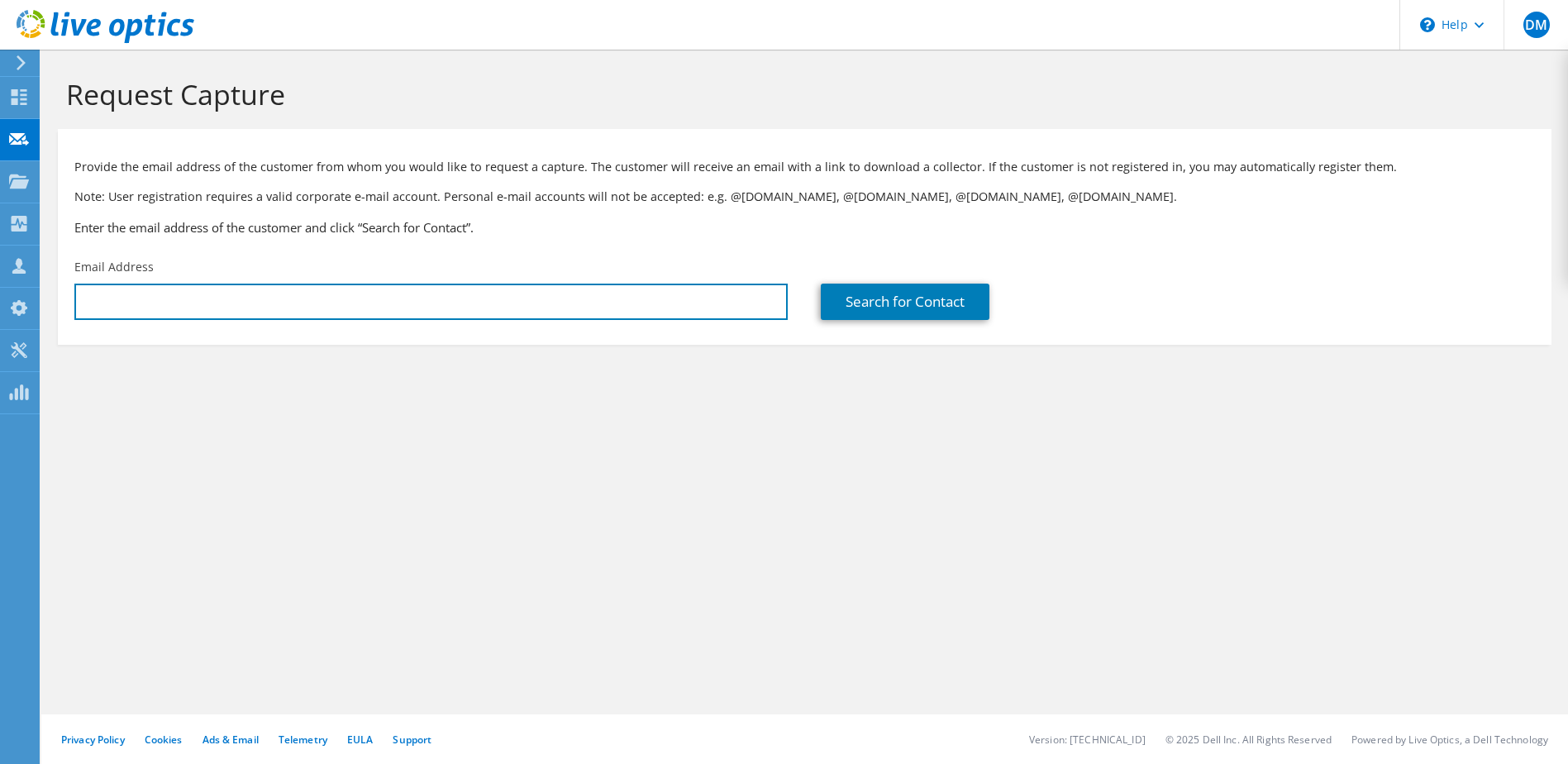
type input "[EMAIL_ADDRESS][DOMAIN_NAME]"
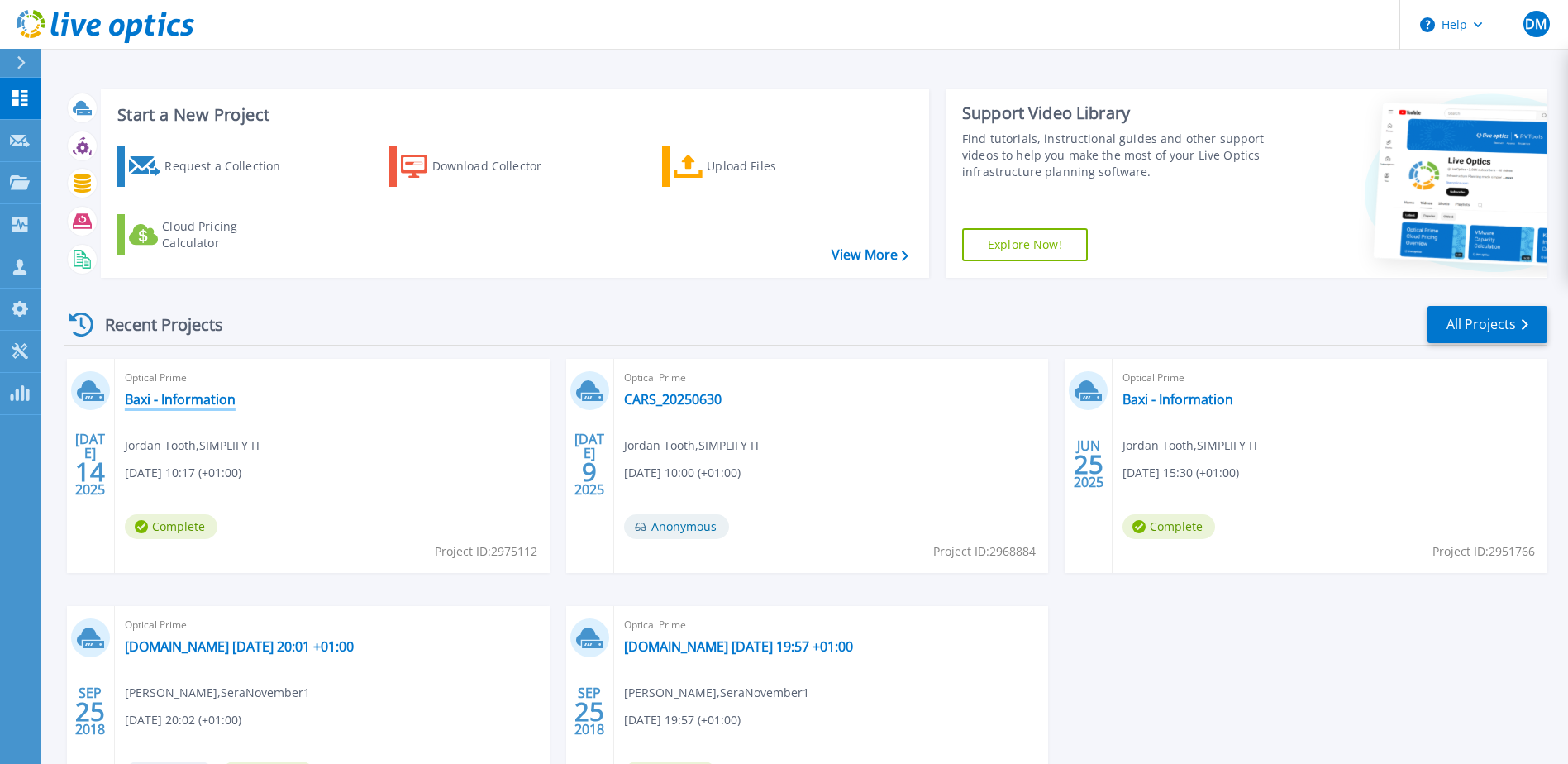
click at [177, 393] on link "Baxi - Information" at bounding box center [180, 399] width 110 height 16
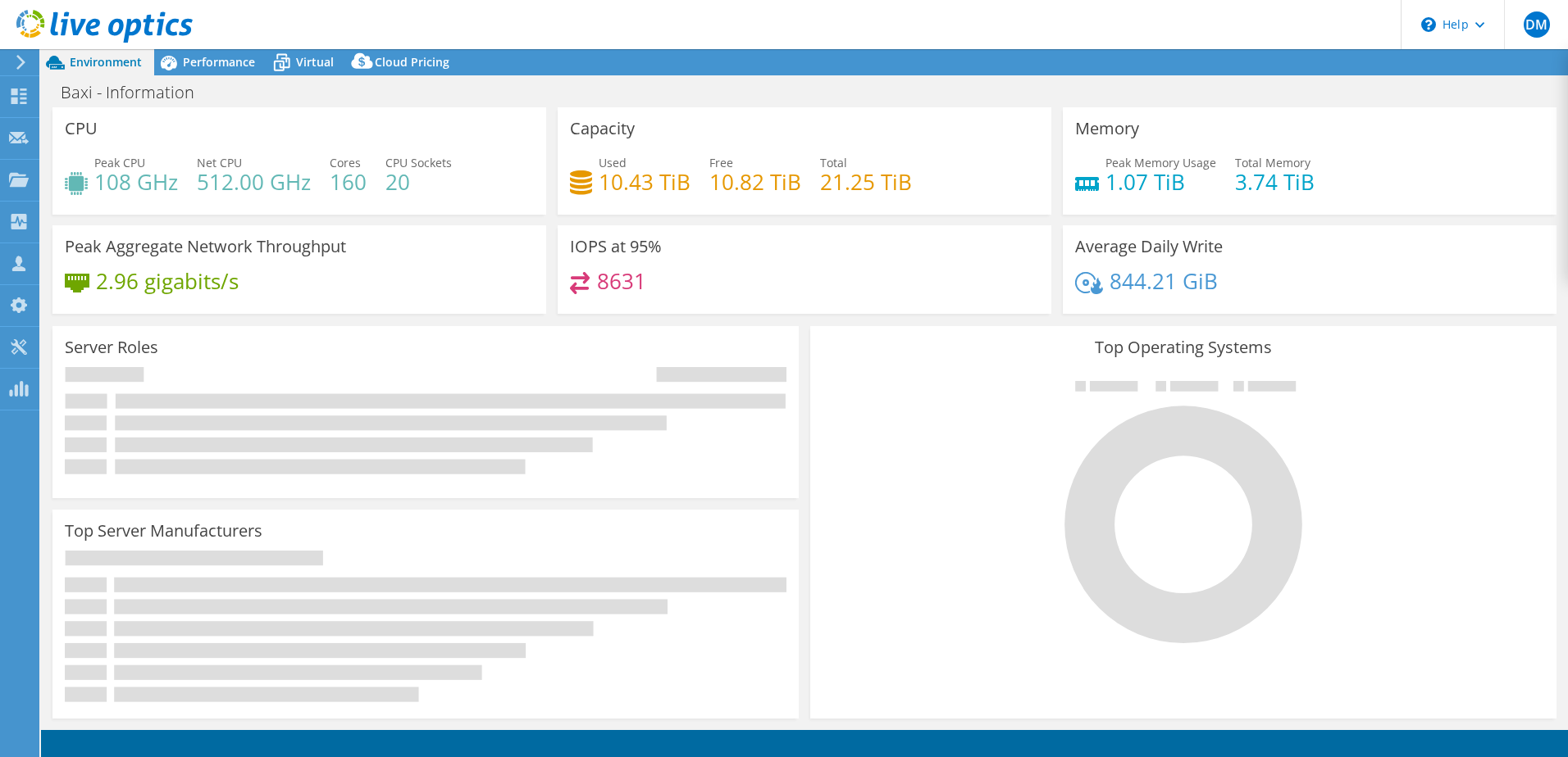
select select "EULondon"
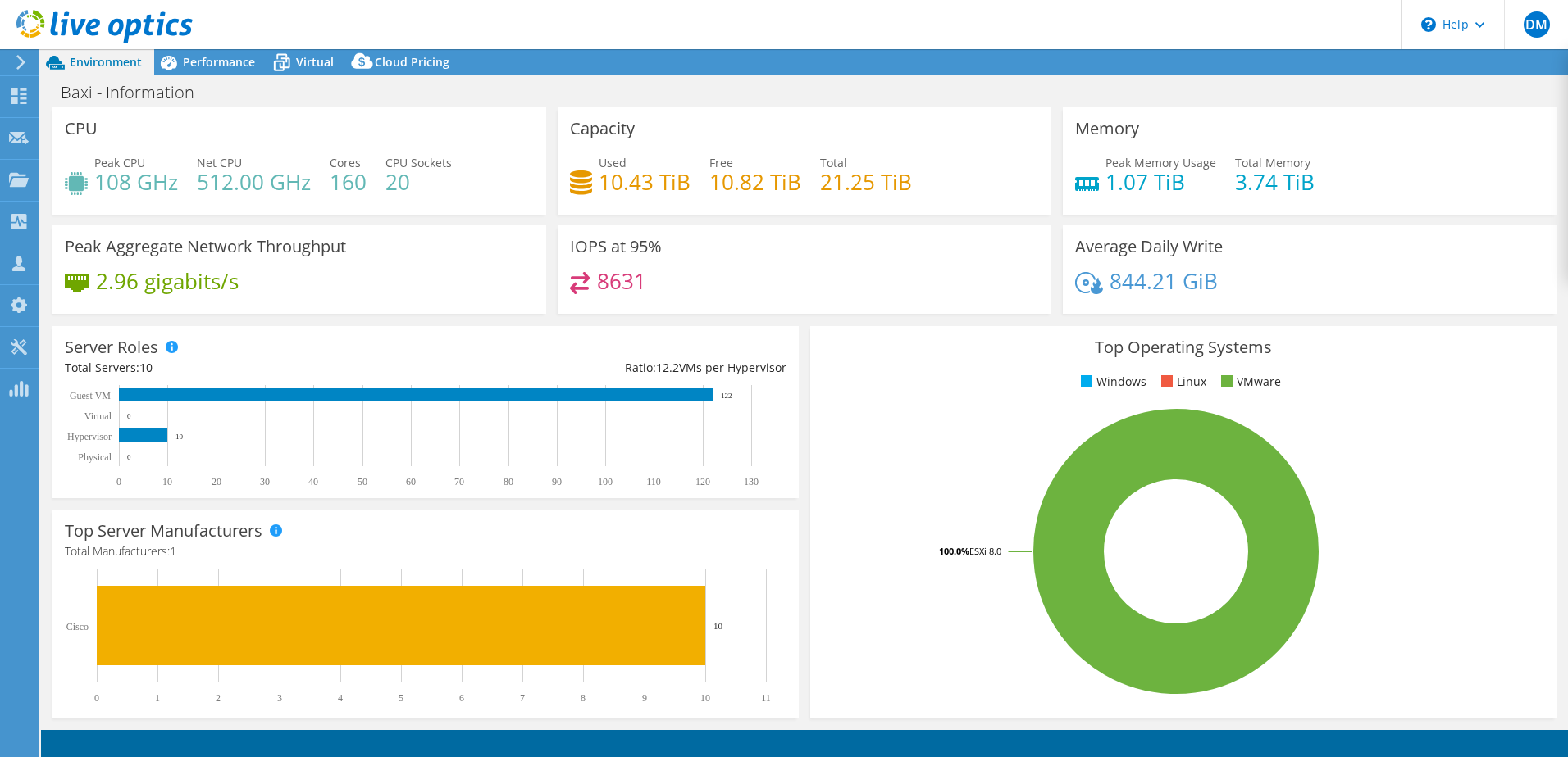
select select "GBP"
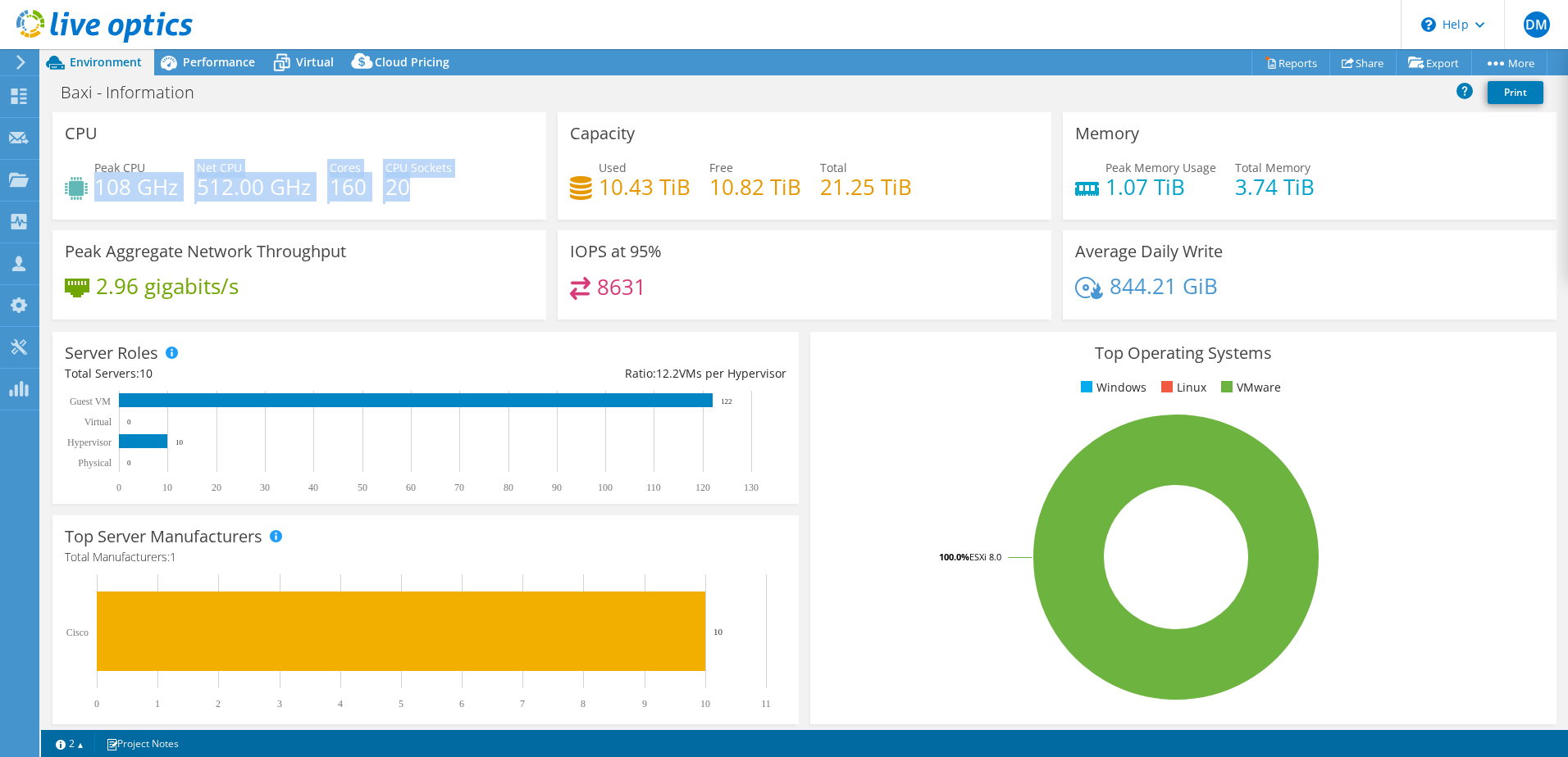
drag, startPoint x: 95, startPoint y: 179, endPoint x: 465, endPoint y: 205, distance: 370.9
click at [465, 205] on div "Peak CPU 108 GHz Net CPU 512.00 GHz Cores 160 CPU Sockets 20" at bounding box center [299, 185] width 469 height 53
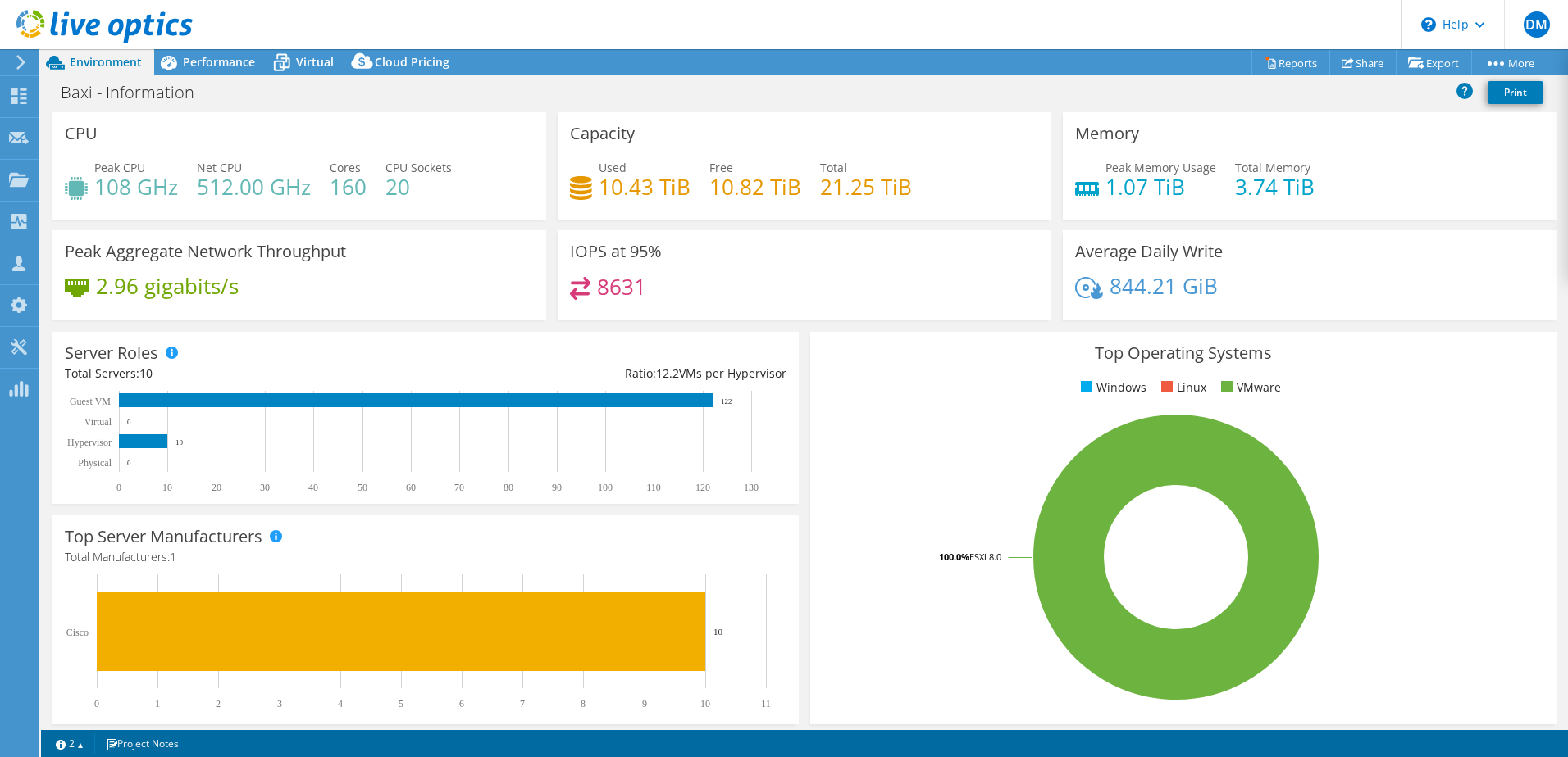
click at [465, 205] on div "Peak CPU 108 GHz Net CPU 512.00 GHz Cores 160 CPU Sockets 20" at bounding box center [299, 185] width 469 height 53
click at [189, 56] on span "Performance" at bounding box center [219, 61] width 72 height 15
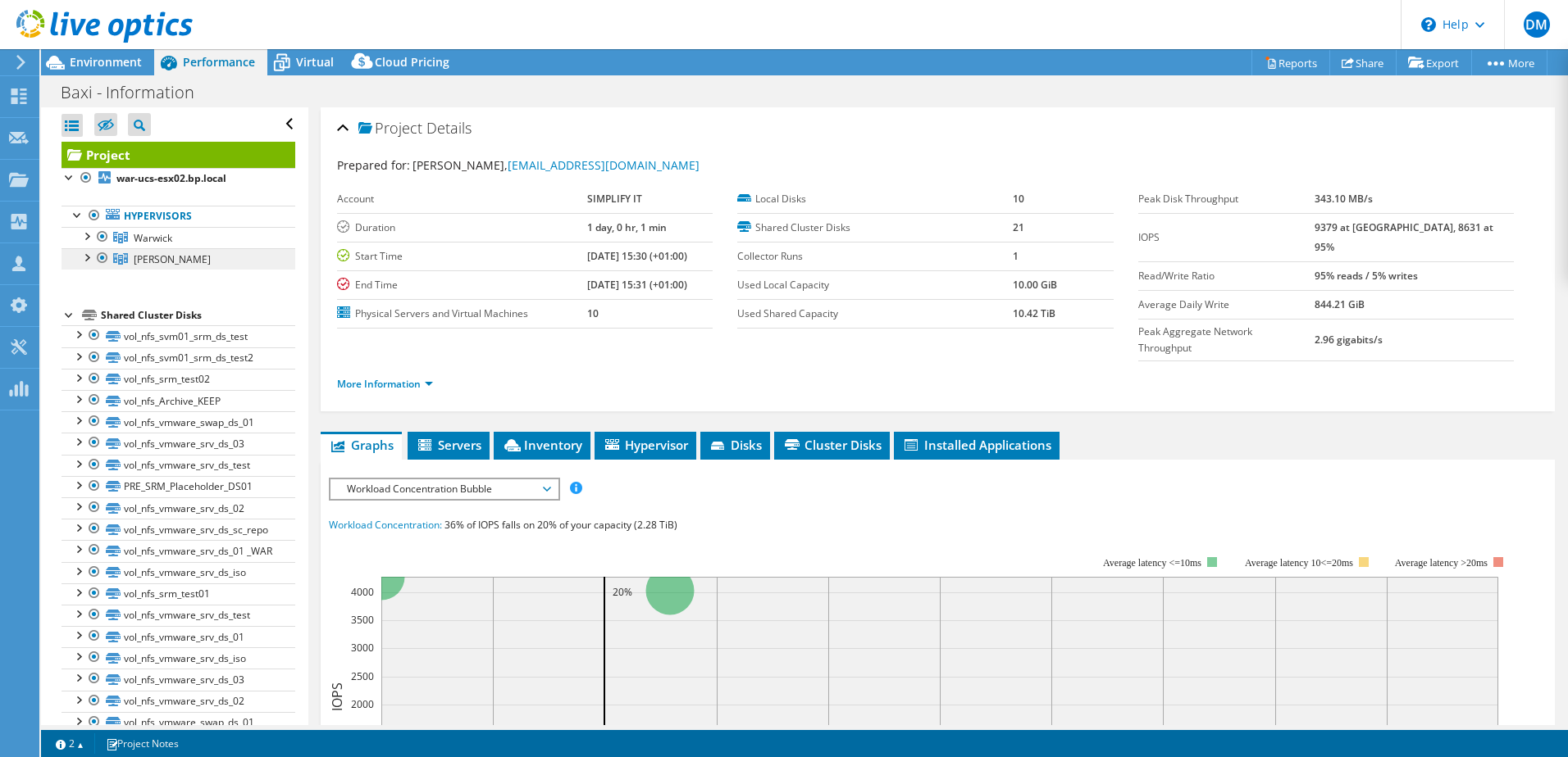
click at [158, 248] on link "[PERSON_NAME]" at bounding box center [178, 237] width 233 height 21
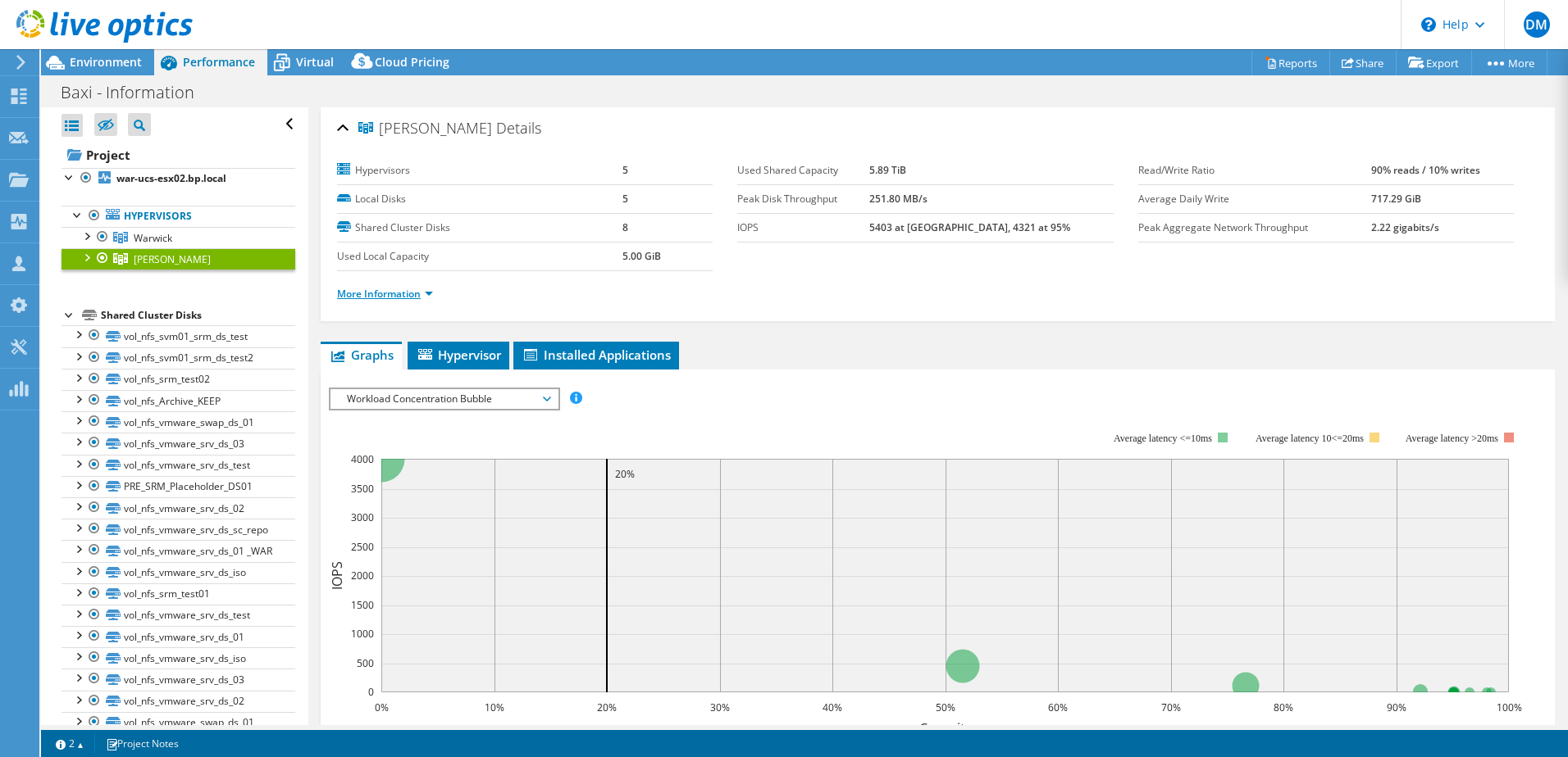
click at [410, 295] on link "More Information" at bounding box center [385, 294] width 96 height 14
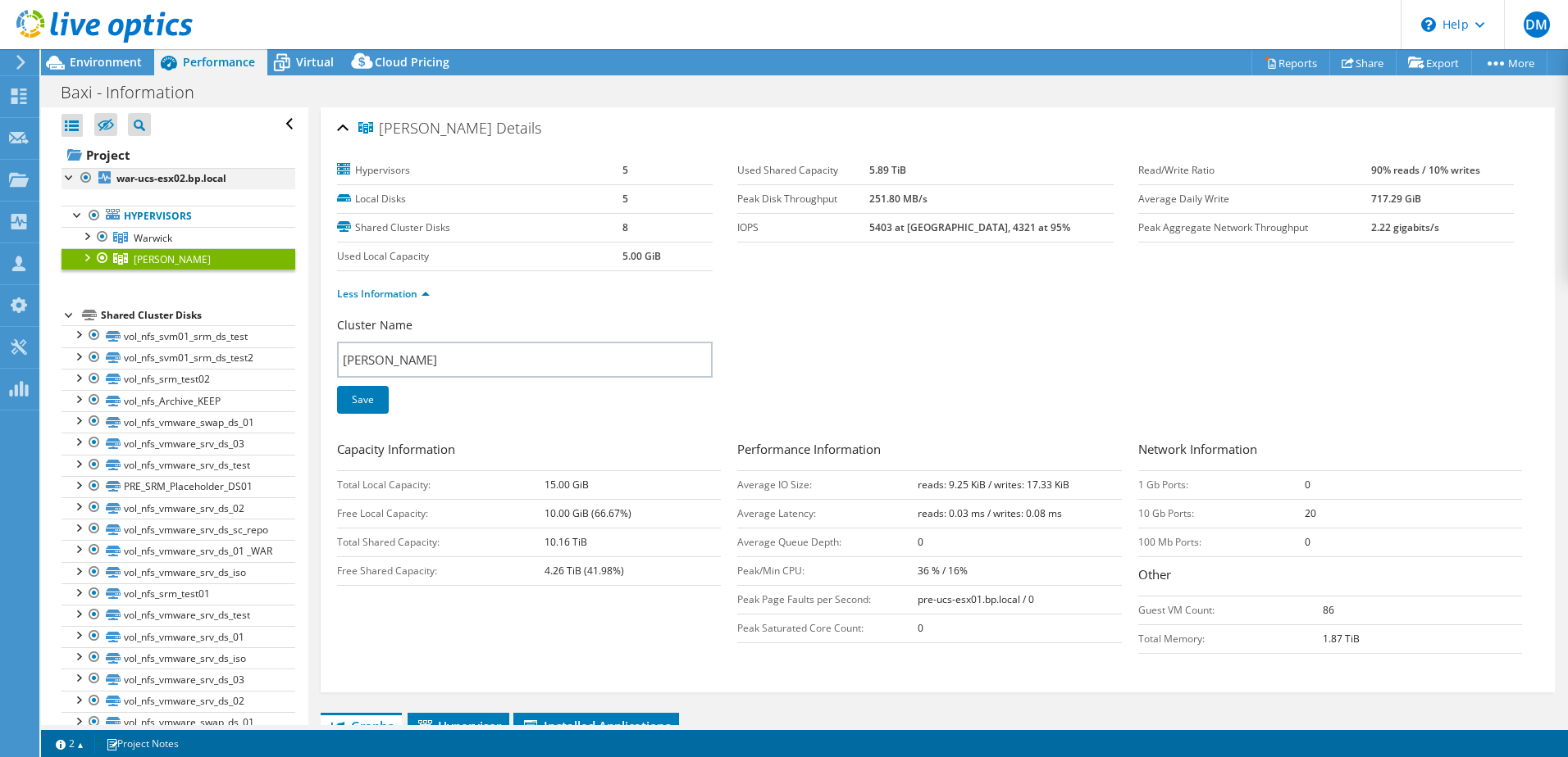
click at [68, 179] on div at bounding box center [69, 176] width 16 height 16
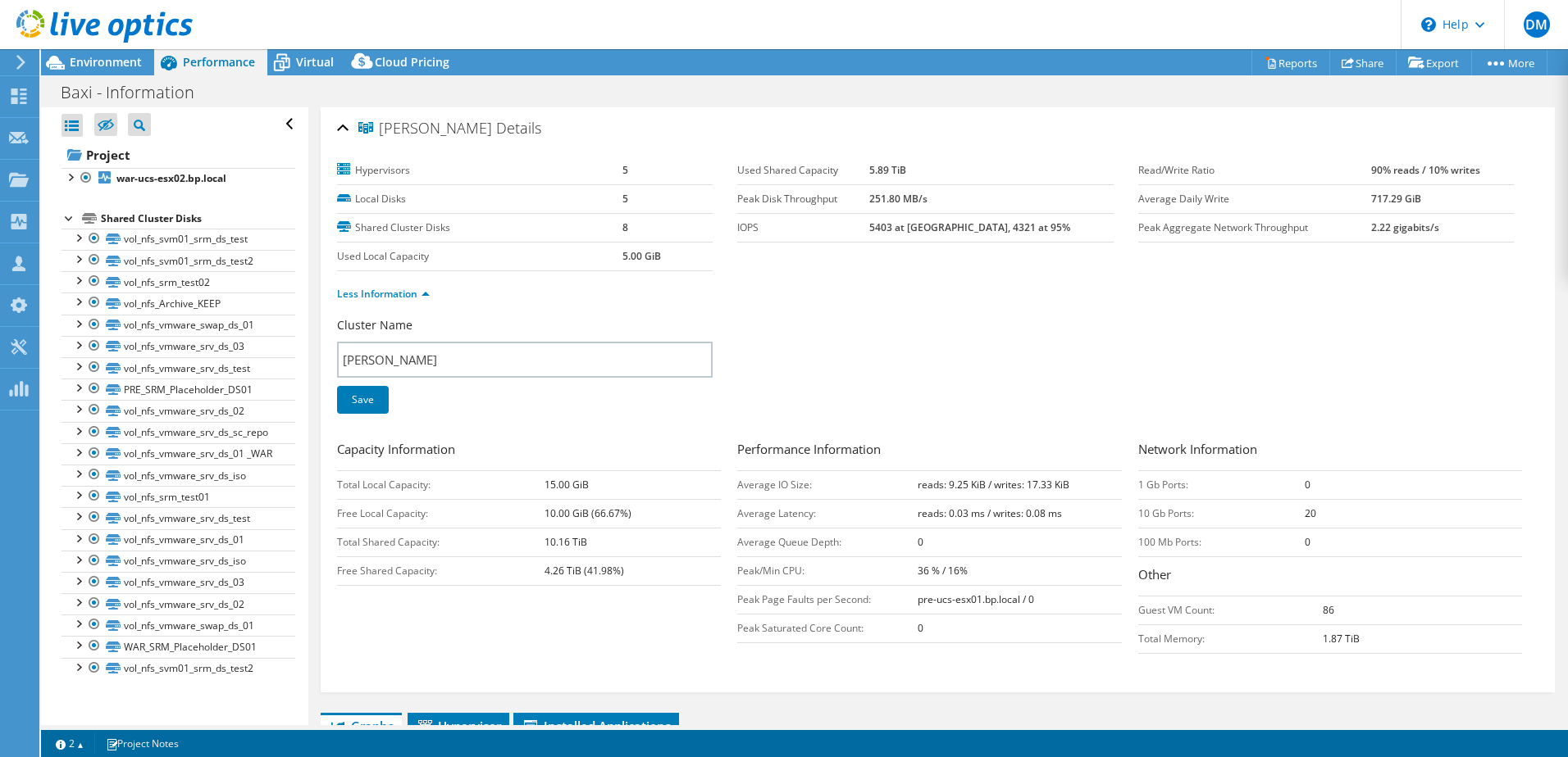
click at [60, 176] on div "Open All Close All Hide Excluded Nodes Project Tree Filter" at bounding box center [174, 417] width 266 height 618
click at [68, 175] on div at bounding box center [69, 176] width 16 height 16
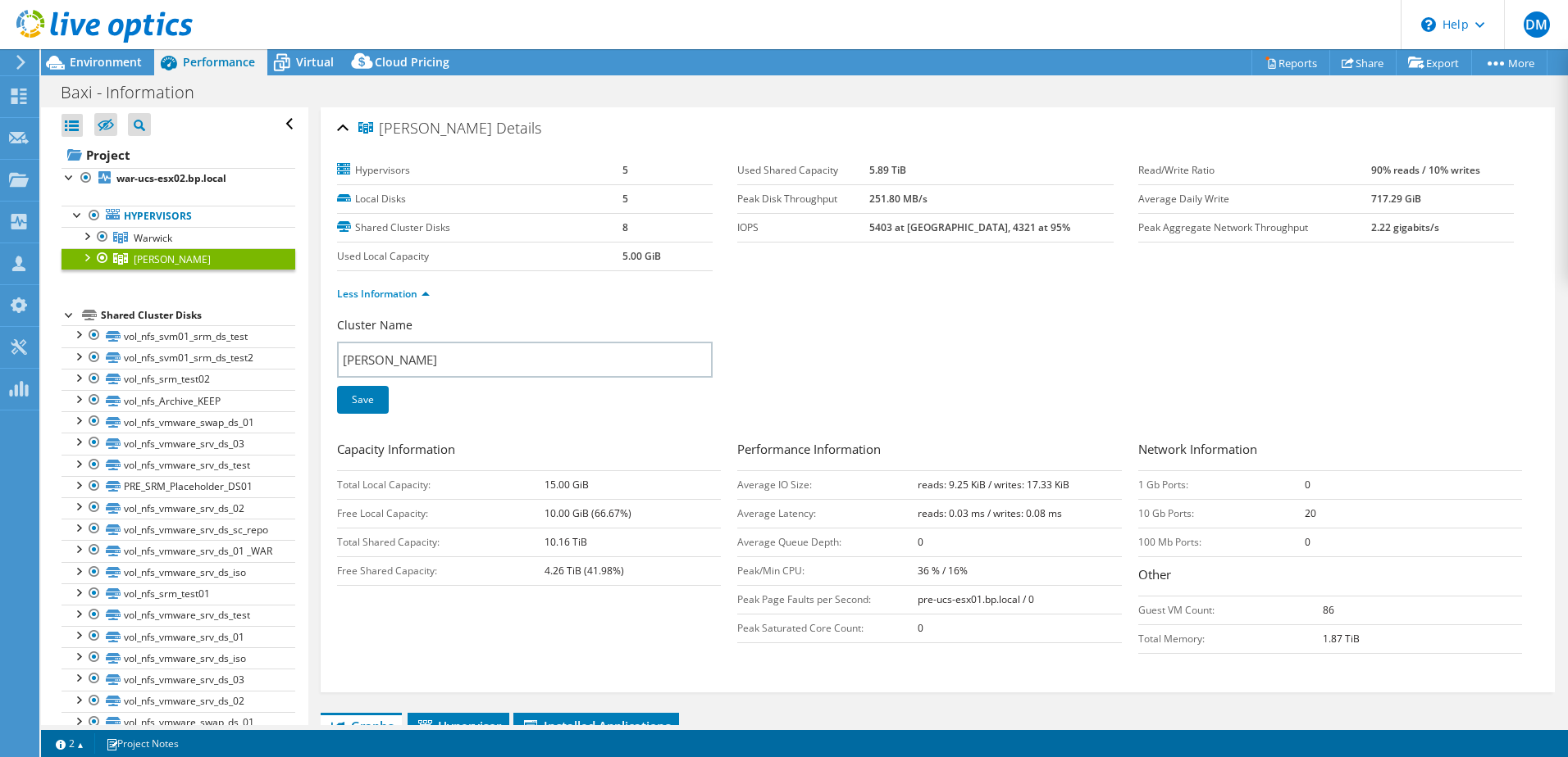
click at [84, 259] on div at bounding box center [85, 256] width 16 height 16
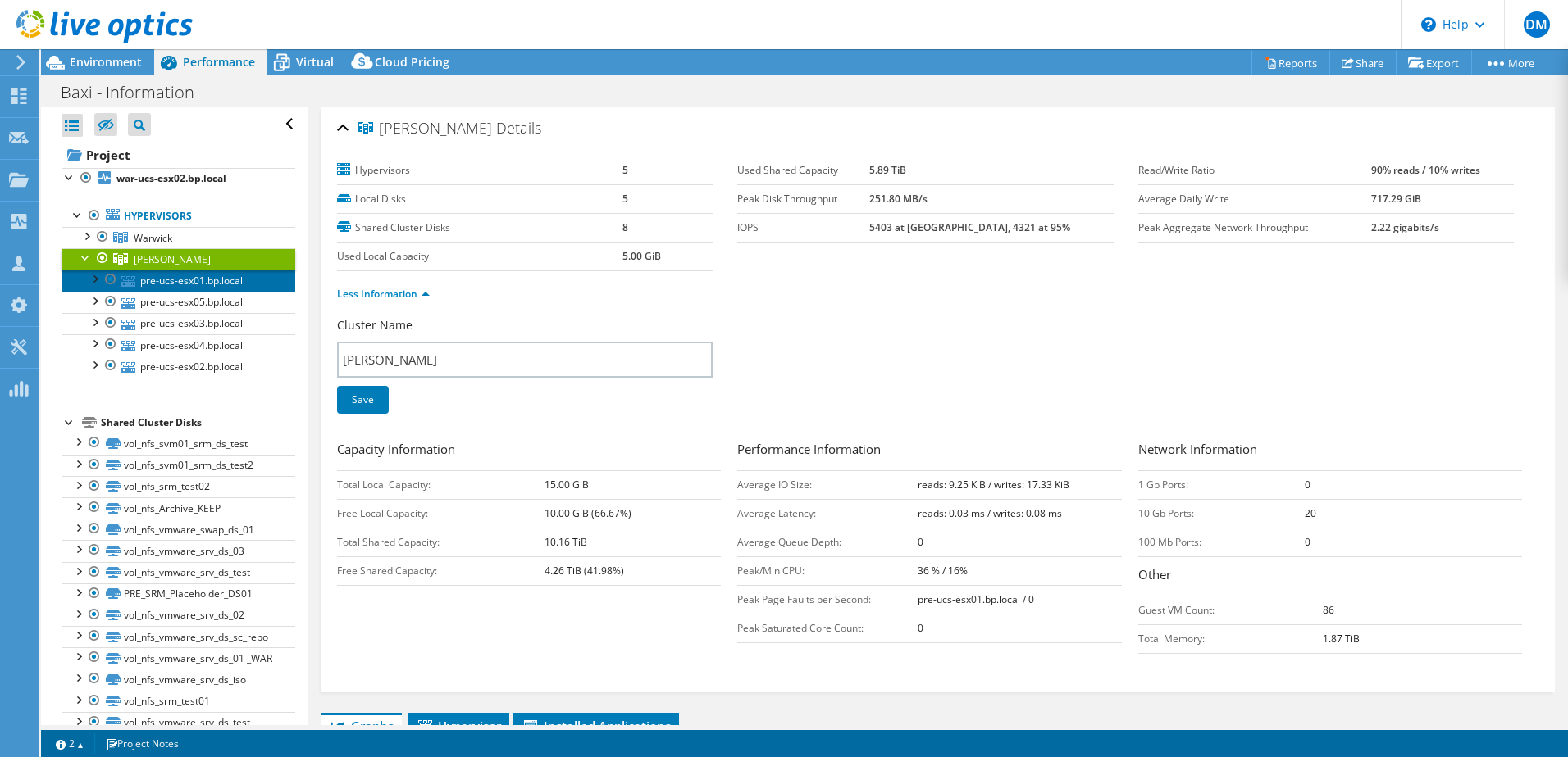
click at [152, 274] on link "pre-ucs-esx01.bp.local" at bounding box center [178, 280] width 233 height 21
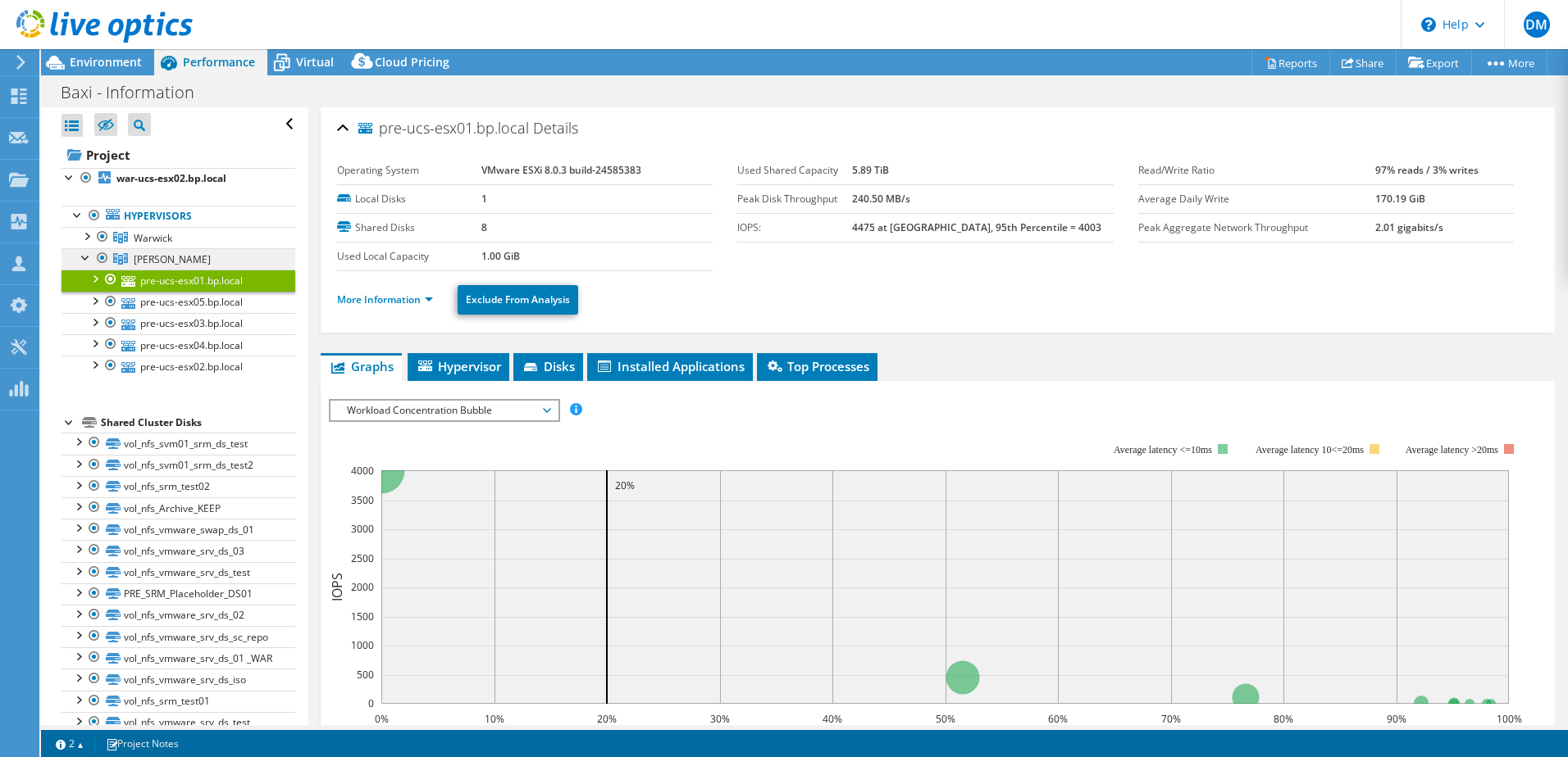
click at [143, 245] on span "[PERSON_NAME]" at bounding box center [153, 237] width 39 height 14
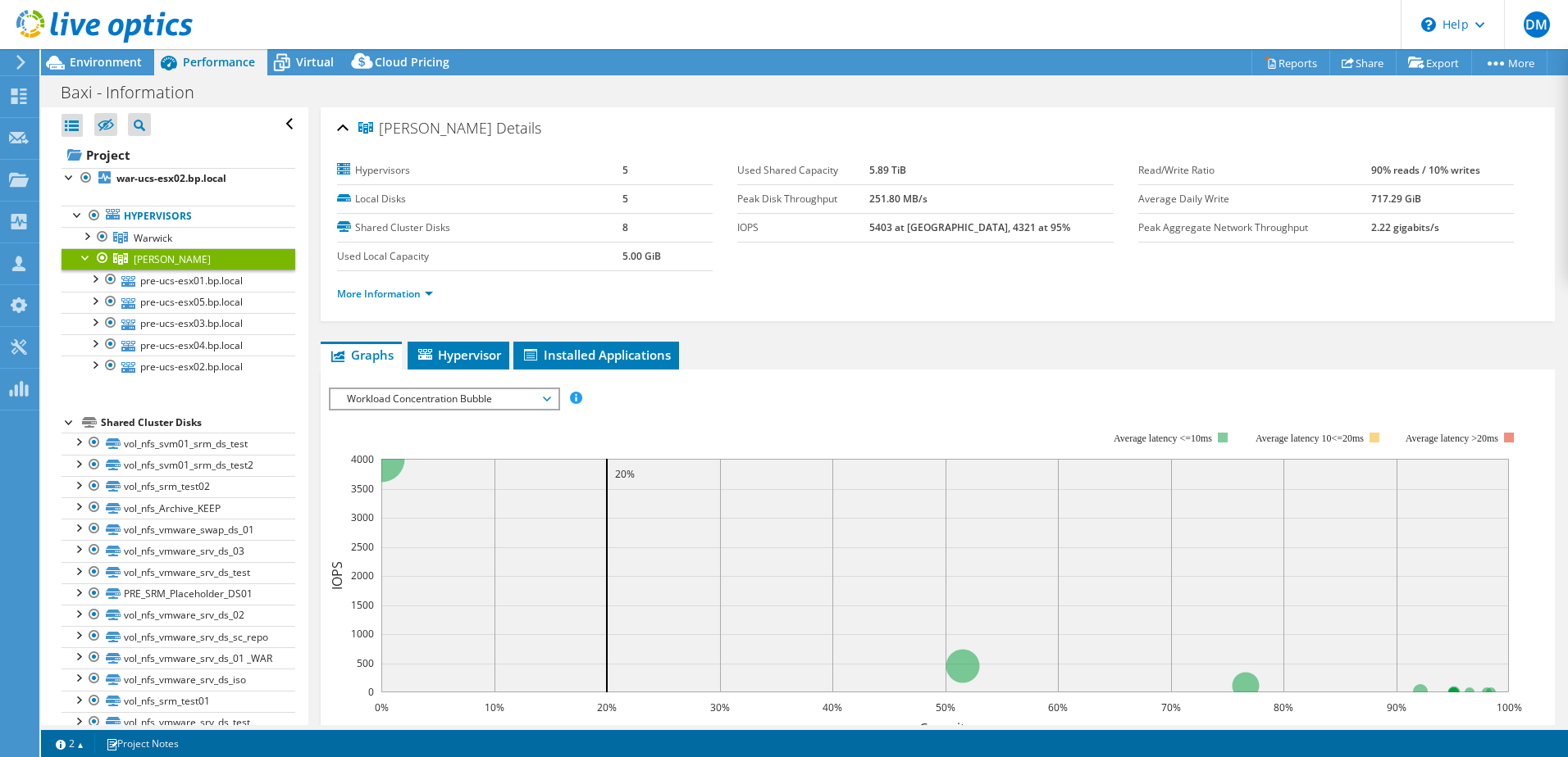
click at [403, 284] on ul "More Information" at bounding box center [938, 292] width 1201 height 22
click at [407, 290] on link "More Information" at bounding box center [385, 294] width 96 height 14
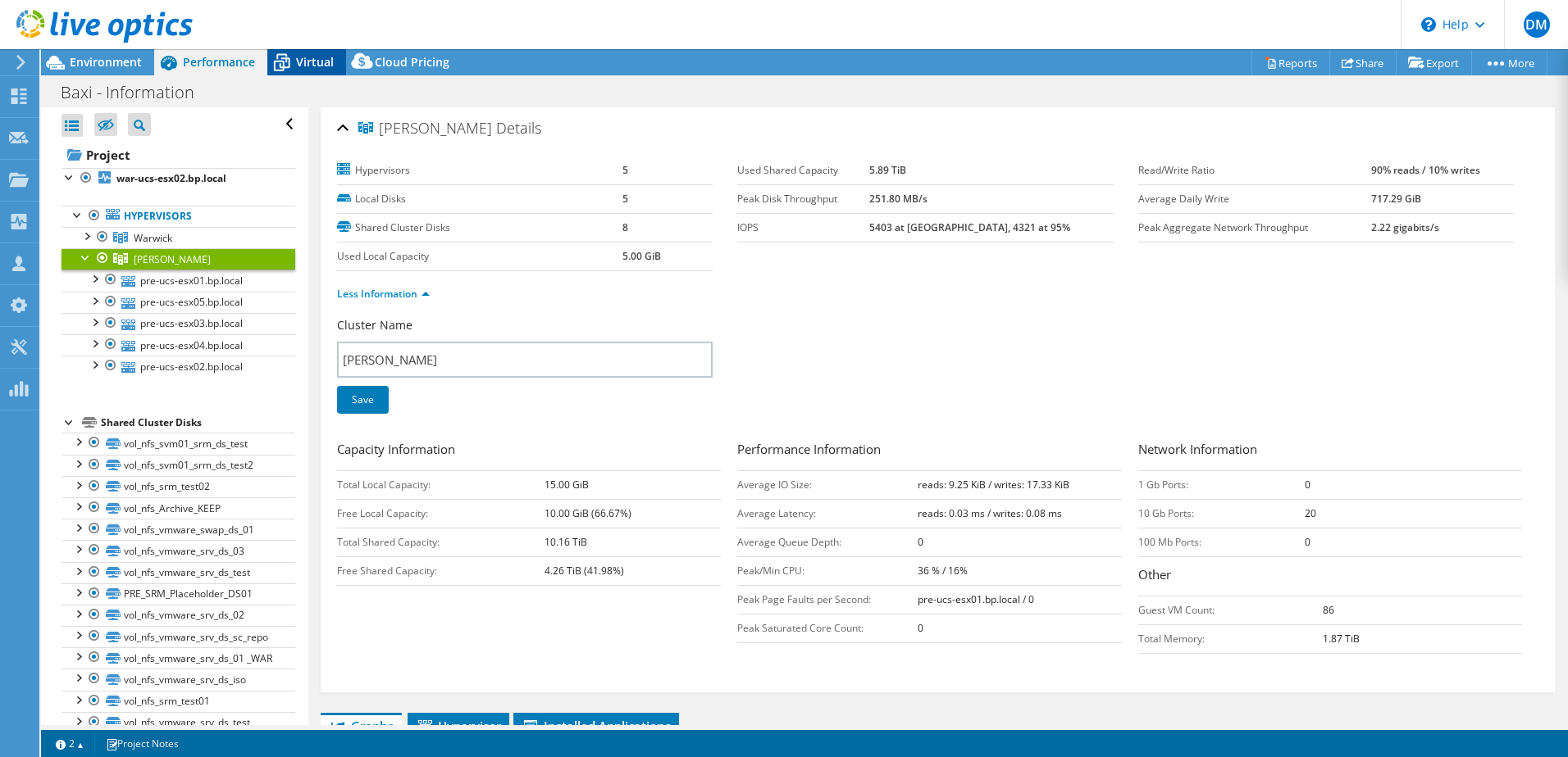
click at [308, 64] on span "Virtual" at bounding box center [314, 61] width 38 height 15
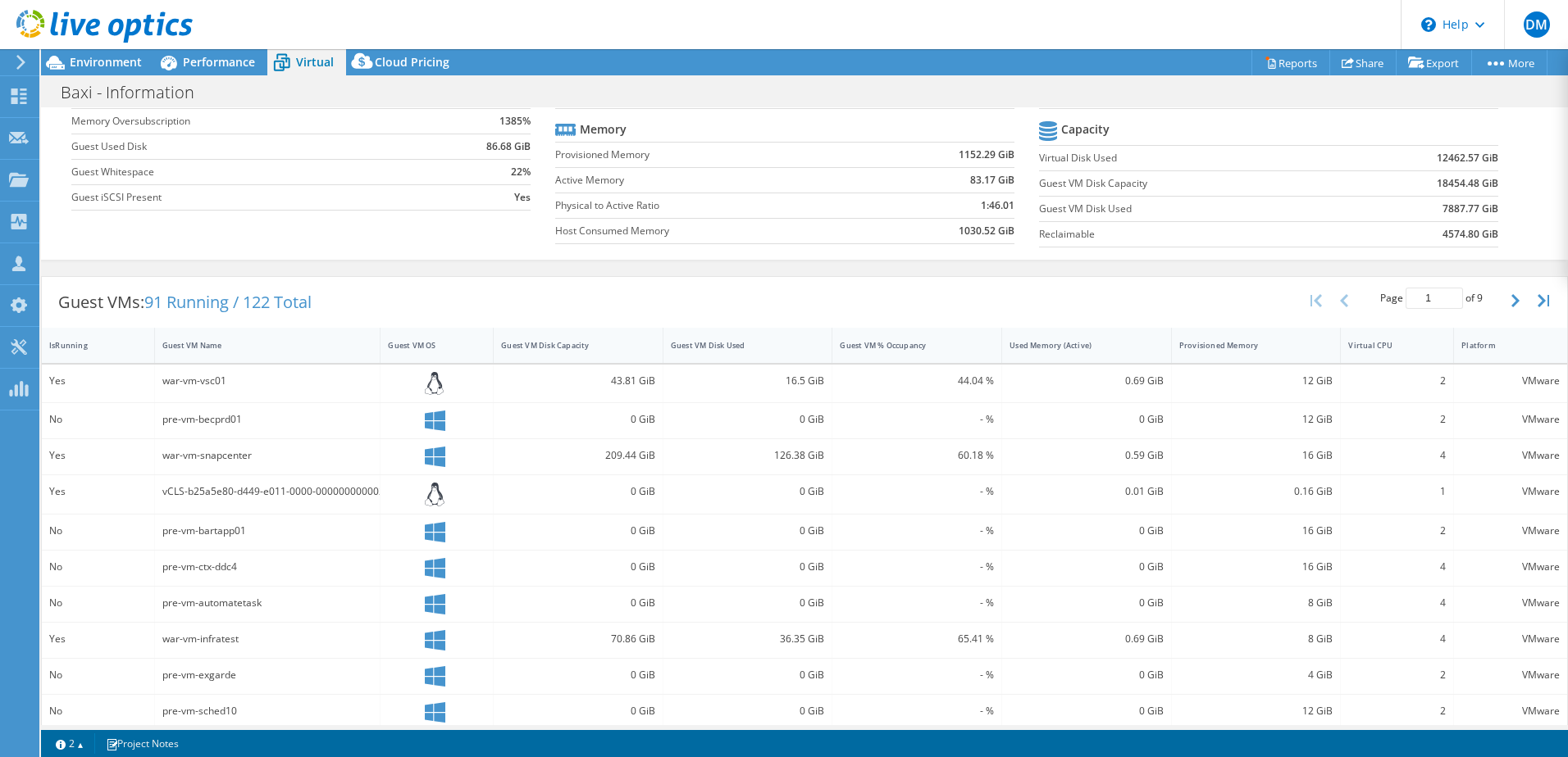
scroll to position [164, 0]
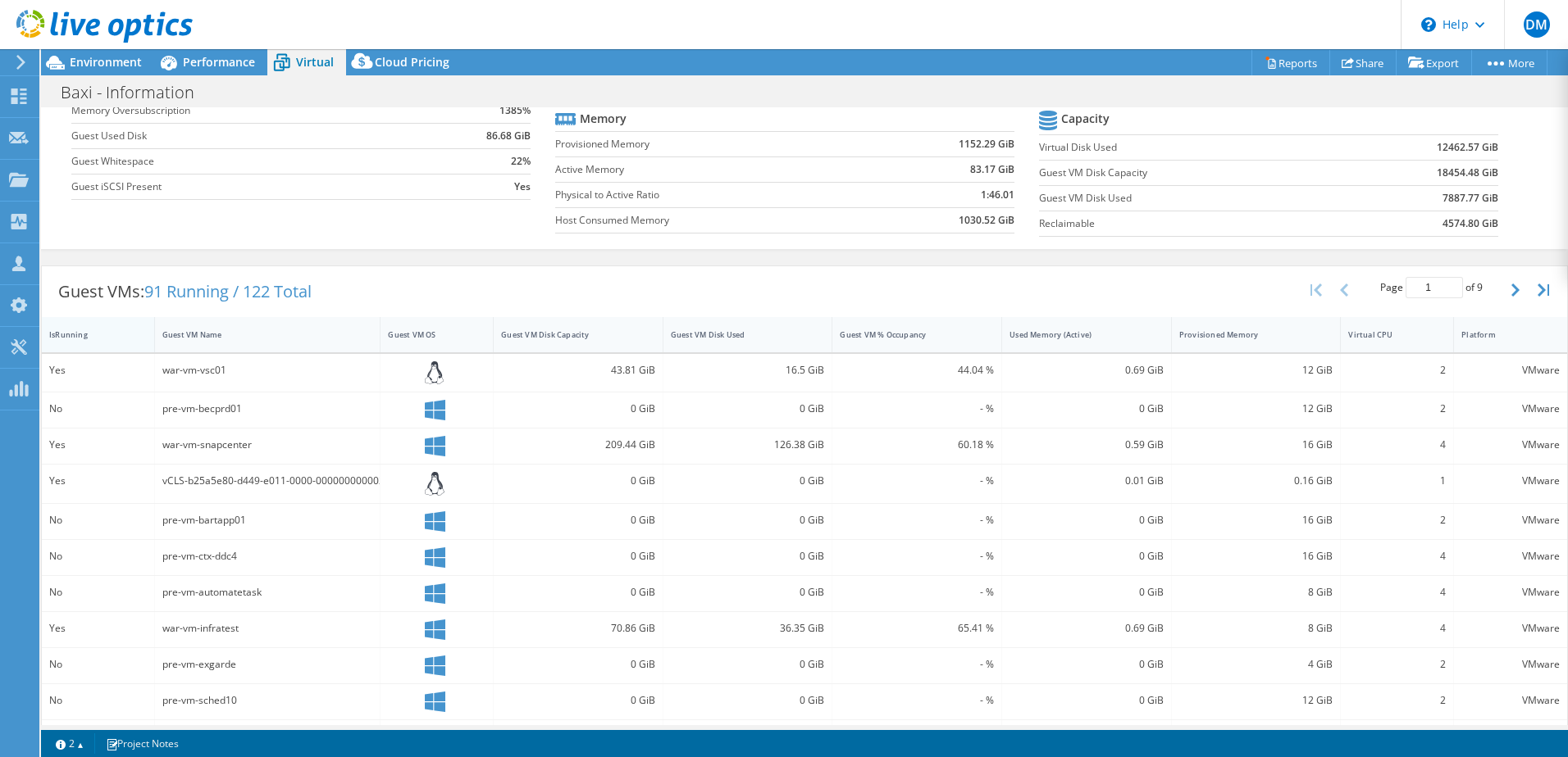
click at [74, 338] on div "IsRunning" at bounding box center [88, 334] width 78 height 11
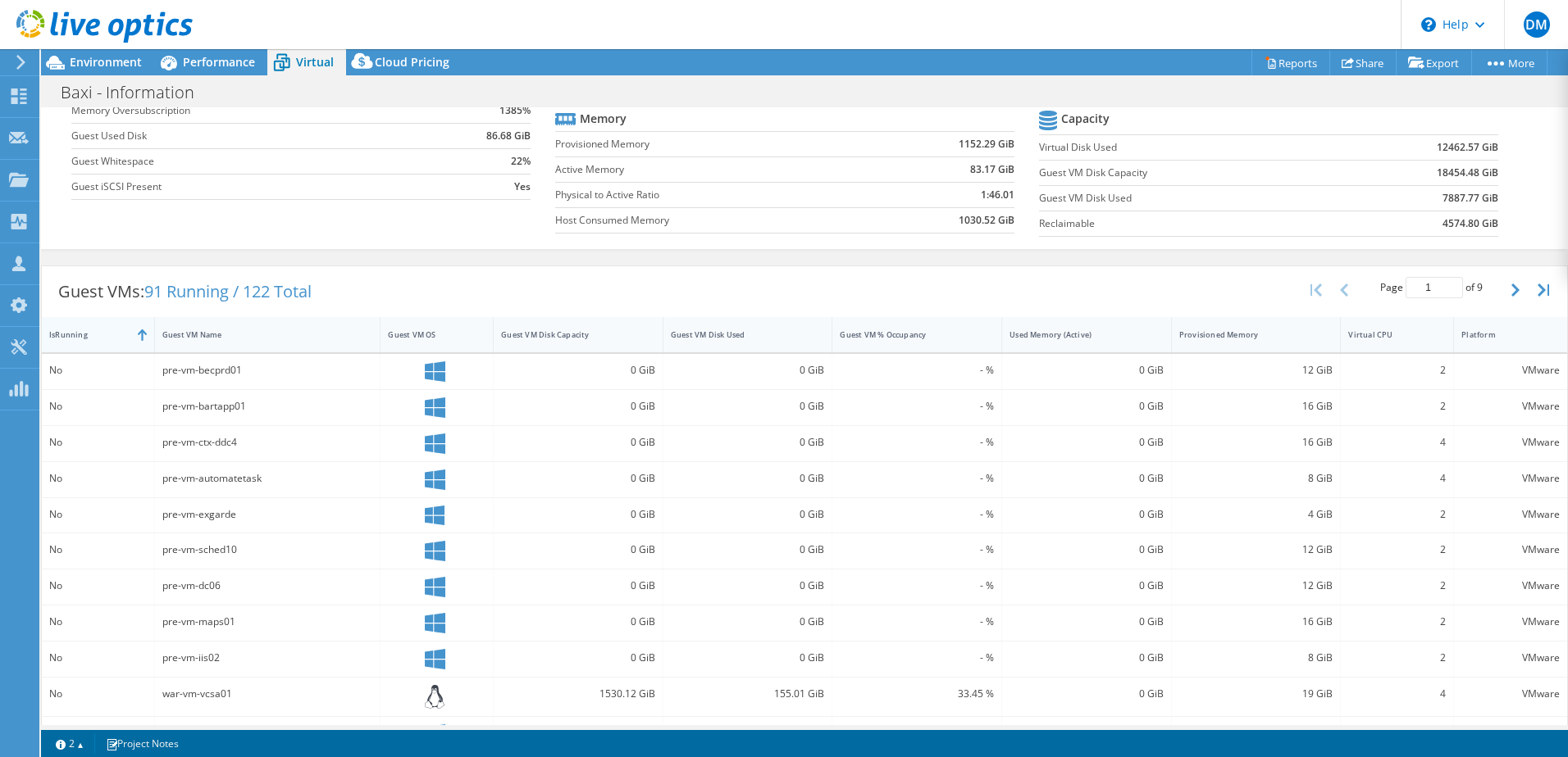
click at [81, 340] on div "IsRunning" at bounding box center [88, 335] width 93 height 25
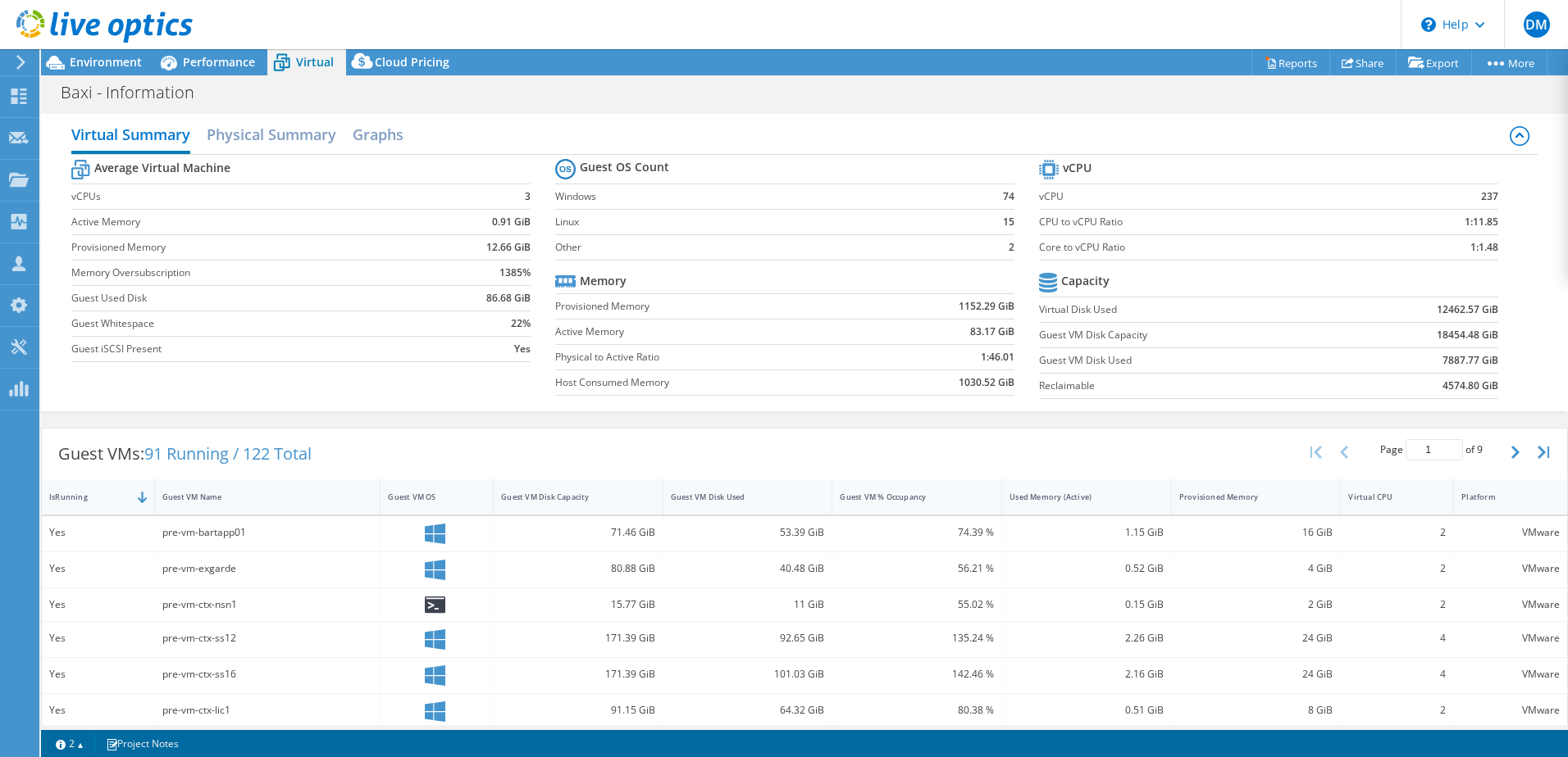
scroll to position [0, 0]
click at [1419, 70] on link "Export" at bounding box center [1434, 62] width 77 height 25
click at [1152, 145] on div "Virtual Summary Physical Summary Graphs" at bounding box center [805, 138] width 1466 height 37
click at [1205, 109] on div "Virtual Summary Physical Summary Graphs Average Virtual Machine vCPUs 3 Active …" at bounding box center [805, 264] width 1527 height 314
click at [1269, 64] on link "Reports" at bounding box center [1290, 62] width 78 height 25
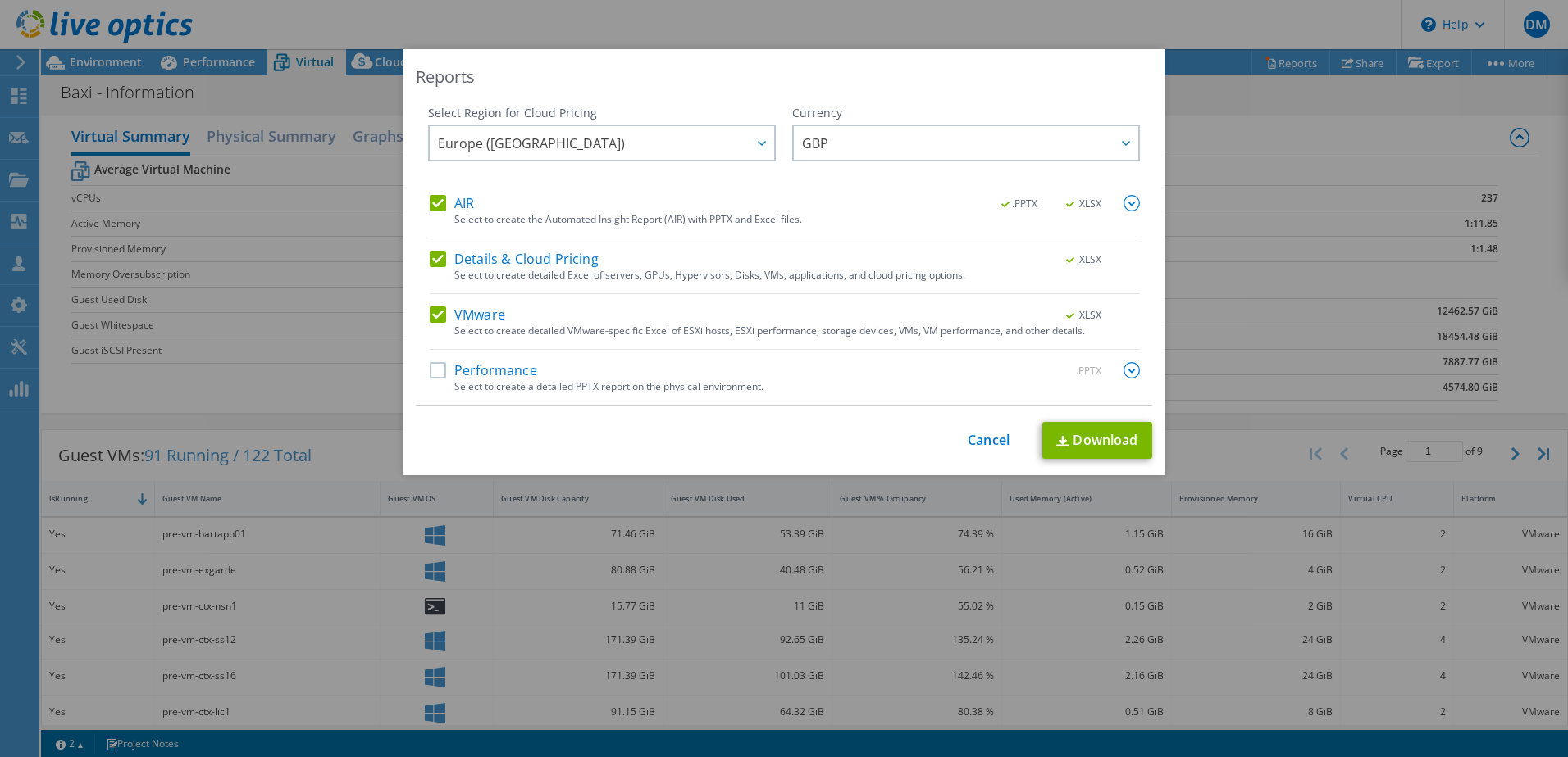
click at [416, 255] on div "Select Region for Cloud Pricing Asia Pacific ([GEOGRAPHIC_DATA]) [GEOGRAPHIC_DA…" at bounding box center [784, 255] width 736 height 301
click at [443, 258] on label "Details & Cloud Pricing" at bounding box center [514, 259] width 169 height 16
click at [0, 0] on input "Details & Cloud Pricing" at bounding box center [0, 0] width 0 height 0
click at [421, 211] on div "Select Region for Cloud Pricing Asia Pacific ([GEOGRAPHIC_DATA]) [GEOGRAPHIC_DA…" at bounding box center [784, 255] width 736 height 301
click at [433, 205] on label "AIR" at bounding box center [452, 203] width 45 height 16
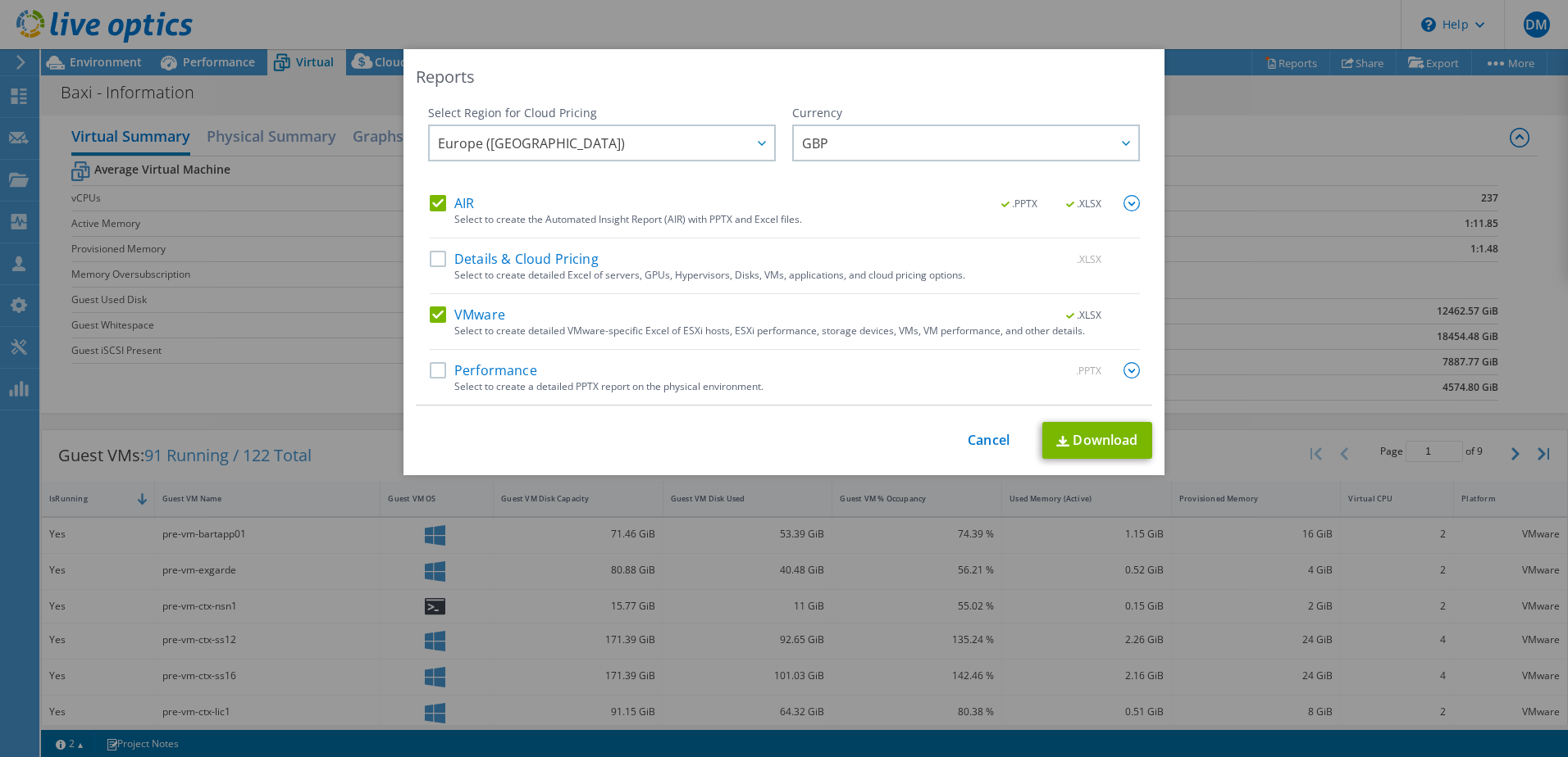
click at [0, 0] on input "AIR" at bounding box center [0, 0] width 0 height 0
click at [1098, 445] on link "Download" at bounding box center [1097, 440] width 110 height 37
